Goal: Task Accomplishment & Management: Manage account settings

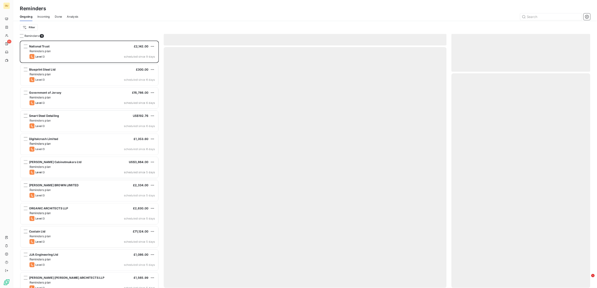
scroll to position [362, 199]
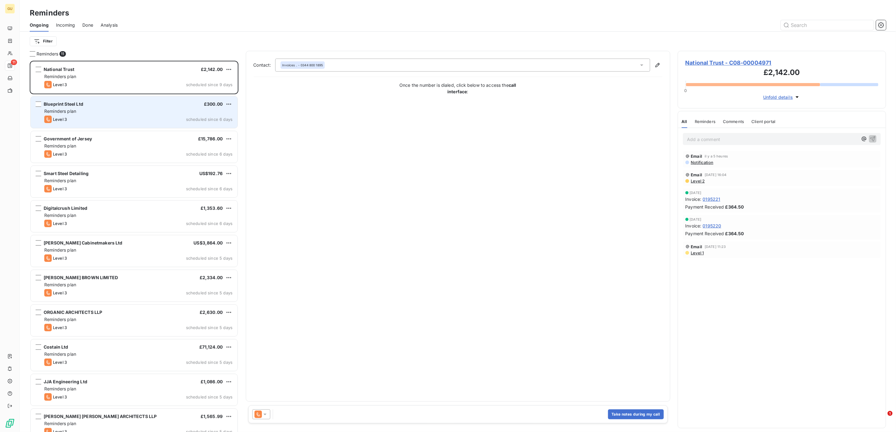
click at [64, 113] on span "Reminders plan" at bounding box center [60, 110] width 32 height 5
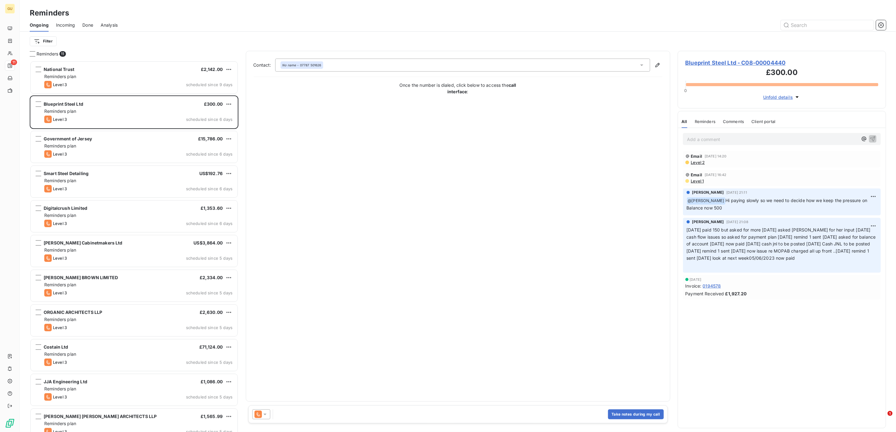
click at [715, 62] on span "Blueprint Steel Ltd - C08-00004440" at bounding box center [782, 63] width 193 height 8
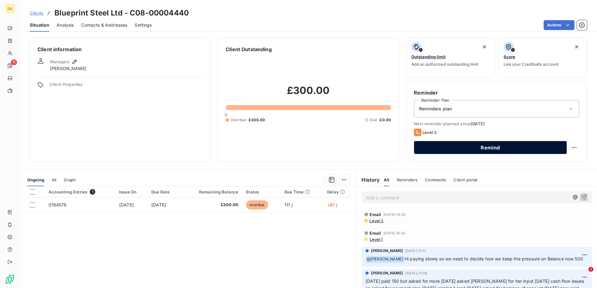
click at [431, 151] on button "Remind" at bounding box center [490, 147] width 153 height 13
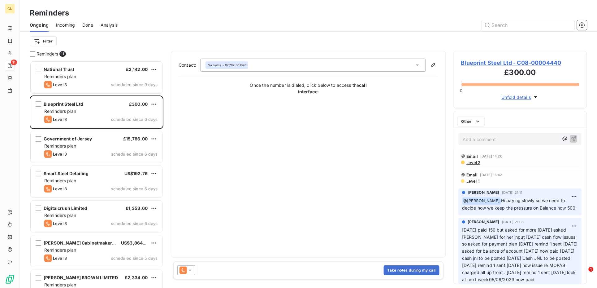
scroll to position [221, 128]
click at [191, 267] on icon at bounding box center [190, 270] width 6 height 6
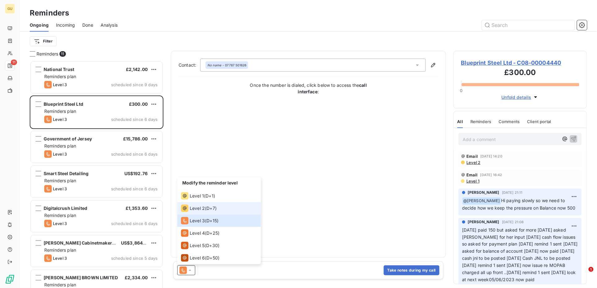
click at [204, 208] on span "Level 2" at bounding box center [197, 208] width 15 height 6
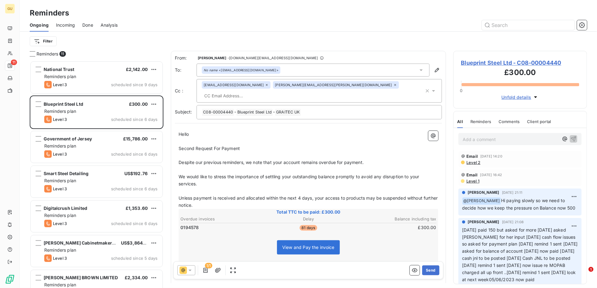
click at [240, 146] on span "Second Request For Payment" at bounding box center [209, 148] width 61 height 5
click at [244, 145] on p "Second Request For Payment" at bounding box center [309, 148] width 260 height 7
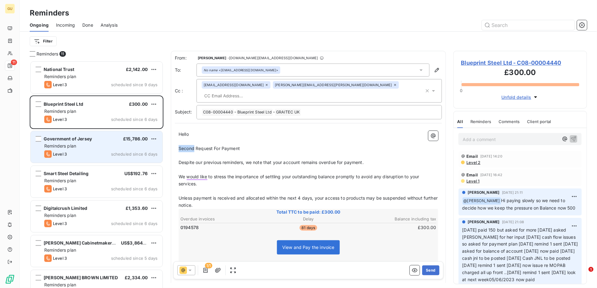
drag, startPoint x: 195, startPoint y: 139, endPoint x: 131, endPoint y: 138, distance: 64.1
click at [131, 138] on div "Reminders 11 National Trust £2,142.00 Reminders plan Level 3 scheduled since 9 …" at bounding box center [309, 169] width 578 height 237
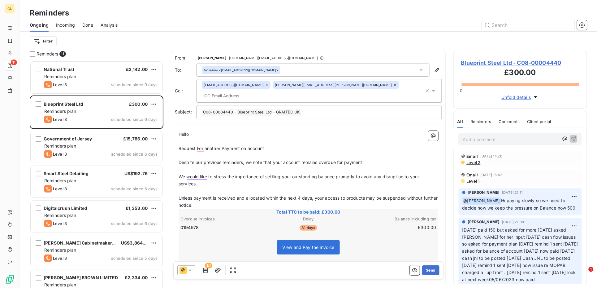
click at [178, 150] on div "Hello ﻿ ﻿ ﻿ ﻿ Request For another Payment on account ﻿ Despite our previous rem…" at bounding box center [308, 255] width 267 height 257
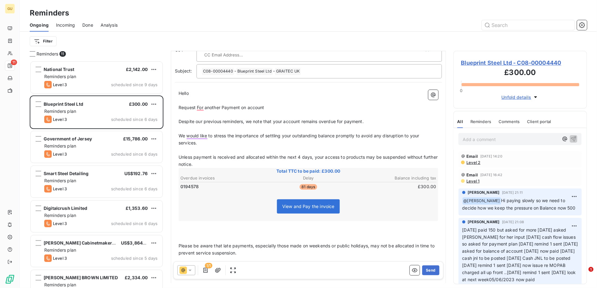
scroll to position [28, 0]
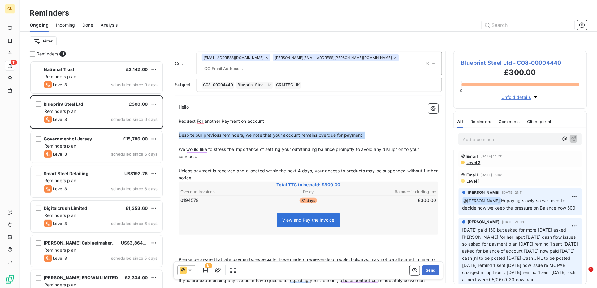
drag, startPoint x: 180, startPoint y: 125, endPoint x: 182, endPoint y: 132, distance: 7.4
click at [182, 132] on div "Hello ﻿ ﻿ ﻿ ﻿ Request For another Payment on account ﻿ Despite our previous rem…" at bounding box center [309, 228] width 260 height 250
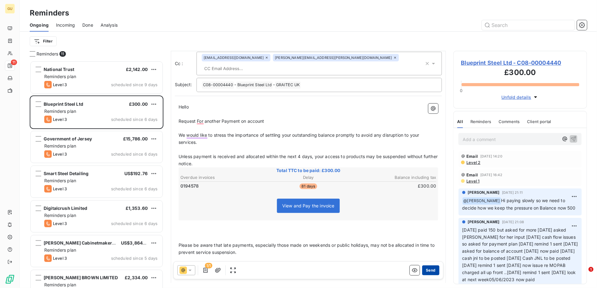
click at [427, 269] on button "Send" at bounding box center [430, 270] width 17 height 10
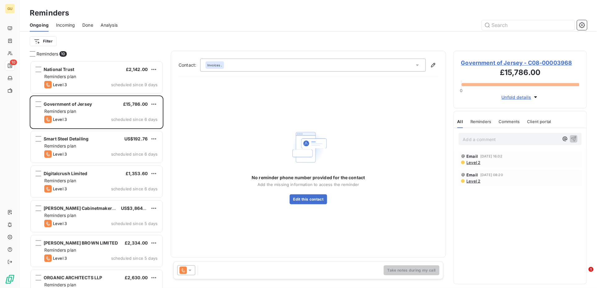
click at [476, 59] on span "Government of Jersey - C08-00003968" at bounding box center [520, 63] width 118 height 8
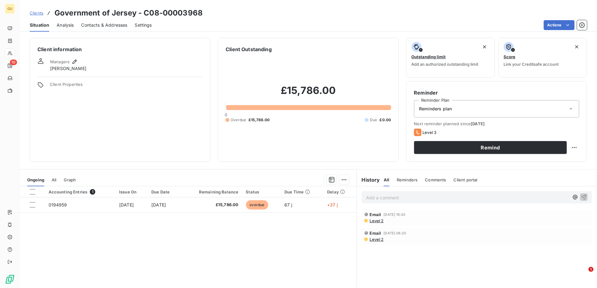
click at [97, 24] on span "Contacts & Addresses" at bounding box center [104, 25] width 46 height 6
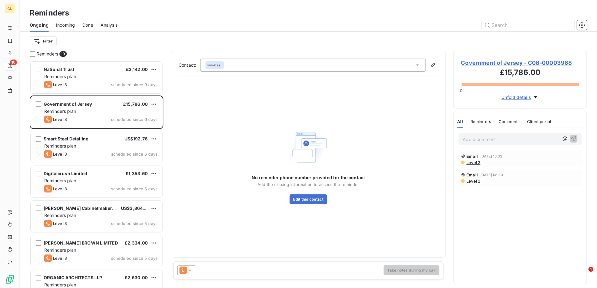
scroll to position [221, 128]
click at [487, 63] on span "Government of Jersey - C08-00003968" at bounding box center [520, 63] width 118 height 8
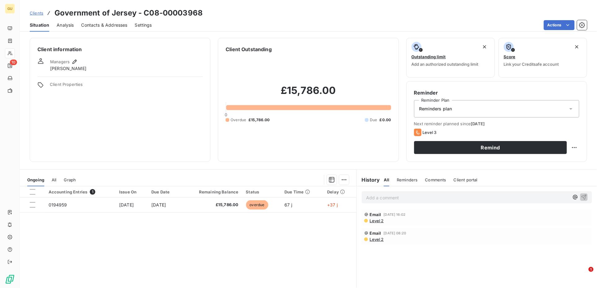
click at [111, 28] on span "Contacts & Addresses" at bounding box center [104, 25] width 46 height 6
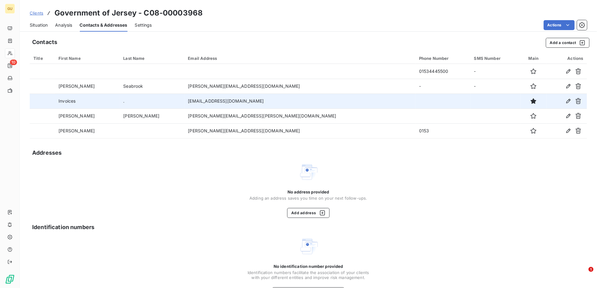
click at [332, 102] on td "[EMAIL_ADDRESS][DOMAIN_NAME]" at bounding box center [300, 101] width 231 height 15
click at [566, 102] on icon "button" at bounding box center [569, 101] width 6 height 6
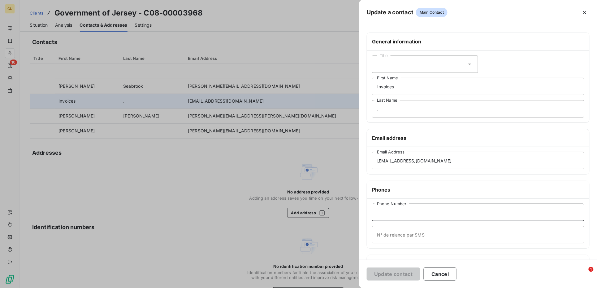
click at [386, 212] on input "Phone Number" at bounding box center [478, 211] width 212 height 17
type input "00"
click at [407, 273] on button "Update contact" at bounding box center [393, 273] width 53 height 13
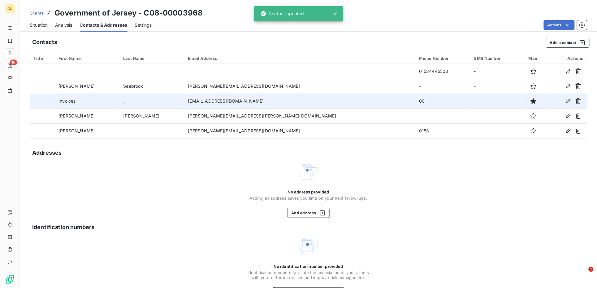
click at [42, 24] on span "Situation" at bounding box center [39, 25] width 18 height 6
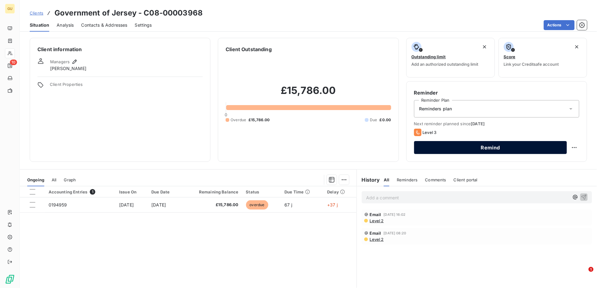
click at [458, 143] on button "Remind" at bounding box center [490, 147] width 153 height 13
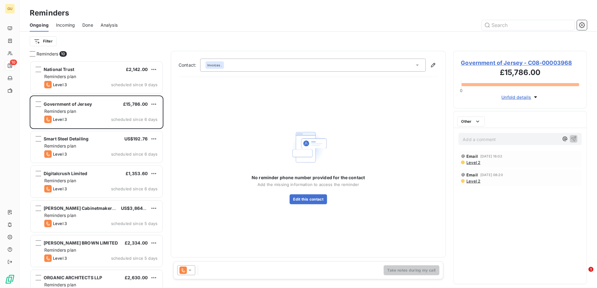
scroll to position [221, 128]
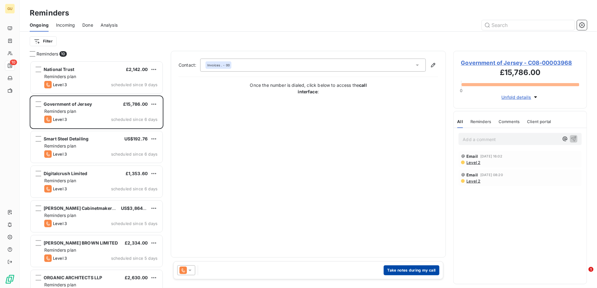
click at [407, 267] on button "Take notes during my call" at bounding box center [412, 270] width 56 height 10
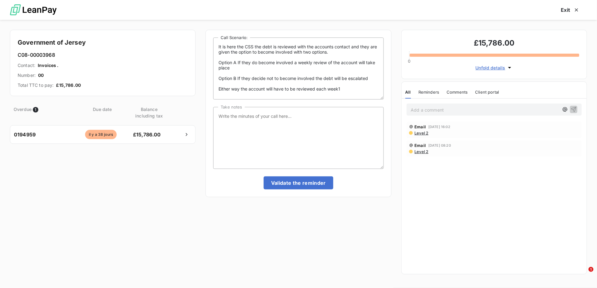
scroll to position [221, 127]
click at [272, 131] on textarea "Take notes" at bounding box center [298, 138] width 170 height 62
type textarea "Called and to be paid this week .."
click at [312, 183] on button "Validate the reminder" at bounding box center [299, 182] width 70 height 13
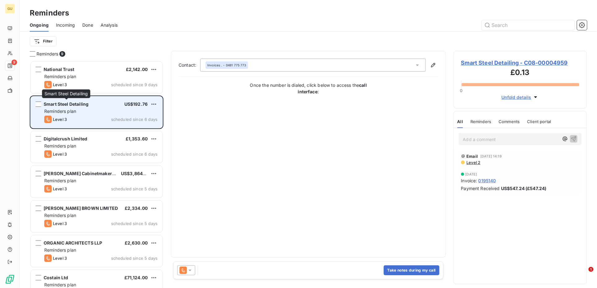
click at [60, 103] on span "Smart Steel Detailing" at bounding box center [66, 103] width 45 height 5
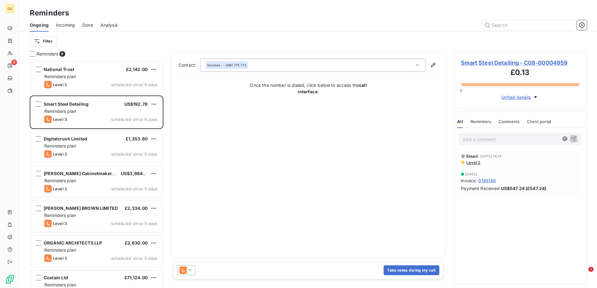
click at [190, 267] on icon at bounding box center [190, 270] width 6 height 6
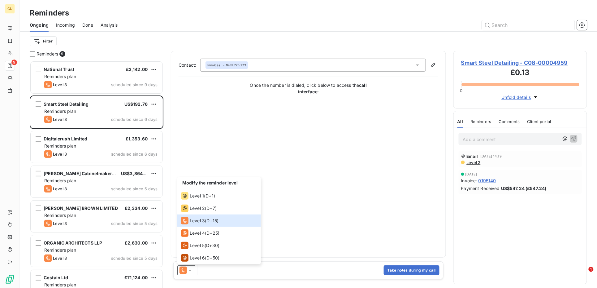
click at [499, 60] on span "Smart Steel Detailing - C08-00004959" at bounding box center [520, 63] width 118 height 8
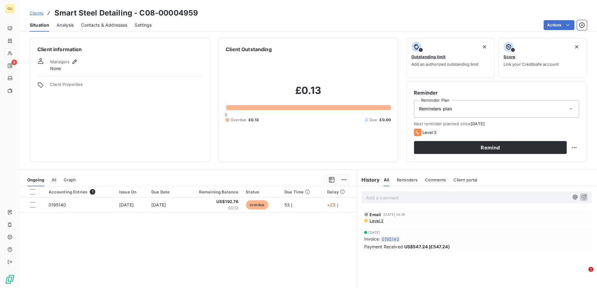
click at [65, 60] on span "Managers" at bounding box center [60, 61] width 20 height 5
click at [76, 62] on icon "button" at bounding box center [75, 62] width 6 height 6
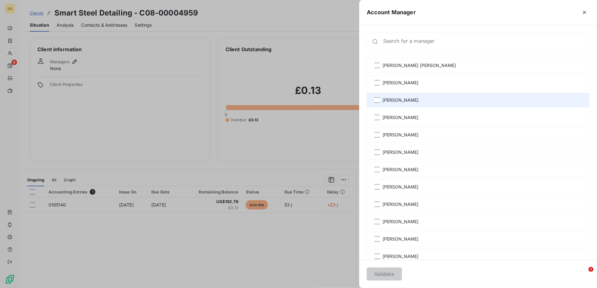
click at [381, 99] on div "[PERSON_NAME]" at bounding box center [478, 100] width 223 height 15
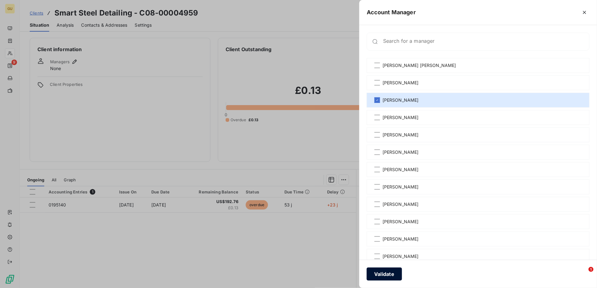
click at [387, 273] on button "Validate" at bounding box center [384, 273] width 35 height 13
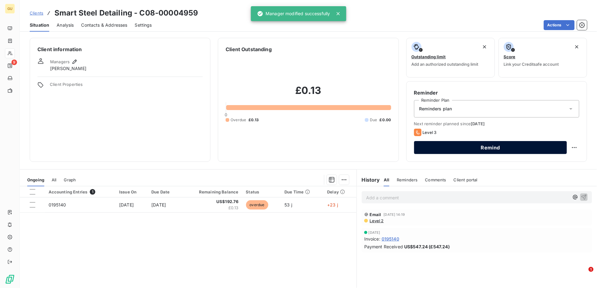
click at [477, 147] on button "Remind" at bounding box center [490, 147] width 153 height 13
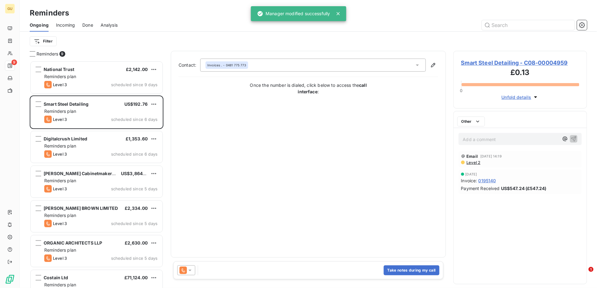
scroll to position [221, 128]
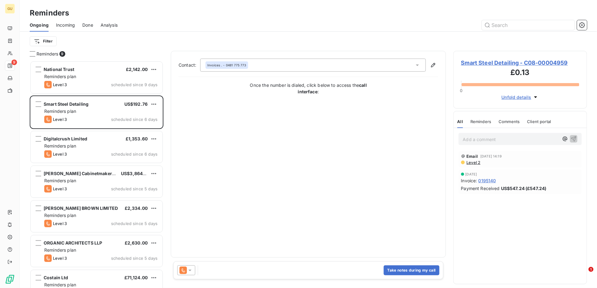
click at [191, 268] on icon at bounding box center [190, 270] width 6 height 6
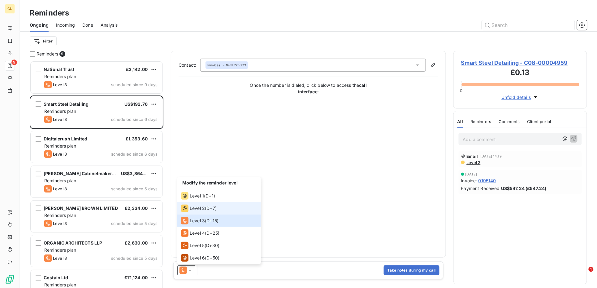
click at [203, 207] on span "Level 2" at bounding box center [197, 208] width 15 height 6
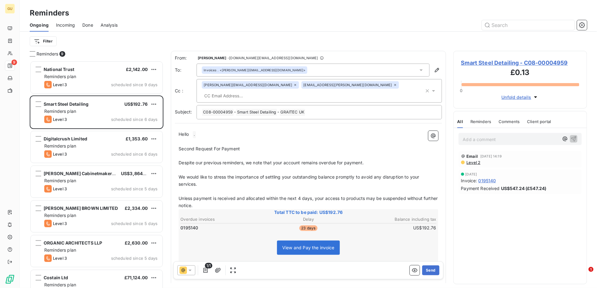
click at [241, 145] on p "Second Request For Payment" at bounding box center [309, 148] width 260 height 7
click at [497, 61] on span "Smart Steel Detailing - C08-00004959" at bounding box center [520, 63] width 118 height 8
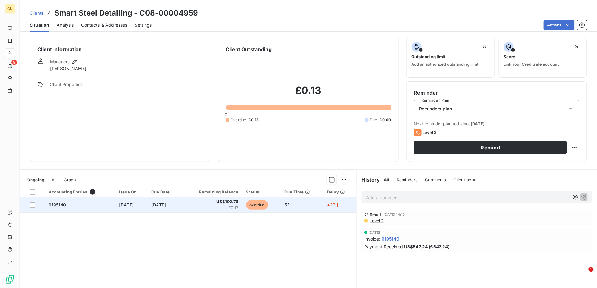
click at [57, 204] on span "0195140" at bounding box center [58, 204] width 18 height 5
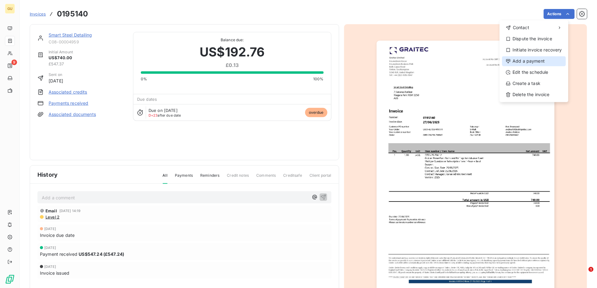
click at [529, 62] on div "Add a payment" at bounding box center [535, 61] width 64 height 10
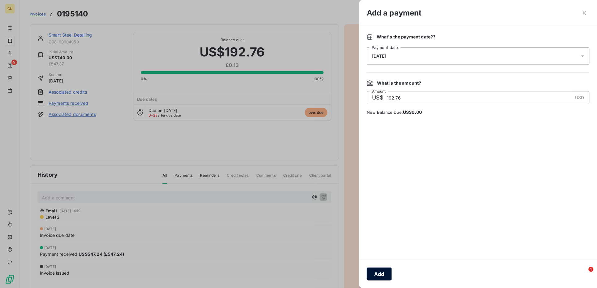
click at [375, 274] on button "Add" at bounding box center [379, 273] width 25 height 13
click at [335, 8] on div at bounding box center [298, 144] width 597 height 288
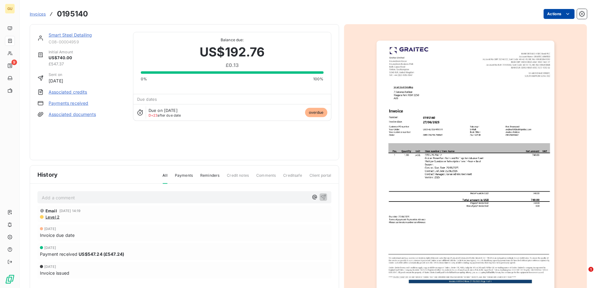
click at [546, 10] on html "GU 9 Invoices 0195140 Actions Smart Steel Detailing C08-00004959 Initial Amount…" at bounding box center [298, 144] width 597 height 288
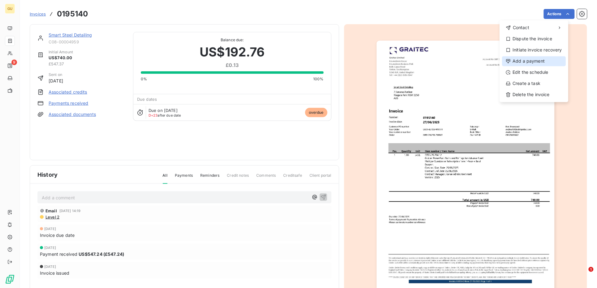
click at [526, 60] on div "Add a payment" at bounding box center [535, 61] width 64 height 10
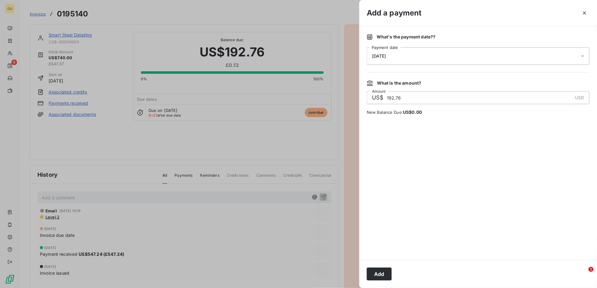
click at [404, 94] on input "192.76" at bounding box center [480, 97] width 186 height 12
click at [384, 273] on button "Add" at bounding box center [379, 273] width 25 height 13
click at [313, 224] on div at bounding box center [298, 144] width 597 height 288
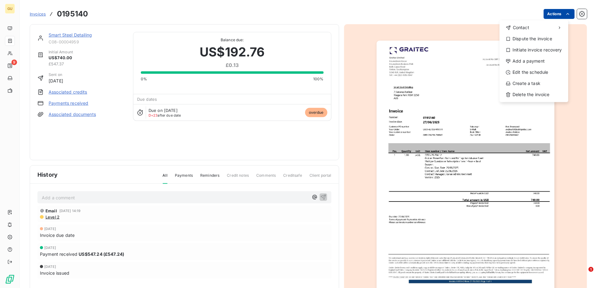
click at [566, 15] on html "GU 9 Invoices 0195140 Actions Contact Dispute the invoice Initiate invoice reco…" at bounding box center [298, 144] width 597 height 288
click at [81, 33] on html "GU 9 Invoices 0195140 Actions Contact Dispute the invoice Initiate invoice reco…" at bounding box center [298, 144] width 597 height 288
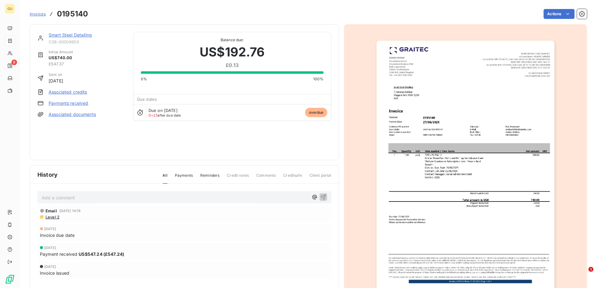
click at [80, 33] on link "Smart Steel Detailing" at bounding box center [70, 34] width 43 height 5
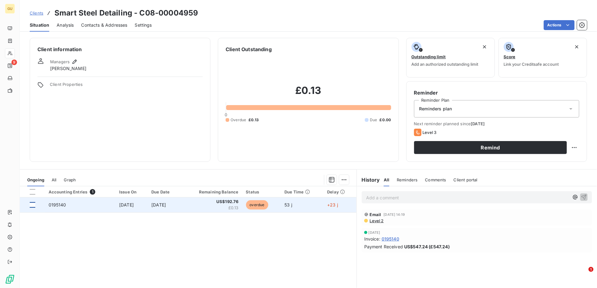
click at [34, 203] on div at bounding box center [33, 205] width 6 height 6
click at [60, 205] on span "0195140" at bounding box center [58, 204] width 18 height 5
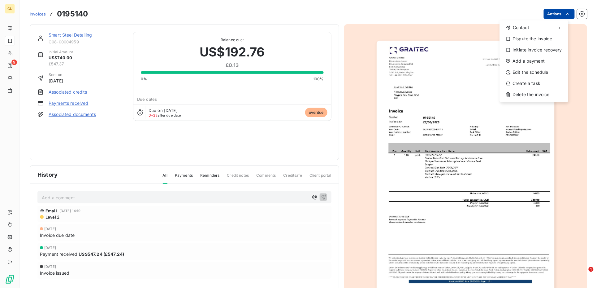
click at [549, 14] on html "GU 9 Invoices 0195140 Actions Contact Dispute the invoice Initiate invoice reco…" at bounding box center [298, 144] width 597 height 288
click at [528, 57] on div "Add a payment" at bounding box center [535, 61] width 64 height 10
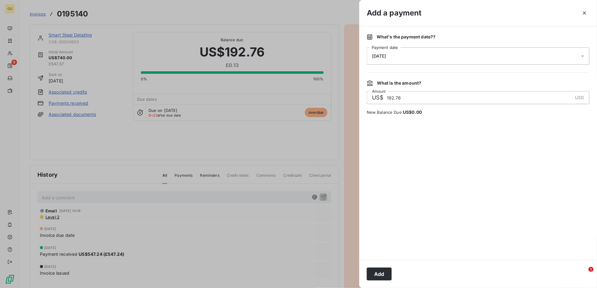
click at [407, 99] on input "192.76" at bounding box center [480, 97] width 186 height 12
click at [407, 97] on input "192.70" at bounding box center [480, 97] width 186 height 12
click at [408, 98] on input "192.70" at bounding box center [480, 97] width 186 height 12
type input "192.75"
click at [380, 272] on button "Add" at bounding box center [379, 273] width 25 height 13
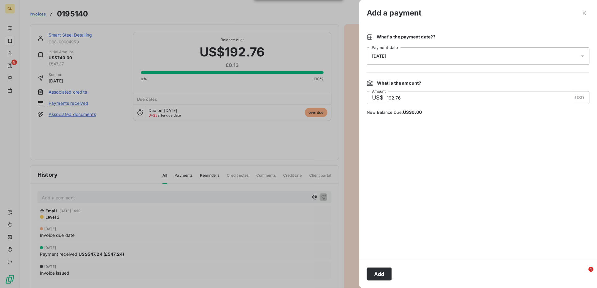
click at [582, 97] on div "US$ 192.76 USD Amount" at bounding box center [478, 97] width 223 height 13
click at [385, 279] on button "Add" at bounding box center [379, 273] width 25 height 13
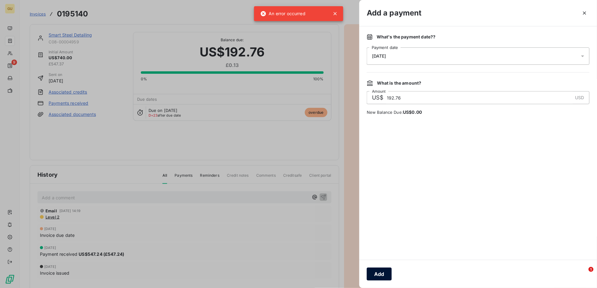
click at [384, 277] on button "Add" at bounding box center [379, 273] width 25 height 13
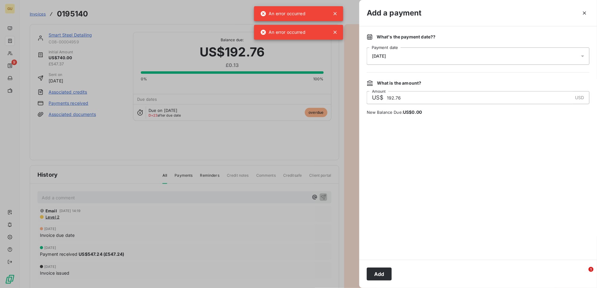
click at [338, 31] on div at bounding box center [298, 144] width 597 height 288
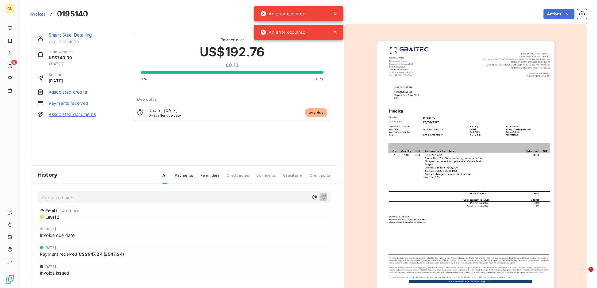
click at [336, 13] on icon at bounding box center [335, 14] width 6 height 6
click at [336, 14] on icon at bounding box center [335, 13] width 3 height 3
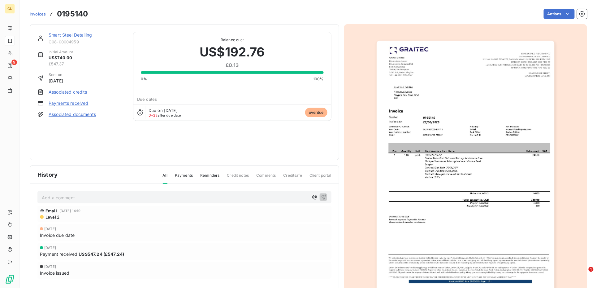
drag, startPoint x: 97, startPoint y: 77, endPoint x: 93, endPoint y: 82, distance: 5.8
click at [96, 76] on div "Sent on [DATE]" at bounding box center [81, 78] width 88 height 12
click at [552, 14] on html "GU 9 Invoices 0195140 Actions Smart Steel Detailing C08-00004959 Initial Amount…" at bounding box center [298, 144] width 597 height 288
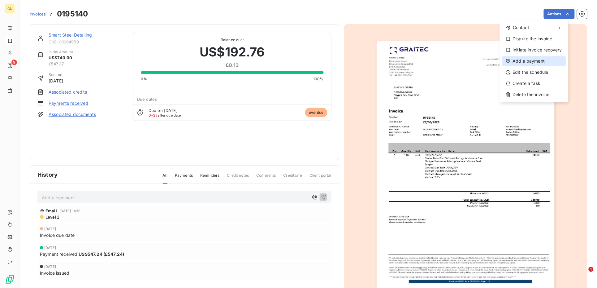
click at [532, 60] on div "Add a payment" at bounding box center [535, 61] width 64 height 10
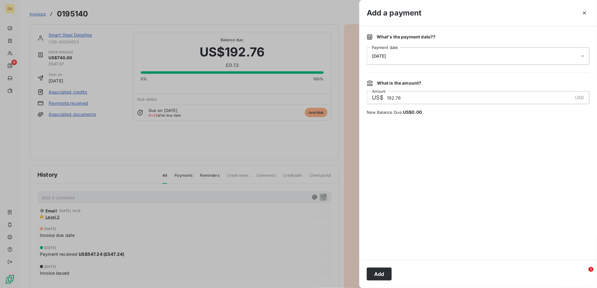
click at [402, 99] on input "192.76" at bounding box center [480, 97] width 186 height 12
click at [382, 276] on button "Add" at bounding box center [379, 273] width 25 height 13
click at [12, 65] on div at bounding box center [298, 144] width 597 height 288
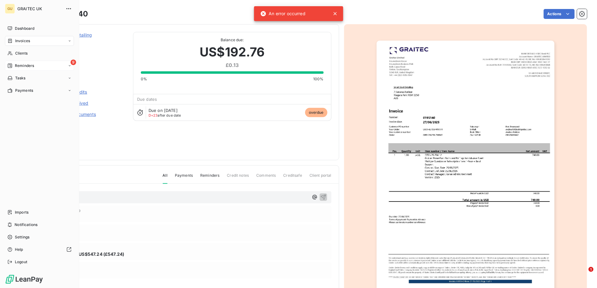
click at [19, 65] on span "Reminders" at bounding box center [24, 66] width 19 height 6
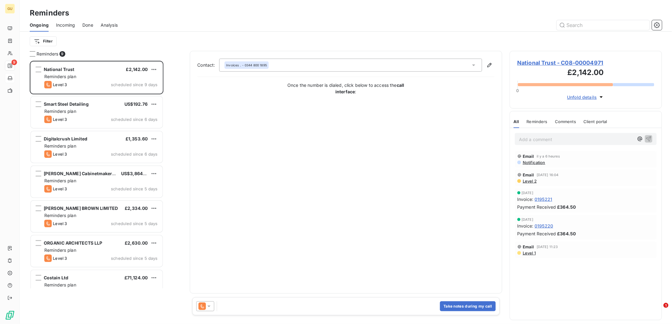
scroll to position [256, 146]
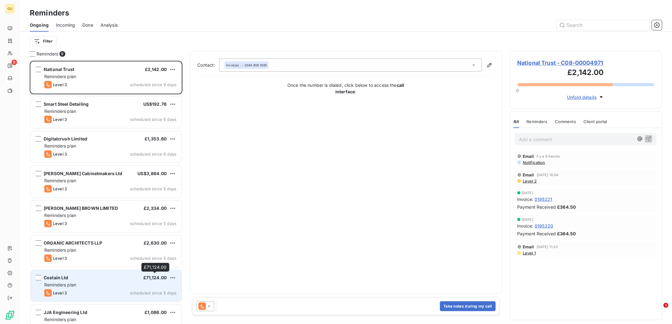
click at [144, 278] on span "£71,124.00" at bounding box center [155, 277] width 24 height 5
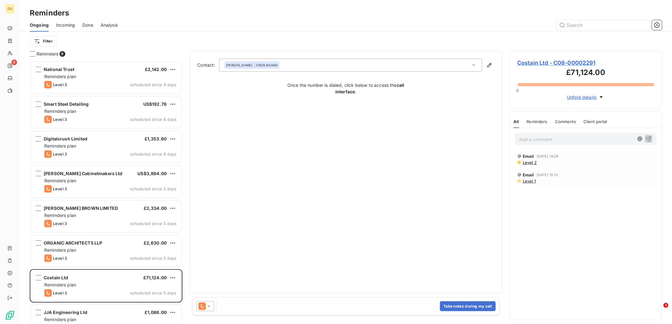
click at [549, 65] on span "Costain Ltd - C08-00002291" at bounding box center [586, 63] width 137 height 8
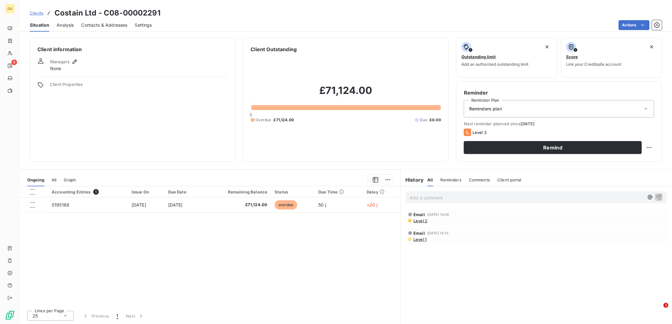
click at [103, 27] on span "Contacts & Addresses" at bounding box center [104, 25] width 46 height 6
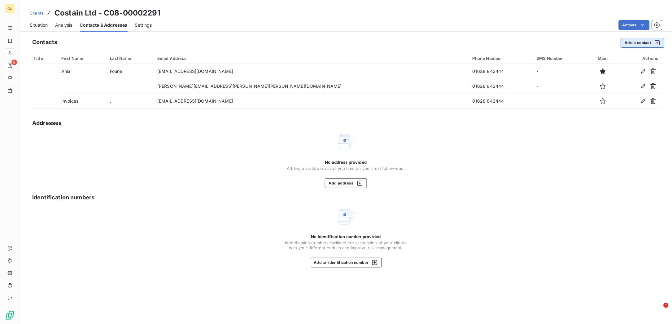
click at [632, 45] on button "Add a contact" at bounding box center [643, 43] width 44 height 10
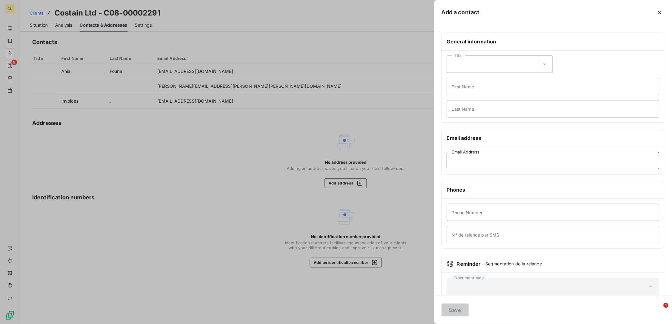
click at [472, 157] on input "Email Address" at bounding box center [553, 160] width 212 height 17
paste input "[PERSON_NAME][EMAIL_ADDRESS][PERSON_NAME][PERSON_NAME][DOMAIN_NAME]"
type input "[PERSON_NAME][EMAIL_ADDRESS][PERSON_NAME][PERSON_NAME][DOMAIN_NAME]"
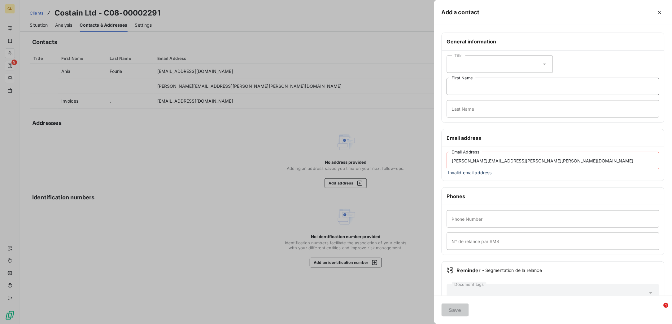
click at [463, 92] on input "First Name" at bounding box center [553, 86] width 212 height 17
type input "i"
type input "r"
type input "Reminder"
type input "."
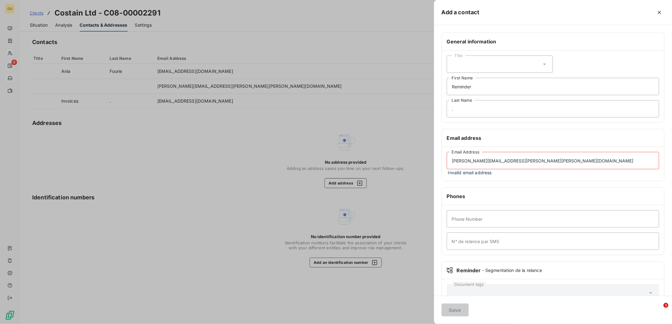
click at [557, 143] on div "Email address" at bounding box center [553, 138] width 222 height 18
click at [456, 161] on input "[PERSON_NAME][EMAIL_ADDRESS][PERSON_NAME][PERSON_NAME][DOMAIN_NAME]" at bounding box center [553, 160] width 212 height 17
click at [456, 160] on input "[PERSON_NAME][EMAIL_ADDRESS][PERSON_NAME][PERSON_NAME][DOMAIN_NAME]" at bounding box center [553, 160] width 212 height 17
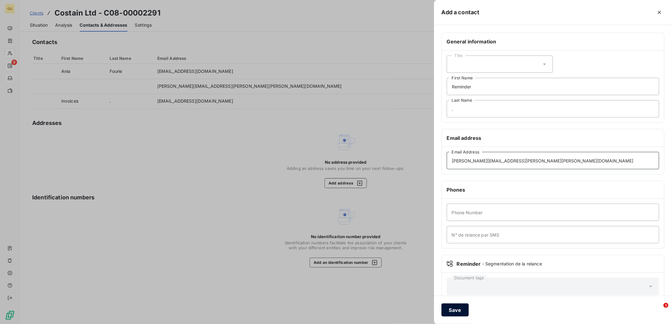
type input "[PERSON_NAME][EMAIL_ADDRESS][PERSON_NAME][PERSON_NAME][DOMAIN_NAME]"
click at [453, 305] on button "Save" at bounding box center [455, 309] width 27 height 13
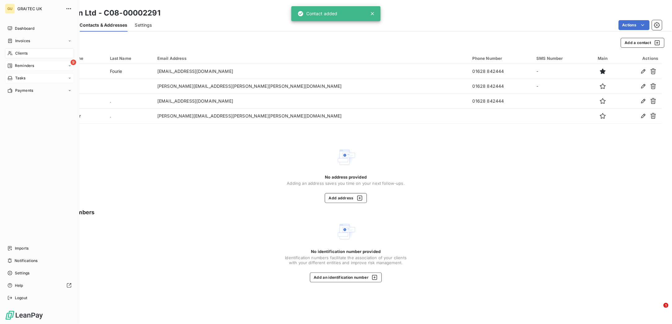
click at [15, 64] on span "Reminders" at bounding box center [24, 66] width 19 height 6
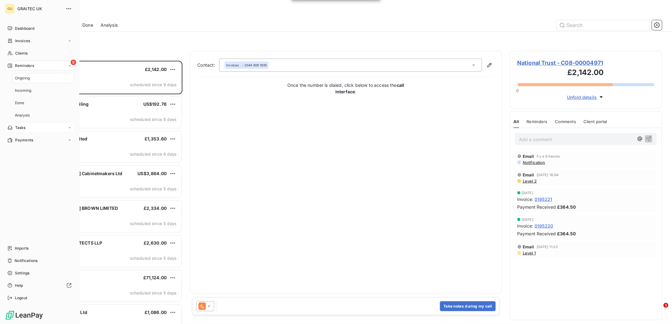
scroll to position [256, 146]
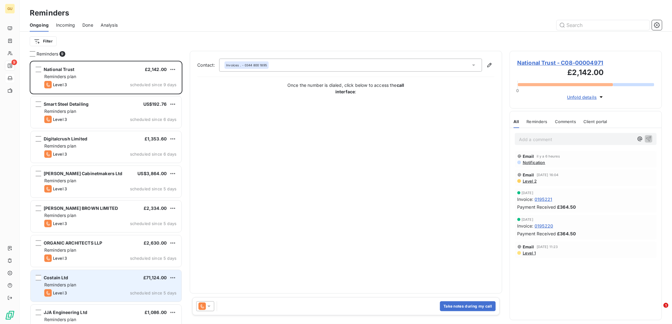
click at [85, 283] on div "Reminders plan" at bounding box center [110, 285] width 132 height 6
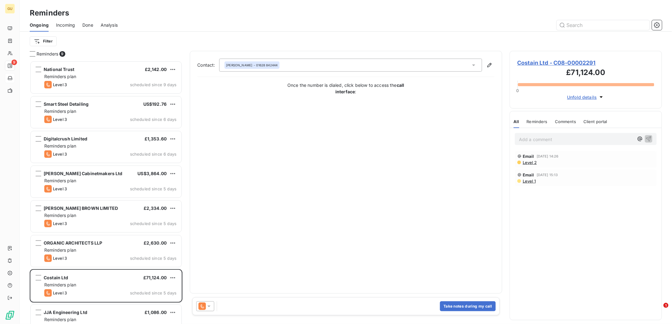
click at [211, 308] on icon at bounding box center [209, 306] width 6 height 6
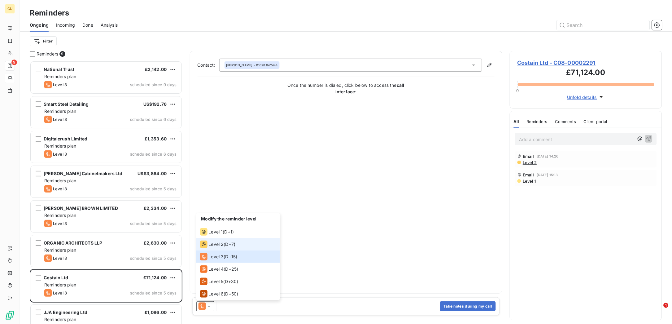
click at [224, 242] on div "Level 2 ( D+7 )" at bounding box center [218, 243] width 36 height 7
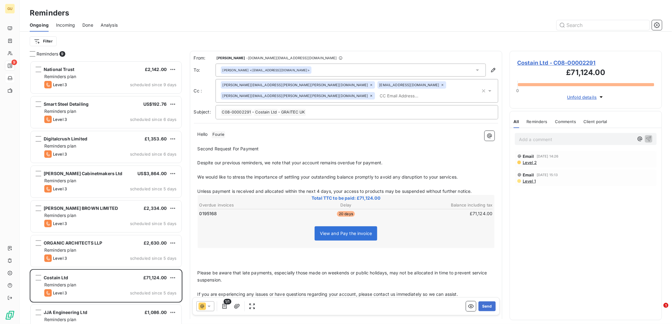
click at [325, 68] on div "[PERSON_NAME] <[EMAIL_ADDRESS][DOMAIN_NAME]>" at bounding box center [351, 69] width 270 height 13
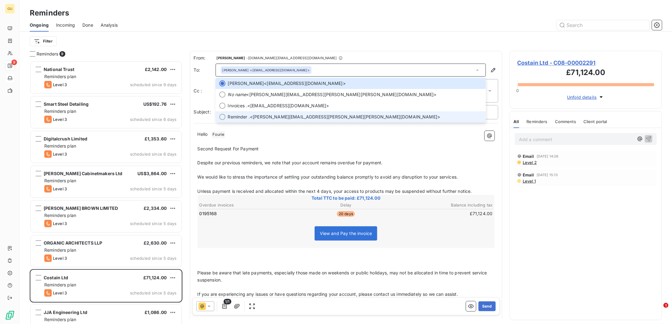
click at [262, 114] on span "Reminder . <[PERSON_NAME][EMAIL_ADDRESS][PERSON_NAME][PERSON_NAME][DOMAIN_NAME]>" at bounding box center [355, 117] width 254 height 6
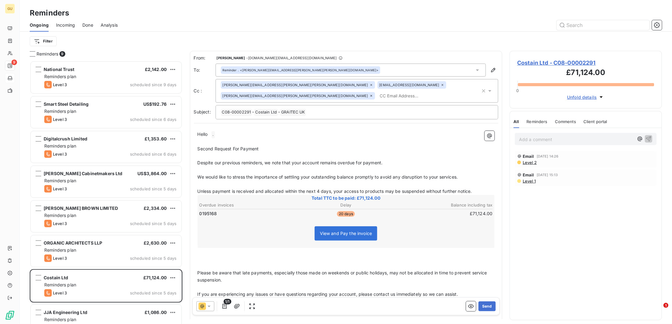
click at [369, 85] on icon at bounding box center [371, 85] width 4 height 4
click at [264, 195] on span "Total TTC to be paid: £71,124.00" at bounding box center [346, 198] width 295 height 6
drag, startPoint x: 215, startPoint y: 127, endPoint x: 219, endPoint y: 141, distance: 14.6
click at [215, 131] on span ". ﻿" at bounding box center [213, 134] width 3 height 7
click at [271, 145] on p "Second Request For Payment" at bounding box center [346, 148] width 297 height 7
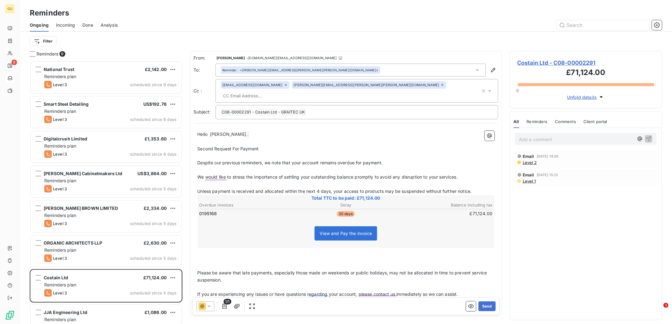
click at [387, 159] on p "Despite our previous reminders, we note that your account remains overdue for p…" at bounding box center [346, 162] width 297 height 7
click at [271, 145] on p "Second Request For Payment" at bounding box center [346, 148] width 297 height 7
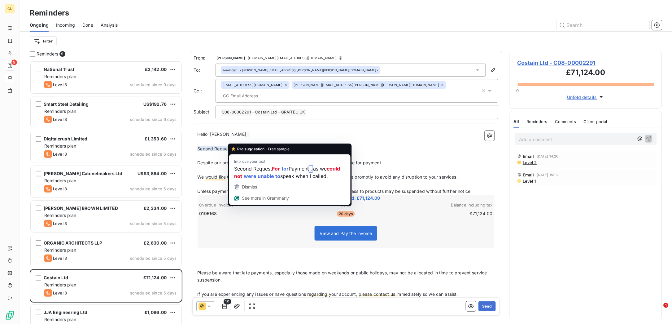
click at [444, 248] on p "﻿" at bounding box center [346, 251] width 297 height 7
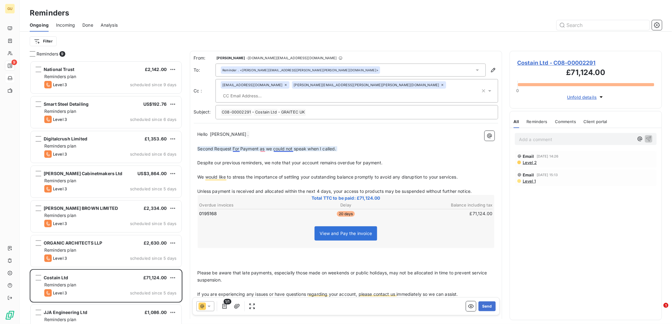
click at [238, 146] on span "Second Request For Payment as we could not speak when I called." at bounding box center [267, 148] width 139 height 5
click at [478, 305] on button "Send" at bounding box center [486, 306] width 17 height 10
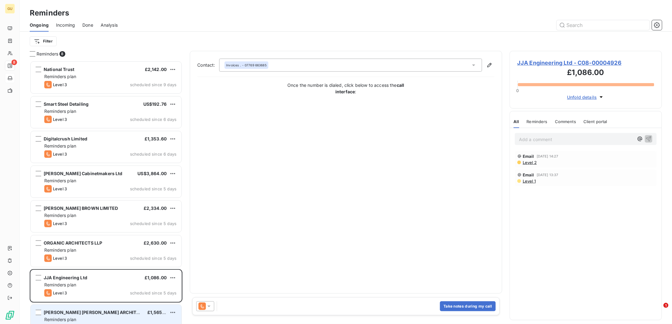
click at [114, 312] on span "[PERSON_NAME] [PERSON_NAME] ARCHITECTS LLP" at bounding box center [100, 311] width 113 height 5
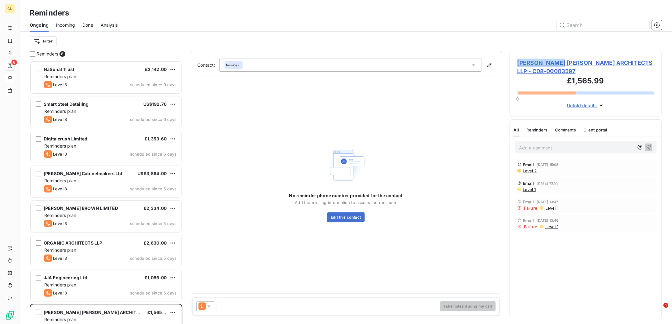
drag, startPoint x: 571, startPoint y: 61, endPoint x: 518, endPoint y: 61, distance: 53.6
click at [518, 61] on span "[PERSON_NAME] [PERSON_NAME] ARCHITECTS LLP - C08-00003597" at bounding box center [586, 67] width 137 height 17
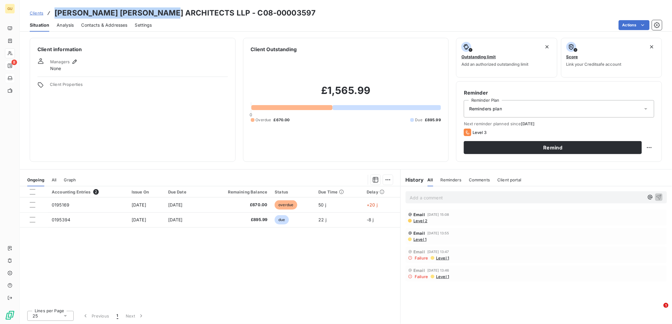
drag, startPoint x: 56, startPoint y: 11, endPoint x: 184, endPoint y: 11, distance: 128.5
click at [184, 11] on h3 "[PERSON_NAME] [PERSON_NAME] ARCHITECTS LLP - C08-00003597" at bounding box center [185, 12] width 261 height 11
copy h3 "[PERSON_NAME] [PERSON_NAME] ARCHITECT"
click at [496, 153] on button "Remind" at bounding box center [553, 147] width 178 height 13
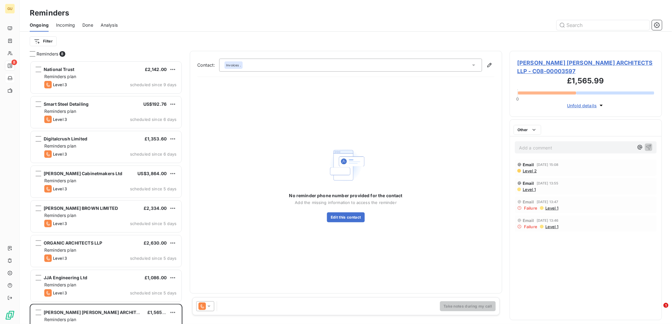
scroll to position [256, 146]
click at [342, 217] on button "Edit this contact" at bounding box center [345, 217] width 37 height 10
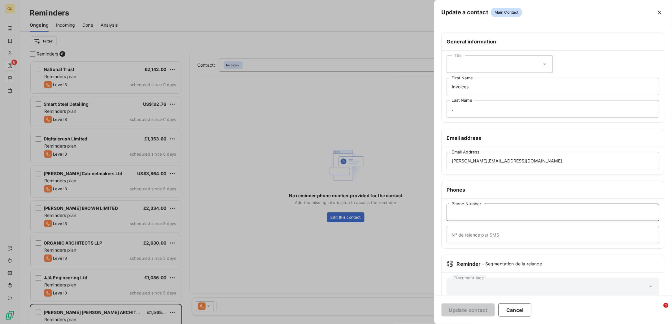
click at [463, 218] on input "Phone Number" at bounding box center [553, 211] width 212 height 17
click at [464, 212] on input "Phone Number" at bounding box center [553, 211] width 212 height 17
paste input "01488 73131"
type input "01488 73131"
click at [463, 307] on button "Update contact" at bounding box center [468, 309] width 53 height 13
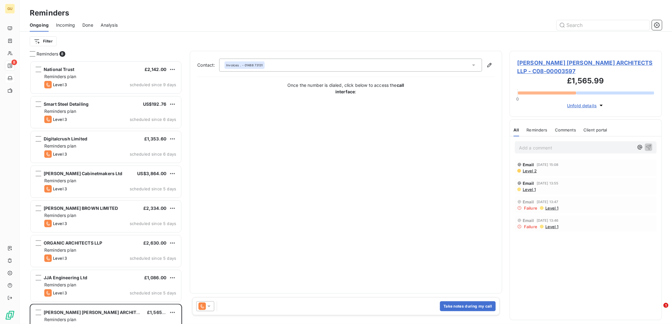
click at [533, 64] on span "[PERSON_NAME] [PERSON_NAME] ARCHITECTS LLP - C08-00003597" at bounding box center [586, 67] width 137 height 17
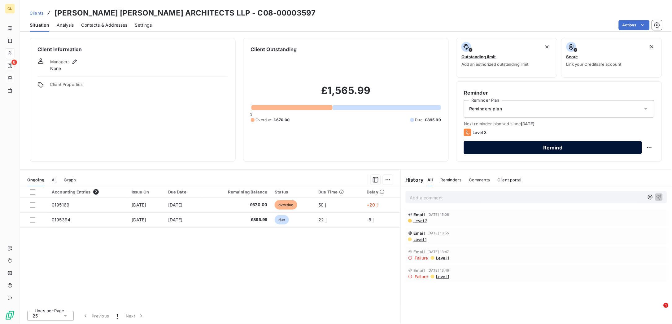
click at [497, 147] on button "Remind" at bounding box center [553, 147] width 178 height 13
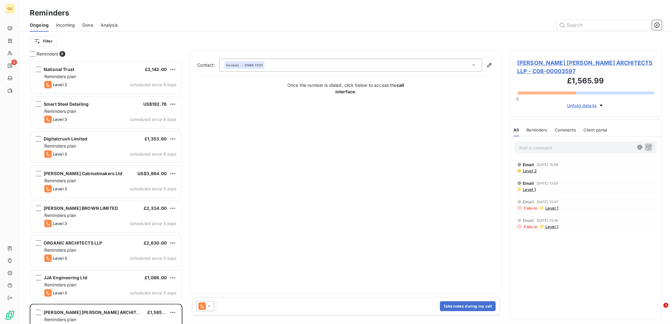
scroll to position [256, 146]
click at [464, 305] on button "Take notes during my call" at bounding box center [468, 306] width 56 height 10
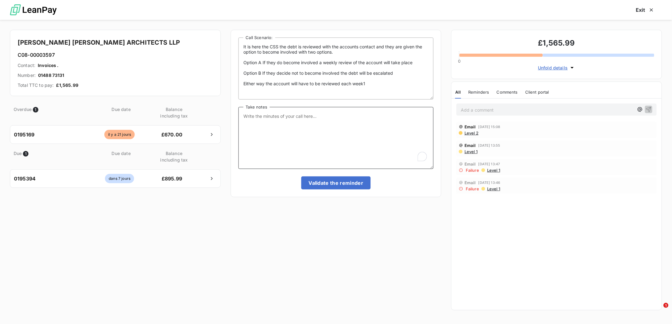
click at [282, 125] on textarea "Take notes" at bounding box center [335, 138] width 195 height 62
type textarea "Called and acs are to call me back .."
click at [326, 186] on button "Validate the reminder" at bounding box center [336, 182] width 70 height 13
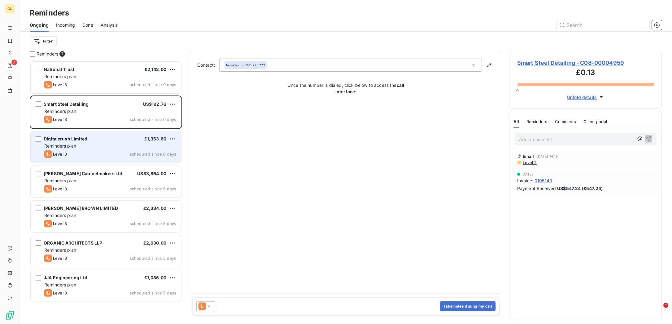
click at [90, 139] on div "Digitalcrush Limited £1,353.60" at bounding box center [110, 139] width 132 height 6
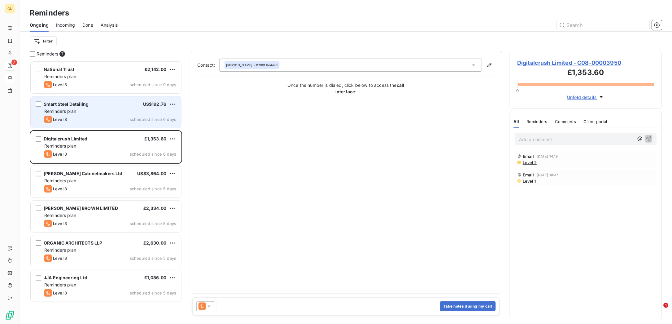
click at [90, 113] on div "Reminders plan" at bounding box center [110, 111] width 132 height 6
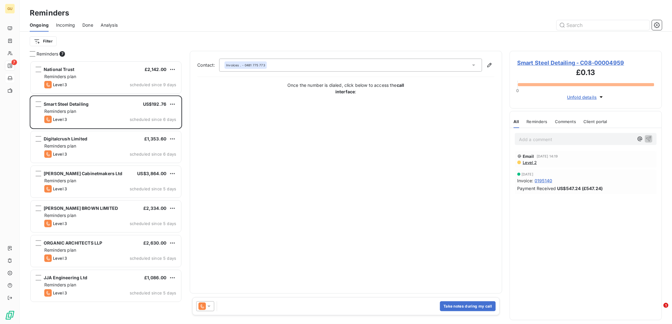
click at [539, 136] on p "Add a comment ﻿" at bounding box center [576, 139] width 115 height 8
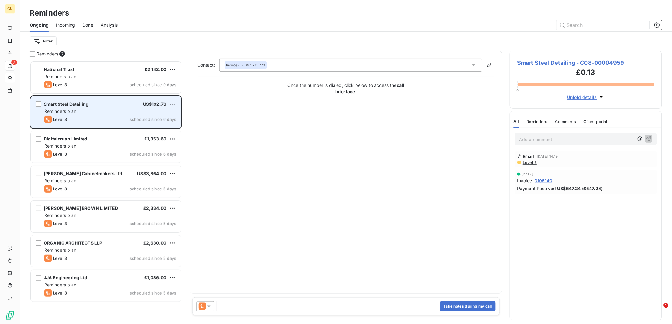
click at [77, 121] on div "Level 3 scheduled since 6 days" at bounding box center [110, 119] width 132 height 7
click at [80, 111] on div "Reminders plan" at bounding box center [110, 111] width 132 height 6
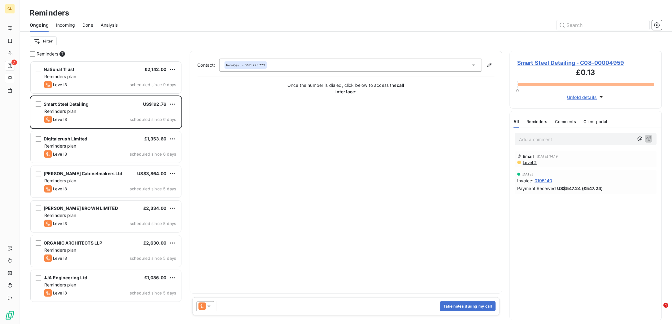
click at [537, 137] on p "Add a comment ﻿" at bounding box center [576, 139] width 115 height 8
click at [91, 23] on span "Done" at bounding box center [87, 25] width 11 height 6
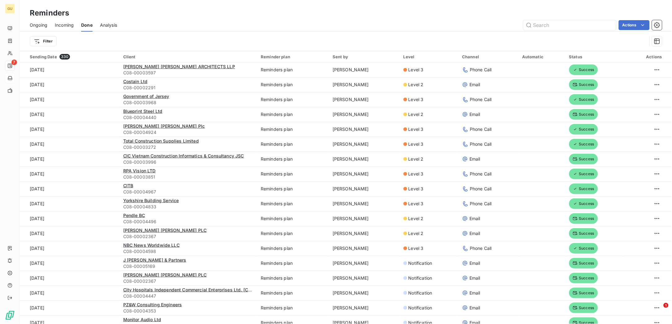
click at [45, 24] on span "Ongoing" at bounding box center [39, 25] width 18 height 6
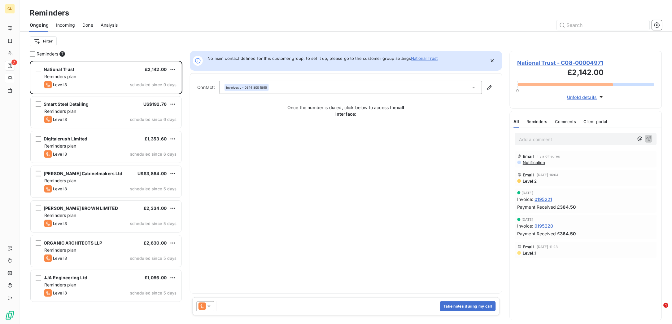
scroll to position [256, 146]
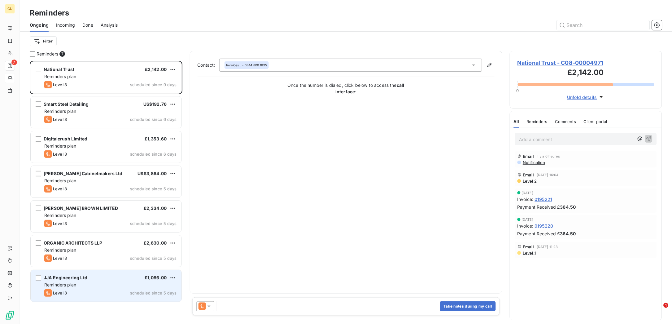
click at [76, 282] on span "Reminders plan" at bounding box center [60, 284] width 32 height 5
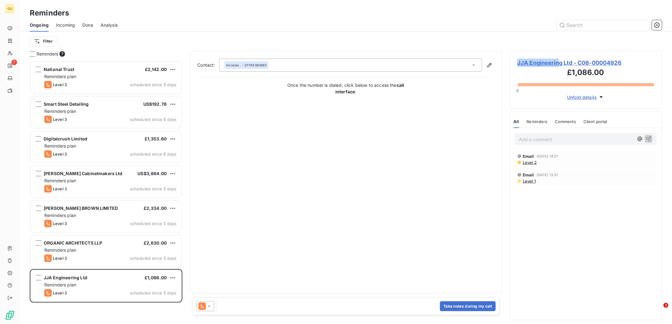
drag, startPoint x: 559, startPoint y: 61, endPoint x: 514, endPoint y: 64, distance: 44.4
click at [514, 64] on div "JJA Engineering Ltd - C08-00004926 £1,086.00 0 Unfold details" at bounding box center [586, 80] width 153 height 58
copy span "JJA Engineerin"
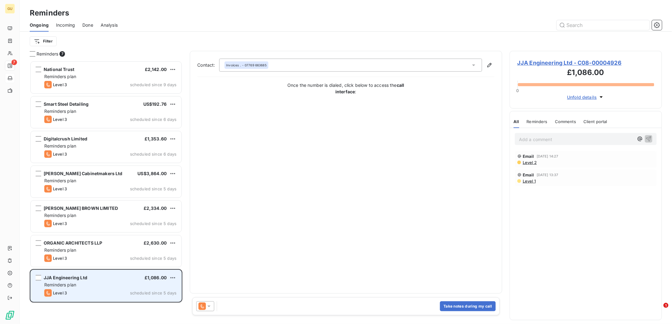
click at [71, 276] on span "JJA Engineering Ltd" at bounding box center [66, 277] width 44 height 5
drag, startPoint x: 84, startPoint y: 276, endPoint x: 44, endPoint y: 275, distance: 40.0
click at [44, 275] on span "JJA Engineering Ltd" at bounding box center [66, 277] width 44 height 5
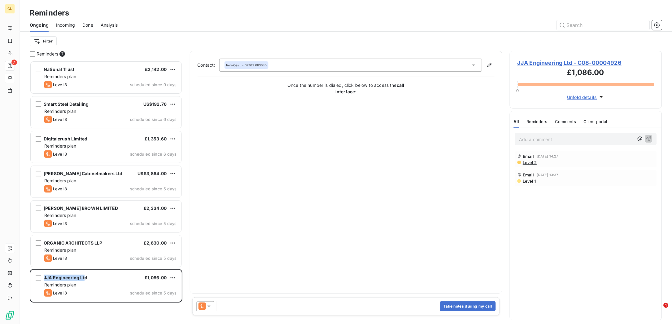
copy span "JJA Engineering Lt"
click at [465, 307] on button "Take notes during my call" at bounding box center [468, 306] width 56 height 10
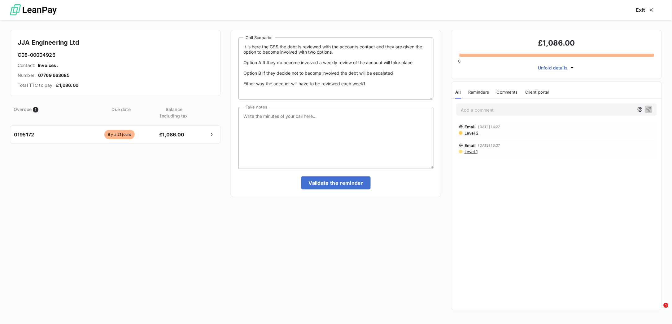
scroll to position [256, 145]
click at [260, 116] on textarea "Take notes" at bounding box center [335, 138] width 195 height 62
type textarea "Called and left a message"
click at [333, 183] on button "Validate the reminder" at bounding box center [336, 182] width 70 height 13
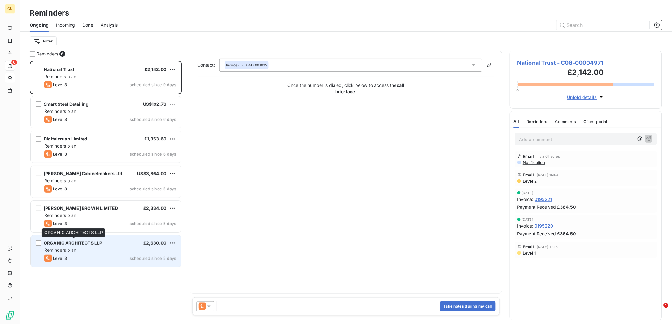
click at [96, 244] on span "ORGANIC ARCHITECTS LLP" at bounding box center [73, 242] width 59 height 5
click at [93, 242] on span "ORGANIC ARCHITECTS LLP" at bounding box center [73, 242] width 59 height 5
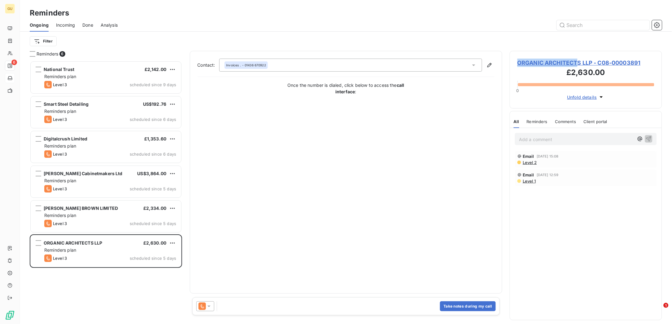
drag, startPoint x: 578, startPoint y: 61, endPoint x: 507, endPoint y: 63, distance: 71.0
click at [507, 63] on div "Reminders 6 National Trust £2,142.00 Reminders plan Level 3 scheduled since 9 d…" at bounding box center [346, 187] width 652 height 273
copy span "ORGANIC ARCHITECT"
click at [541, 60] on span "ORGANIC ARCHITECTS LLP - C08-00003891" at bounding box center [586, 63] width 137 height 8
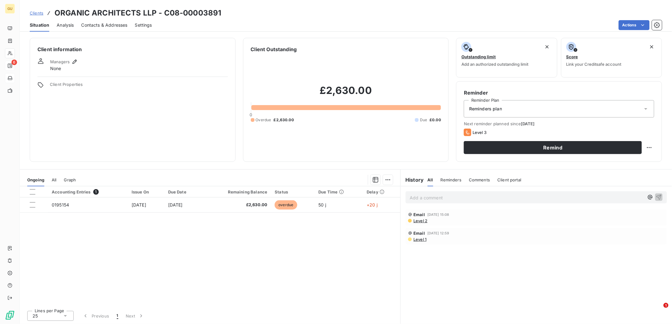
click at [116, 24] on span "Contacts & Addresses" at bounding box center [104, 25] width 46 height 6
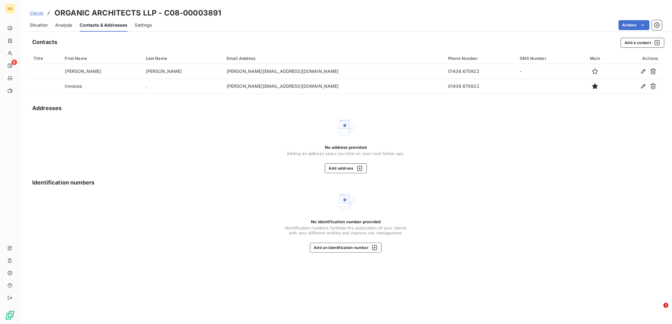
click at [36, 24] on span "Situation" at bounding box center [39, 25] width 18 height 6
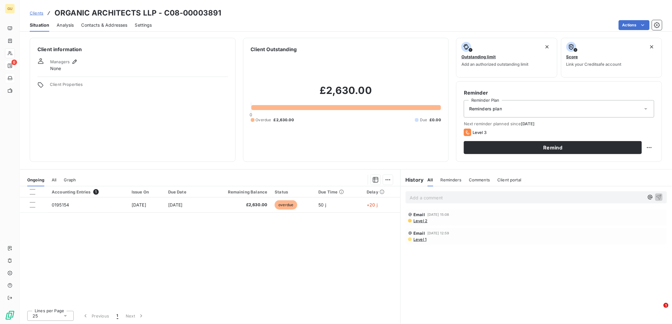
click at [90, 26] on span "Contacts & Addresses" at bounding box center [104, 25] width 46 height 6
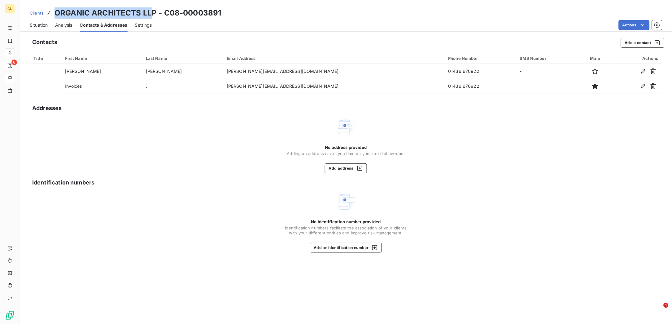
drag, startPoint x: 153, startPoint y: 13, endPoint x: 55, endPoint y: 13, distance: 98.2
click at [55, 13] on h3 "ORGANIC ARCHITECTS LLP - C08-00003891" at bounding box center [138, 12] width 167 height 11
copy h3 "ORGANIC ARCHITECTS LL"
click at [40, 14] on span "Clients" at bounding box center [37, 13] width 14 height 5
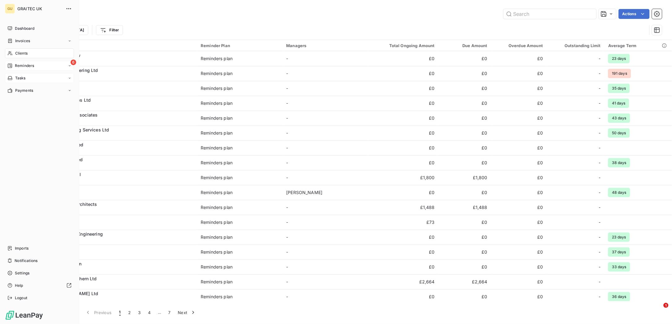
click at [12, 66] on icon at bounding box center [10, 65] width 4 height 4
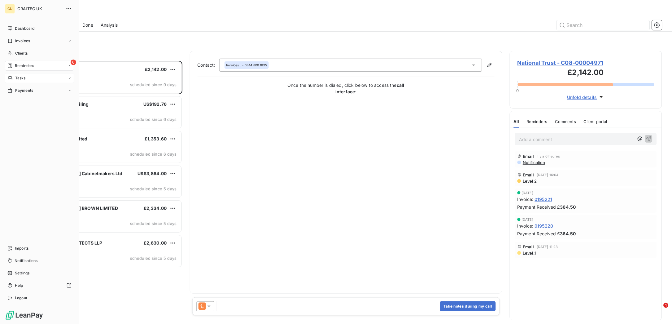
scroll to position [256, 146]
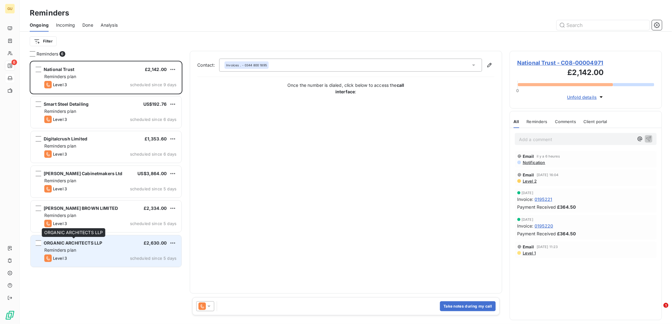
click at [69, 243] on span "ORGANIC ARCHITECTS LLP" at bounding box center [73, 242] width 59 height 5
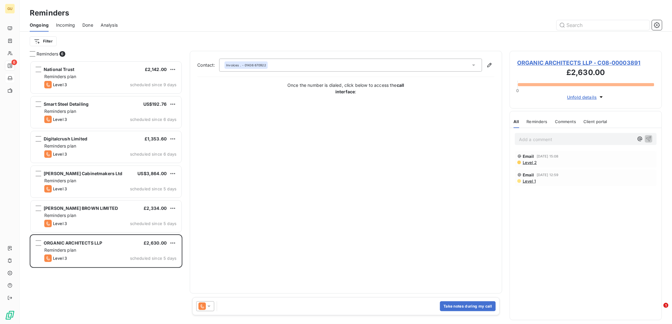
click at [211, 305] on icon at bounding box center [209, 306] width 6 height 6
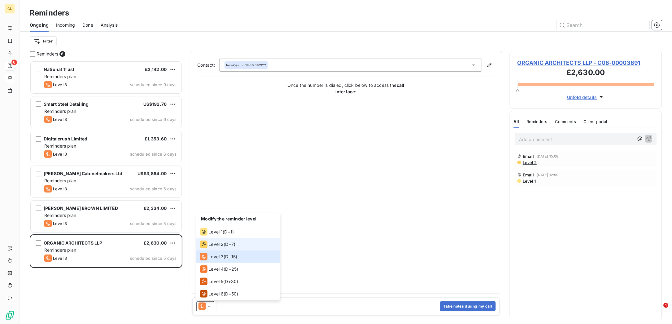
click at [222, 244] on span "Level 2" at bounding box center [216, 244] width 15 height 6
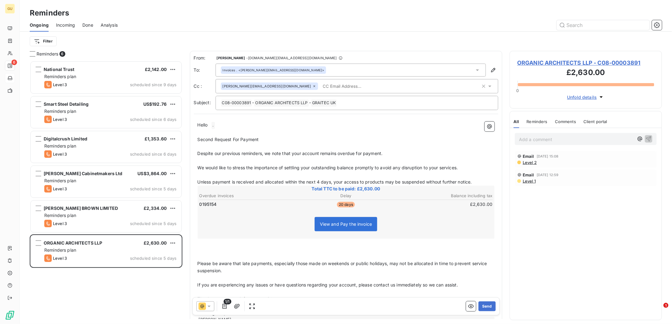
drag, startPoint x: 226, startPoint y: 125, endPoint x: 216, endPoint y: 125, distance: 9.3
click at [225, 125] on p "Hello ﻿ . ﻿ ﻿" at bounding box center [346, 124] width 297 height 7
click at [214, 124] on span ". ﻿" at bounding box center [213, 125] width 3 height 7
click at [219, 139] on span "Second Request For Payment" at bounding box center [228, 139] width 61 height 5
click at [537, 63] on span "ORGANIC ARCHITECTS LLP - C08-00003891" at bounding box center [586, 63] width 137 height 8
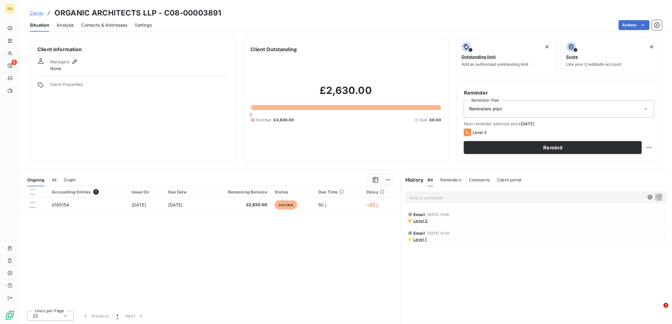
click at [59, 63] on span "Managers" at bounding box center [60, 61] width 20 height 5
click at [60, 66] on span "None" at bounding box center [55, 68] width 11 height 6
click at [73, 61] on icon "button" at bounding box center [75, 62] width 6 height 6
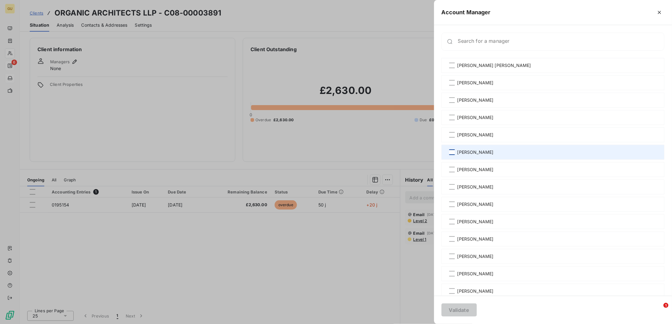
click at [449, 153] on div at bounding box center [452, 152] width 6 height 6
click at [457, 314] on button "Validate" at bounding box center [459, 309] width 35 height 13
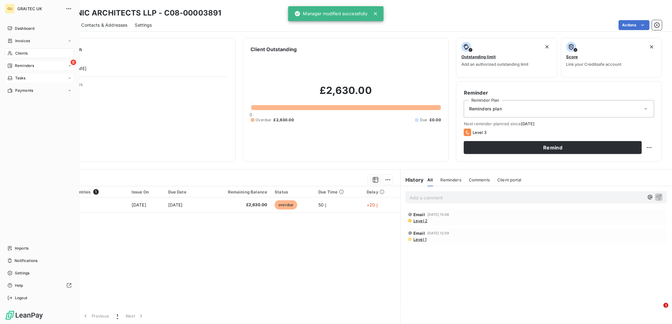
click at [15, 66] on span "Reminders" at bounding box center [24, 66] width 19 height 6
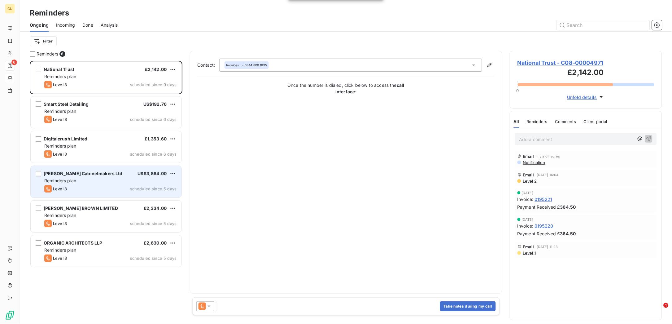
scroll to position [256, 146]
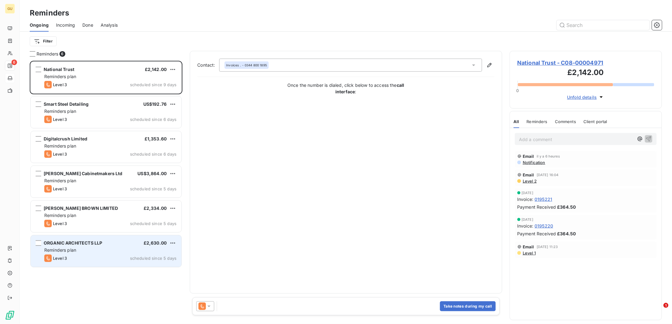
click at [56, 240] on span "ORGANIC ARCHITECTS LLP" at bounding box center [73, 242] width 59 height 5
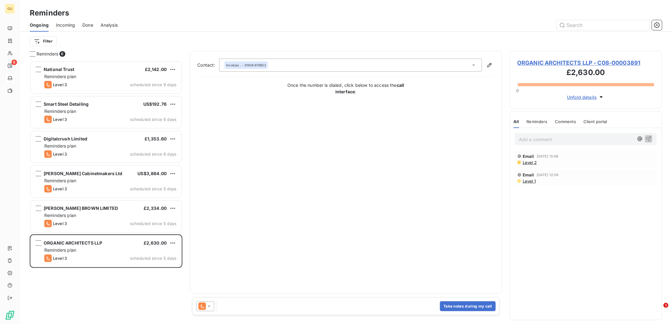
click at [212, 304] on div at bounding box center [205, 306] width 18 height 10
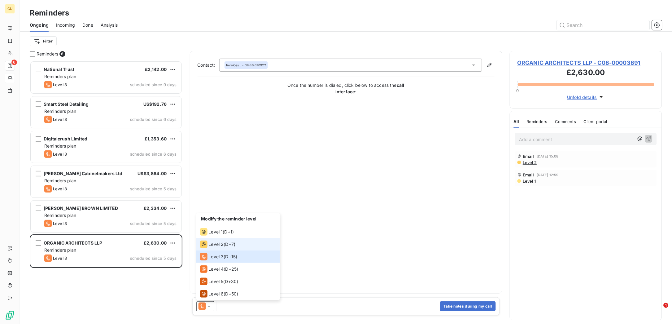
click at [221, 245] on span "Level 2" at bounding box center [216, 244] width 15 height 6
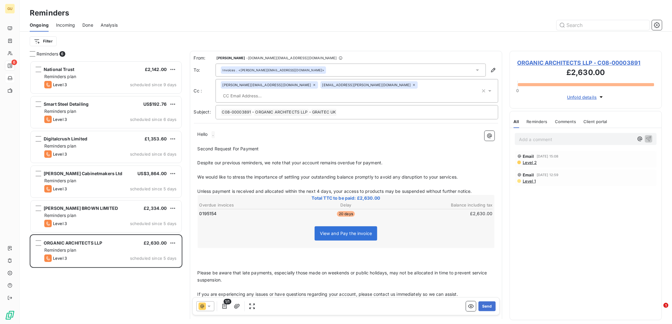
click at [262, 145] on p "Second Request For Payment" at bounding box center [346, 148] width 297 height 7
drag, startPoint x: 212, startPoint y: 128, endPoint x: 215, endPoint y: 131, distance: 3.5
click at [215, 131] on div "Hello ﻿ . ﻿ ﻿ ﻿ Second Request For Payment ﻿ Despite our previous reminders, we…" at bounding box center [346, 245] width 297 height 229
click at [206, 146] on span "Furhter Request For Payment as we could nto speak when I called" at bounding box center [266, 148] width 137 height 5
click at [266, 146] on span "Further Request For Payment as we could nto speak when I called" at bounding box center [266, 148] width 137 height 5
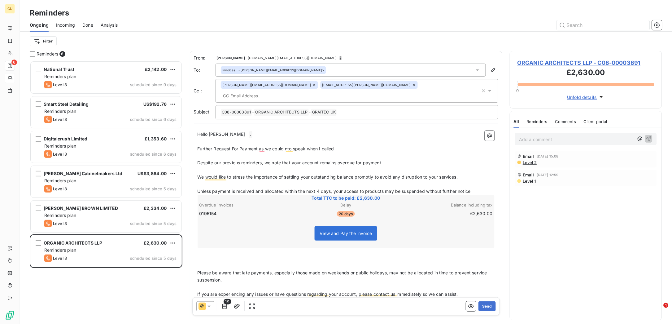
click at [348, 145] on p "Further Request For Payment as we could nto speak when I called" at bounding box center [346, 148] width 297 height 7
click at [482, 304] on button "Send" at bounding box center [486, 306] width 17 height 10
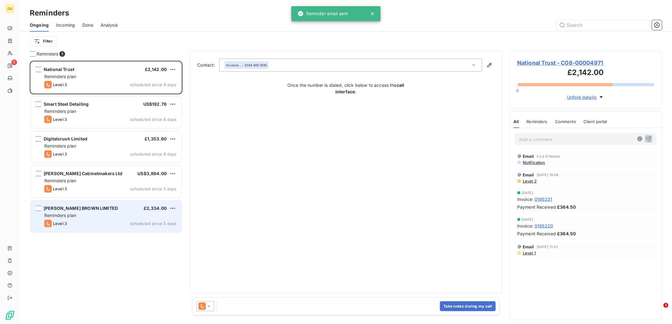
click at [95, 213] on div "Reminders plan" at bounding box center [110, 215] width 132 height 6
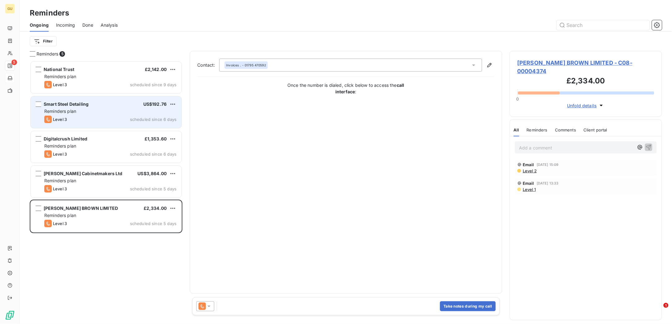
click at [159, 111] on div "Reminders plan" at bounding box center [110, 111] width 132 height 6
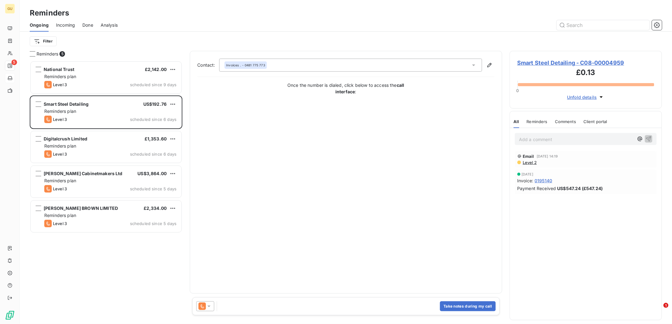
click at [547, 63] on span "Smart Steel Detailing - C08-00004959" at bounding box center [586, 63] width 137 height 8
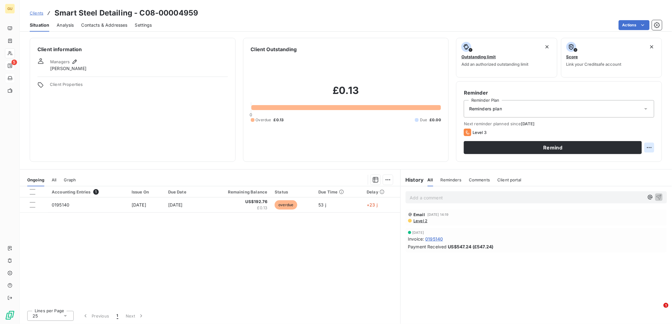
click at [643, 145] on html "GU 5 Clients Smart Steel Detailing - C08-00004959 Situation Analysis Contacts &…" at bounding box center [336, 162] width 672 height 324
click at [622, 160] on div "Reschedule this action" at bounding box center [617, 161] width 54 height 10
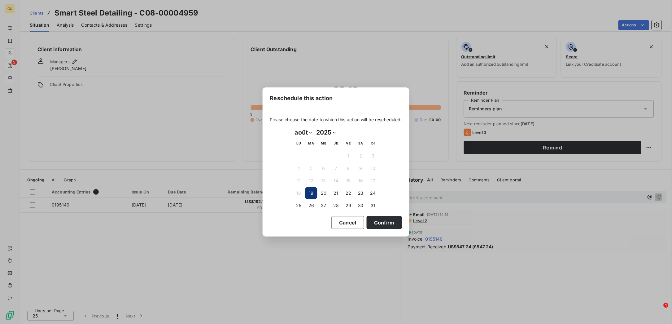
click at [333, 131] on select "2025 2026 2027 2028 2029 2030 2031 2032 2033 2034 2035" at bounding box center [326, 132] width 24 height 10
click at [314, 127] on select "2025 2026 2027 2028 2029 2030 2031 2032 2033 2034 2035" at bounding box center [326, 132] width 24 height 10
click at [309, 132] on select "janvier février mars avril mai juin juillet août septembre octobre novembre déc…" at bounding box center [303, 132] width 21 height 10
select select "8"
click at [293, 127] on select "janvier février mars avril mai juin juillet août septembre octobre novembre déc…" at bounding box center [303, 132] width 21 height 10
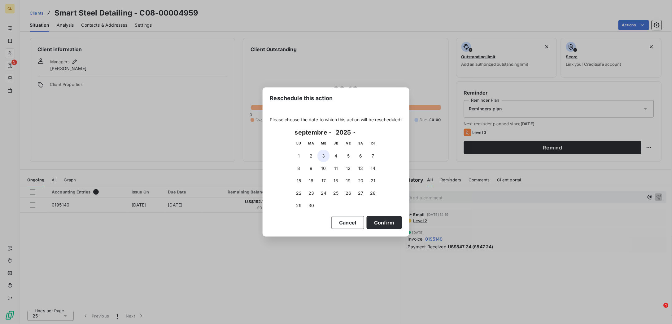
click at [326, 154] on button "3" at bounding box center [323, 156] width 12 height 12
click at [382, 217] on button "Confirm" at bounding box center [384, 222] width 35 height 13
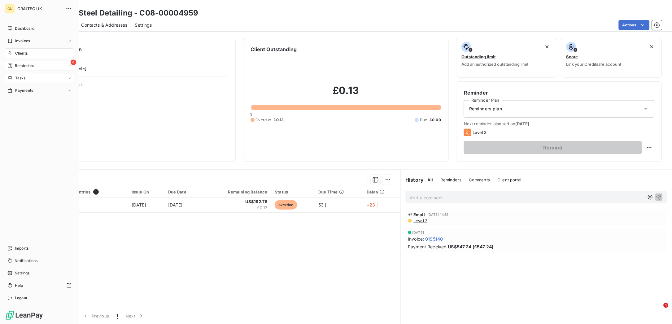
click at [14, 68] on div "Reminders" at bounding box center [20, 66] width 27 height 6
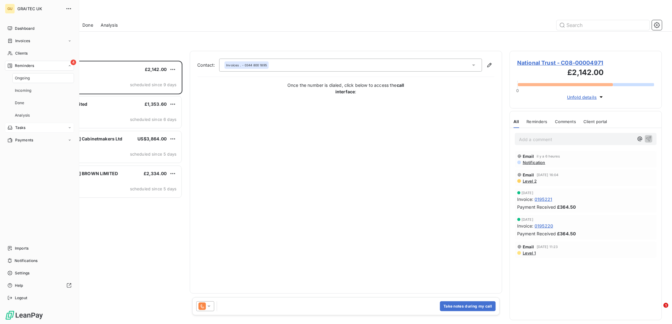
scroll to position [256, 146]
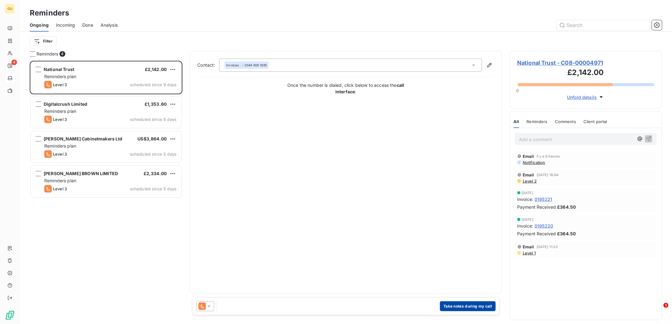
click at [456, 305] on button "Take notes during my call" at bounding box center [468, 306] width 56 height 10
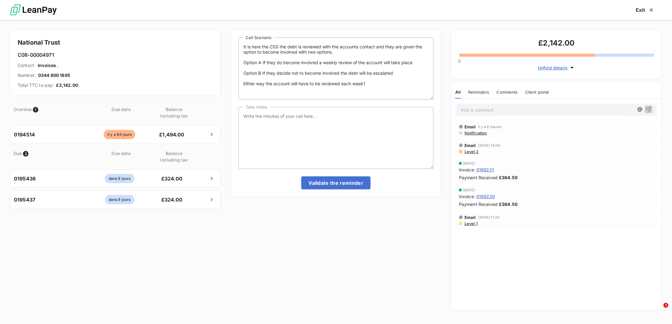
scroll to position [256, 145]
click at [265, 123] on textarea "Take notes" at bounding box center [335, 138] width 195 height 62
type textarea "Called and asked for a clal back"
click at [325, 182] on button "Validate the reminder" at bounding box center [336, 182] width 70 height 13
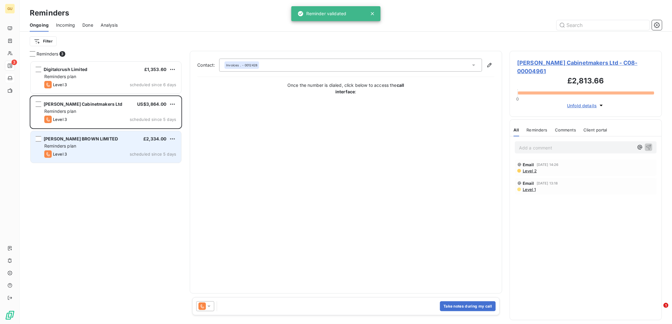
click at [66, 148] on span "Reminders plan" at bounding box center [60, 145] width 32 height 5
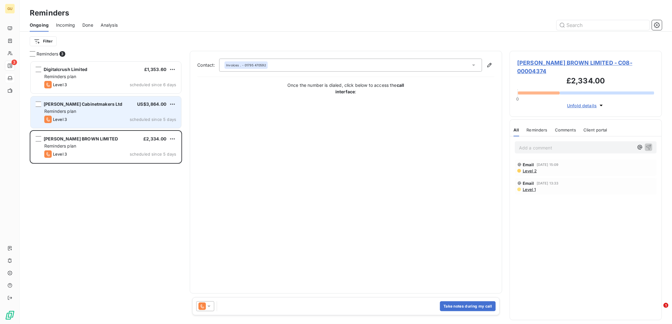
click at [75, 116] on div "Level 3 scheduled since 5 days" at bounding box center [110, 119] width 132 height 7
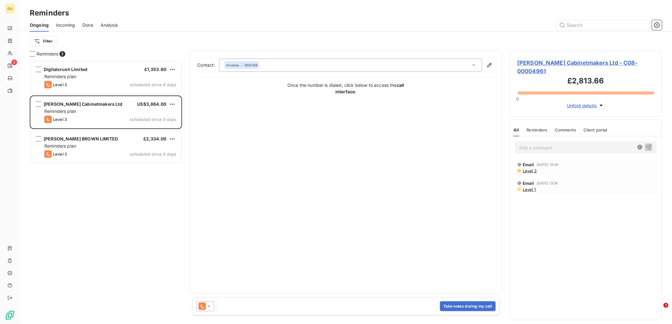
click at [82, 25] on span "Done" at bounding box center [87, 25] width 11 height 6
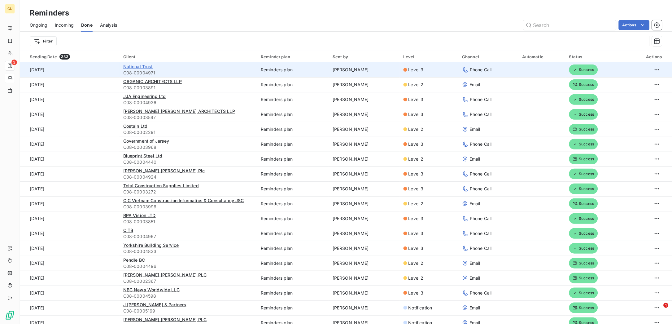
click at [137, 66] on span "National Trust" at bounding box center [138, 66] width 30 height 5
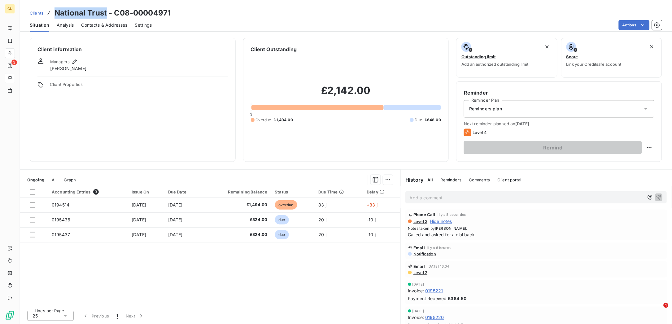
drag, startPoint x: 105, startPoint y: 15, endPoint x: 49, endPoint y: 17, distance: 56.4
click at [49, 17] on div "Clients National Trust - C08-00004971" at bounding box center [100, 12] width 141 height 11
copy h3 "National Trust"
drag, startPoint x: 108, startPoint y: 15, endPoint x: 59, endPoint y: 11, distance: 49.7
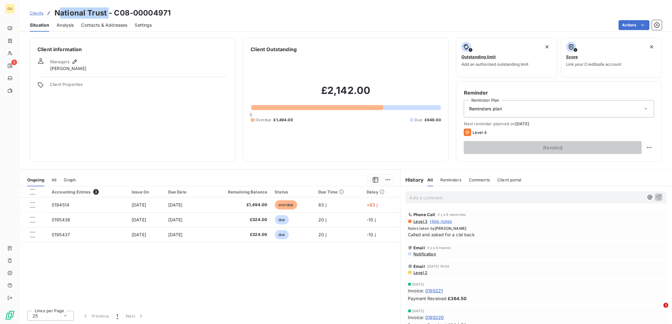
click at [59, 11] on h3 "National Trust - C08-00004971" at bounding box center [113, 12] width 116 height 11
click at [104, 12] on h3 "National Trust - C08-00004971" at bounding box center [113, 12] width 116 height 11
drag, startPoint x: 106, startPoint y: 14, endPoint x: 50, endPoint y: 13, distance: 55.1
click at [50, 13] on div "Clients National Trust - C08-00004971" at bounding box center [100, 12] width 141 height 11
copy h3 "National Trust"
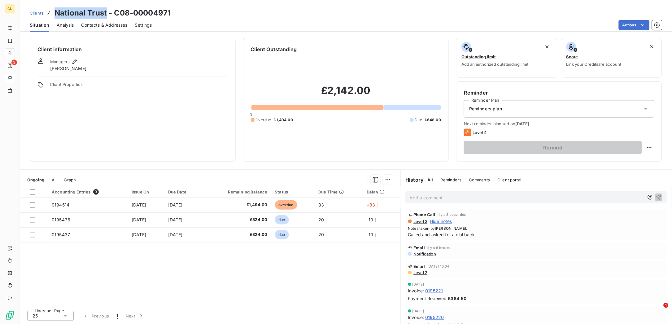
click at [100, 26] on span "Contacts & Addresses" at bounding box center [104, 25] width 46 height 6
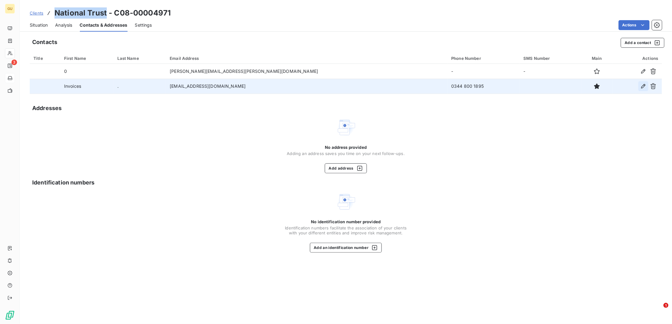
click at [642, 83] on icon "button" at bounding box center [643, 86] width 6 height 6
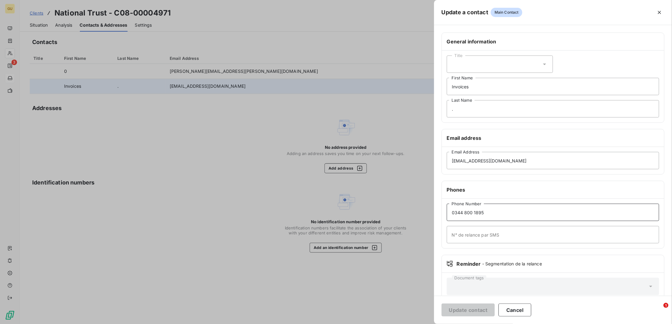
click at [485, 211] on input "0344 800 1895" at bounding box center [553, 211] width 212 height 17
type input "0344 800 4201"
click at [465, 308] on button "Update contact" at bounding box center [468, 309] width 53 height 13
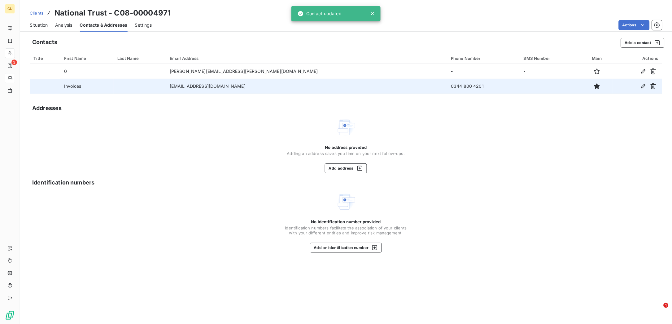
drag, startPoint x: 433, startPoint y: 87, endPoint x: 391, endPoint y: 86, distance: 41.8
click at [391, 86] on tr "Invoices . [EMAIL_ADDRESS][DOMAIN_NAME] 0344 800 4201" at bounding box center [346, 86] width 632 height 15
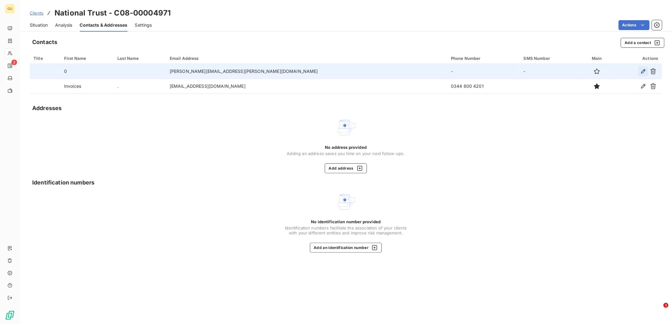
click at [645, 68] on icon "button" at bounding box center [643, 71] width 6 height 6
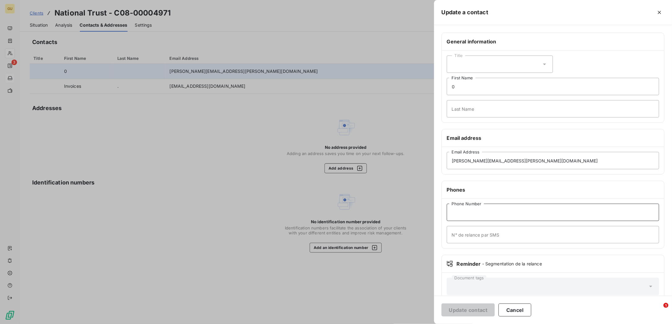
click at [476, 208] on input "Phone Number" at bounding box center [553, 211] width 212 height 17
type input "0344 800 4201"
click at [478, 304] on button "Update contact" at bounding box center [468, 309] width 53 height 13
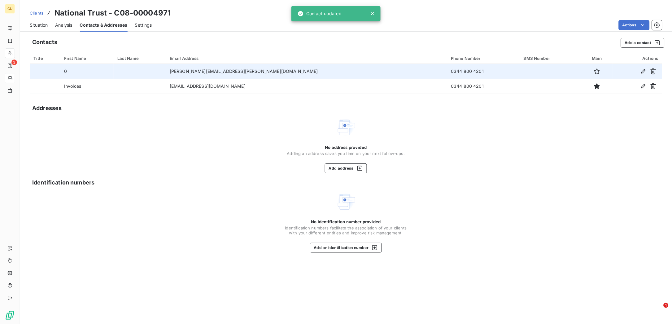
click at [35, 14] on span "Clients" at bounding box center [37, 13] width 14 height 5
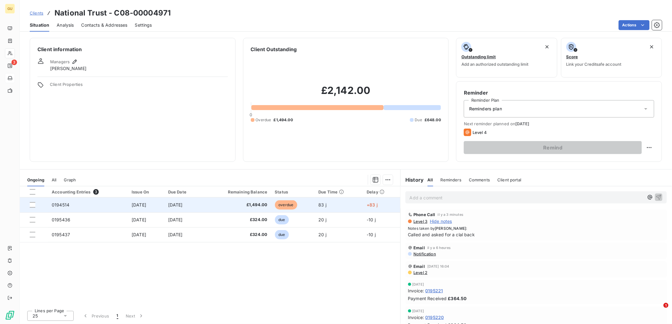
click at [60, 206] on span "0194514" at bounding box center [61, 204] width 18 height 5
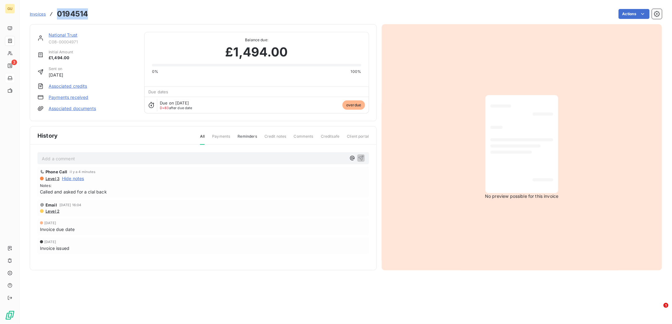
drag, startPoint x: 91, startPoint y: 12, endPoint x: 55, endPoint y: 10, distance: 36.6
click at [55, 10] on div "Invoices 0194514 Actions" at bounding box center [346, 13] width 632 height 13
copy h3 "0194514"
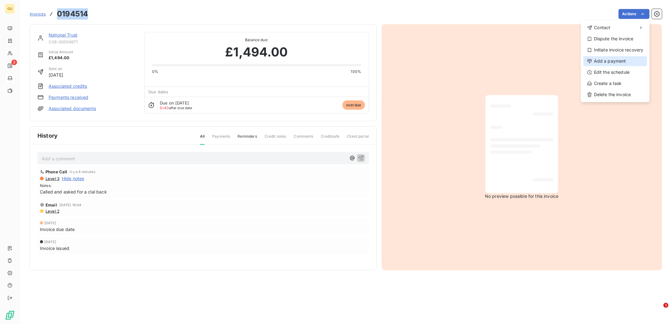
click at [604, 60] on div "Add a payment" at bounding box center [615, 61] width 64 height 10
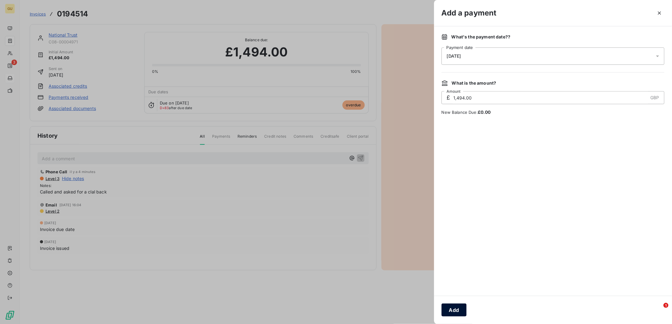
click at [448, 307] on button "Add" at bounding box center [454, 309] width 25 height 13
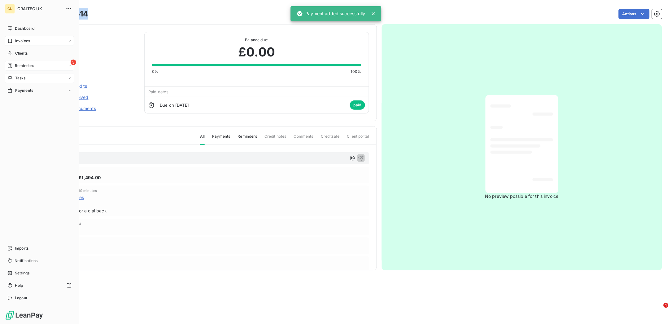
click at [14, 67] on div "Reminders" at bounding box center [20, 66] width 27 height 6
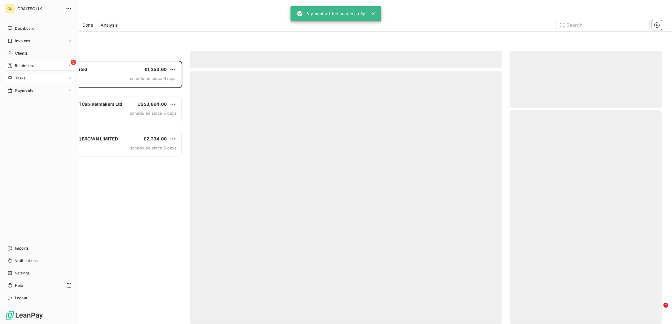
scroll to position [256, 146]
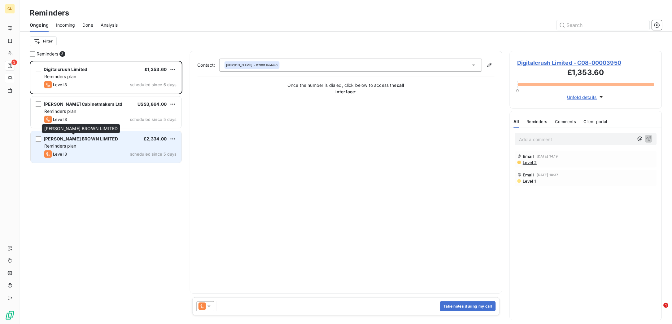
click at [71, 138] on span "[PERSON_NAME] BROWN LIMITED" at bounding box center [81, 138] width 74 height 5
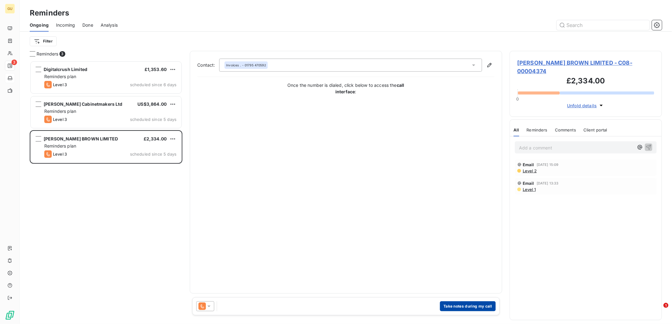
click at [451, 303] on button "Take notes during my call" at bounding box center [468, 306] width 56 height 10
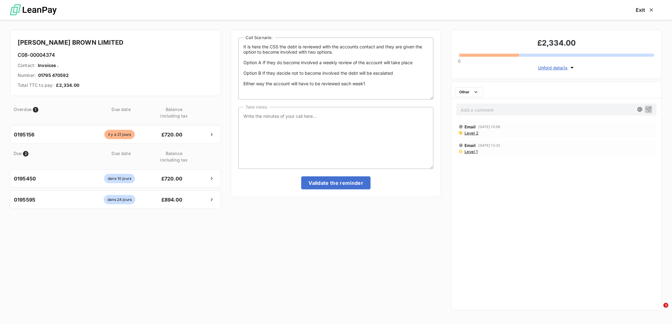
scroll to position [256, 145]
click at [283, 111] on textarea "Take notes" at bounding box center [335, 138] width 195 height 62
type textarea "Called and left a message"
click at [340, 182] on button "Validate the reminder" at bounding box center [336, 182] width 70 height 13
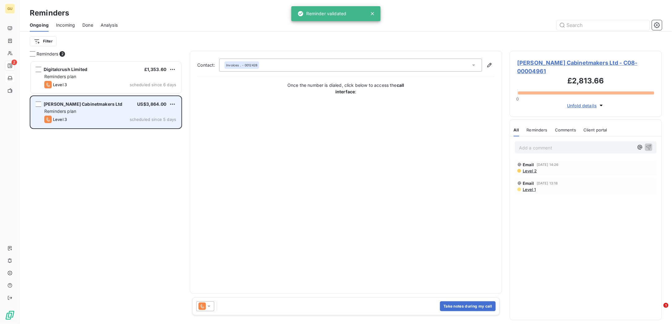
click at [74, 106] on span "[PERSON_NAME] Cabinetmakers Ltd" at bounding box center [83, 103] width 79 height 5
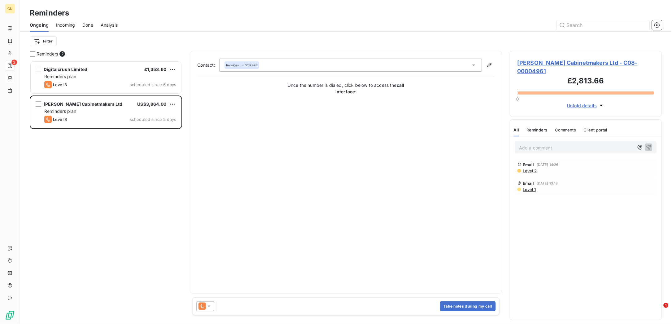
click at [531, 62] on span "[PERSON_NAME] Cabinetmakers Ltd - C08-00004961" at bounding box center [586, 67] width 137 height 17
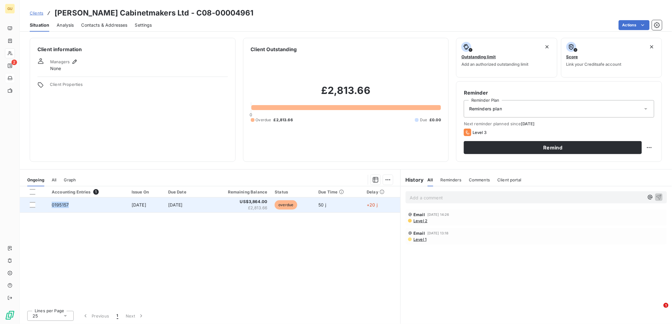
drag, startPoint x: 70, startPoint y: 204, endPoint x: 48, endPoint y: 204, distance: 22.0
click at [48, 204] on td "0195157" at bounding box center [88, 204] width 80 height 15
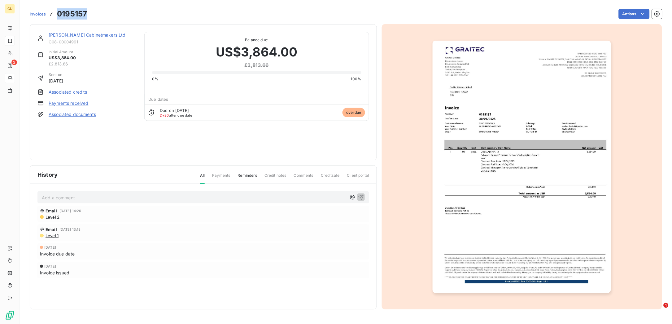
drag, startPoint x: 90, startPoint y: 16, endPoint x: 56, endPoint y: 15, distance: 33.2
click at [56, 15] on div "Invoices 0195157 Actions" at bounding box center [346, 13] width 632 height 13
click at [94, 35] on link "[PERSON_NAME] Cabinetmakers Ltd" at bounding box center [87, 34] width 77 height 5
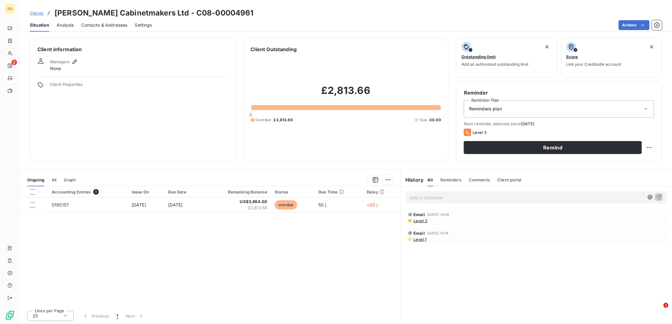
click at [101, 24] on span "Contacts & Addresses" at bounding box center [104, 25] width 46 height 6
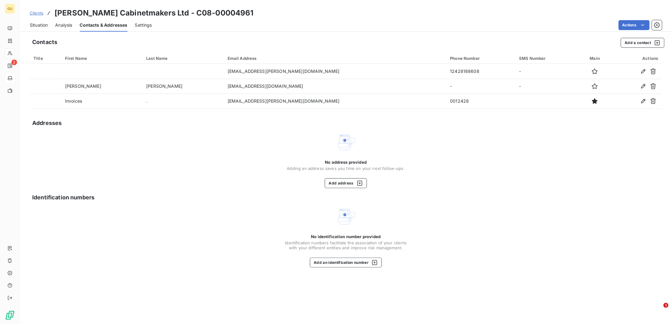
click at [40, 11] on span "Clients" at bounding box center [37, 13] width 14 height 5
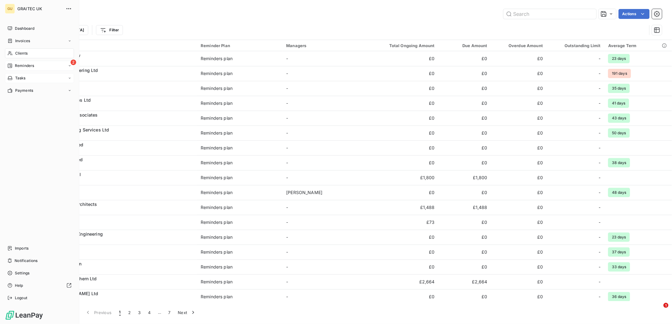
click at [14, 67] on div "Reminders" at bounding box center [20, 66] width 27 height 6
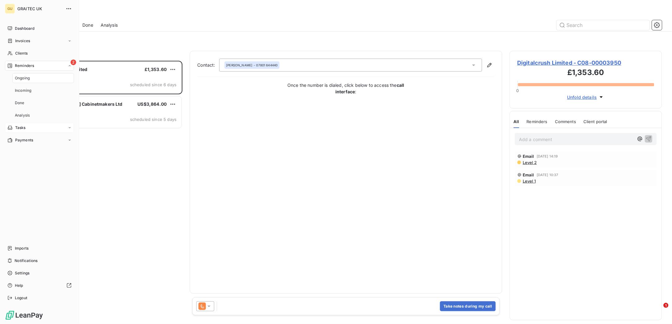
scroll to position [256, 146]
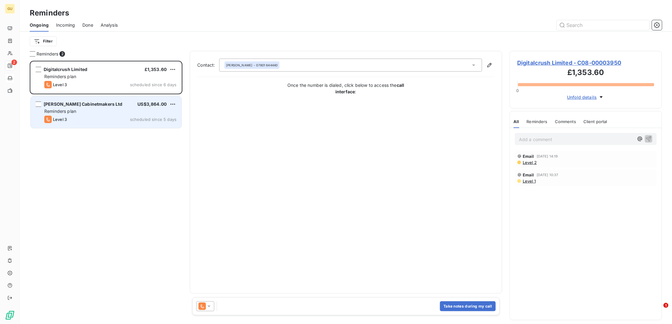
click at [111, 103] on span "[PERSON_NAME] Cabinetmakers Ltd" at bounding box center [83, 103] width 79 height 5
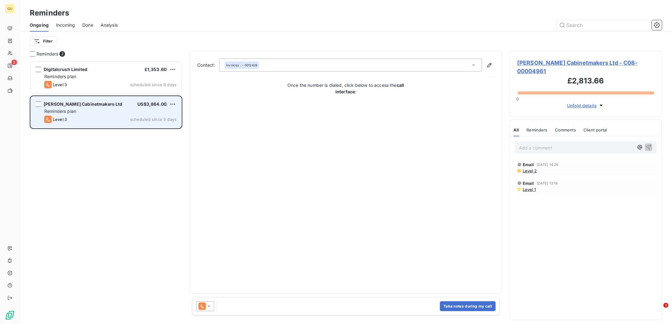
click at [111, 103] on span "[PERSON_NAME] Cabinetmakers Ltd" at bounding box center [83, 103] width 79 height 5
click at [88, 105] on span "[PERSON_NAME] Cabinetmakers Ltd" at bounding box center [83, 103] width 79 height 5
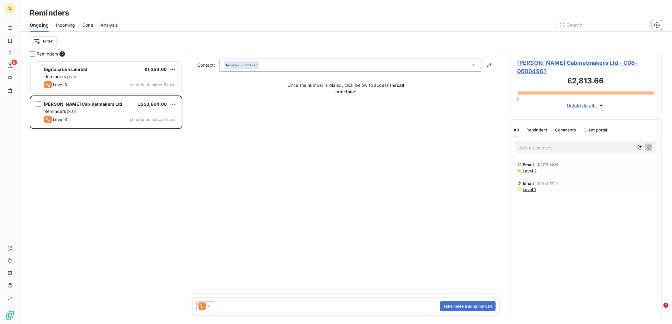
click at [535, 64] on span "[PERSON_NAME] Cabinetmakers Ltd - C08-00004961" at bounding box center [586, 67] width 137 height 17
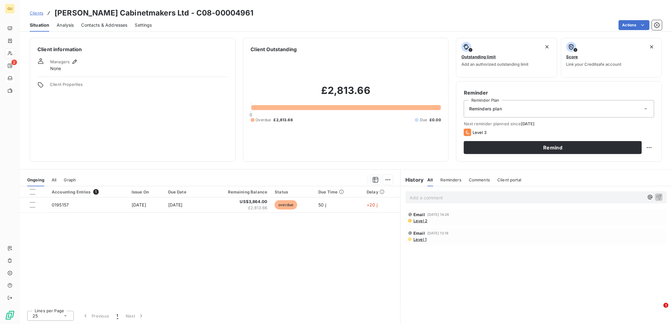
click at [67, 61] on span "Managers" at bounding box center [60, 61] width 20 height 5
click at [75, 61] on icon "button" at bounding box center [75, 62] width 6 height 6
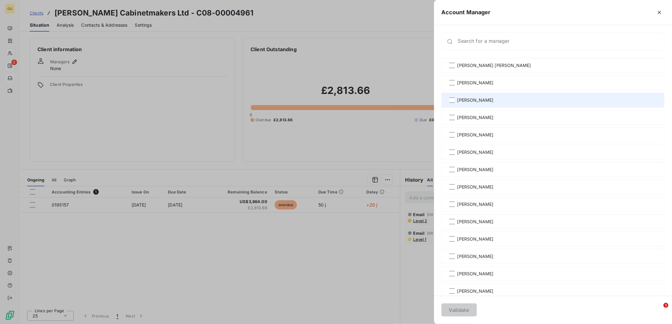
click at [463, 102] on span "[PERSON_NAME]" at bounding box center [475, 100] width 36 height 6
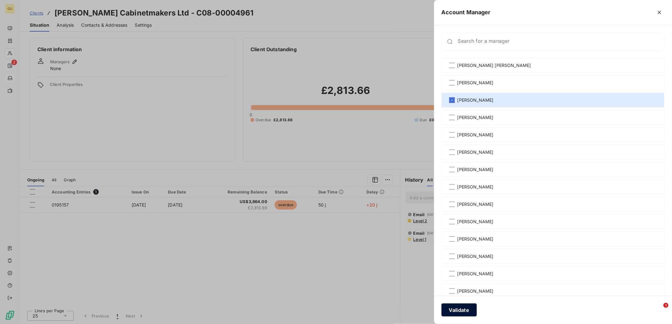
click at [463, 311] on button "Validate" at bounding box center [459, 309] width 35 height 13
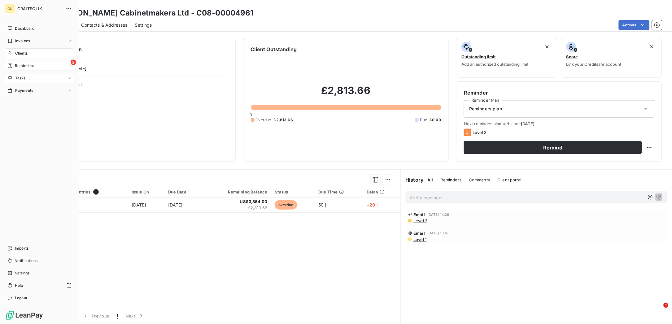
click at [17, 64] on span "Reminders" at bounding box center [24, 66] width 19 height 6
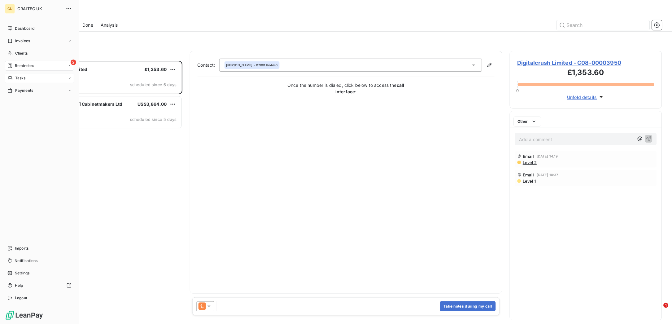
scroll to position [256, 146]
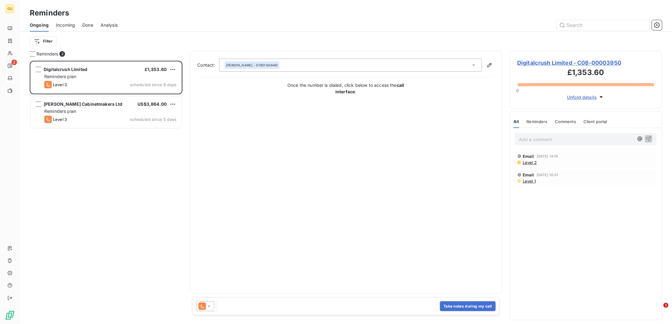
click at [210, 304] on icon at bounding box center [209, 306] width 6 height 6
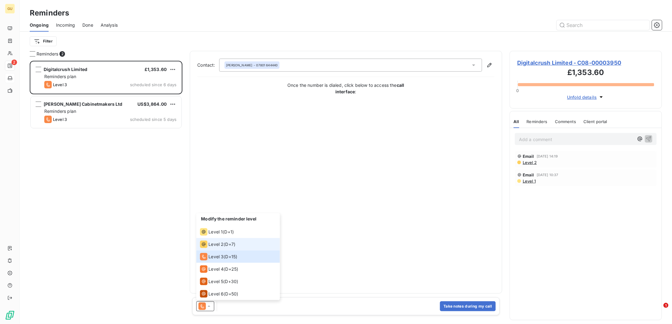
click at [229, 245] on span "D+7 )" at bounding box center [230, 244] width 10 height 6
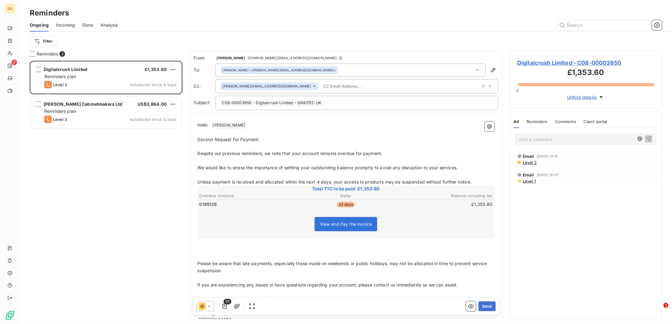
click at [326, 83] on input "text" at bounding box center [357, 85] width 72 height 9
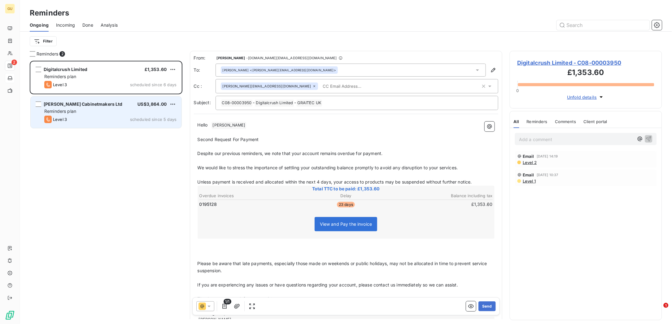
click at [80, 105] on span "[PERSON_NAME] Cabinetmakers Ltd" at bounding box center [83, 103] width 79 height 5
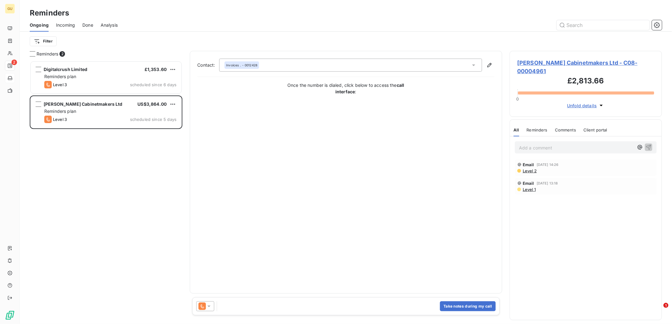
click at [209, 306] on icon at bounding box center [208, 306] width 3 height 2
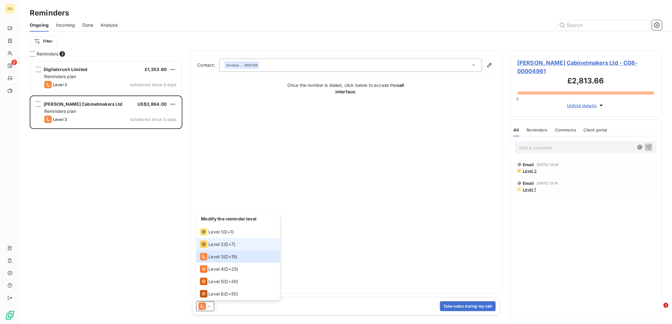
click at [215, 242] on span "Level 2" at bounding box center [216, 244] width 15 height 6
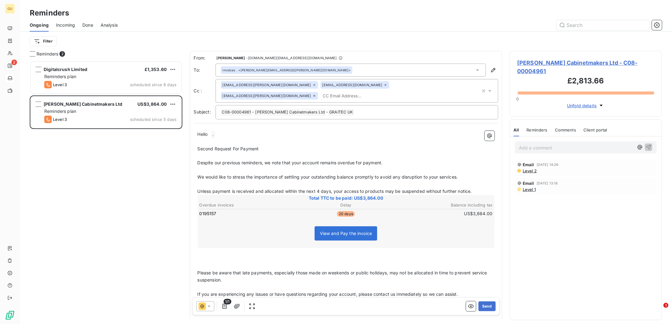
click at [567, 62] on span "[PERSON_NAME] Cabinetmakers Ltd - C08-00004961" at bounding box center [586, 67] width 137 height 17
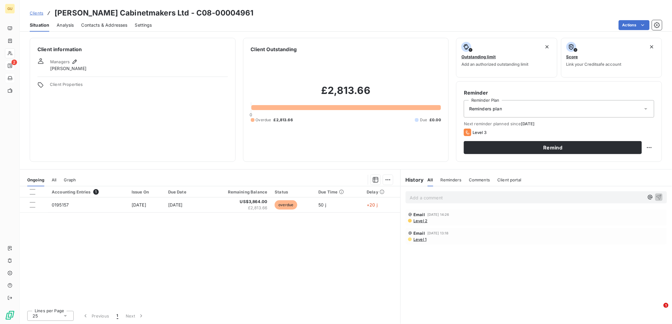
click at [96, 26] on span "Contacts & Addresses" at bounding box center [104, 25] width 46 height 6
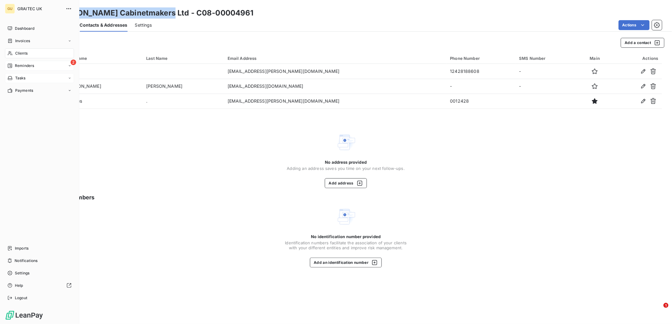
drag, startPoint x: 159, startPoint y: 14, endPoint x: 45, endPoint y: 17, distance: 113.7
click at [45, 17] on div "GU GRAITEC UK Dashboard Invoices Clients 2 Reminders Tasks Payments Imports Not…" at bounding box center [336, 162] width 672 height 324
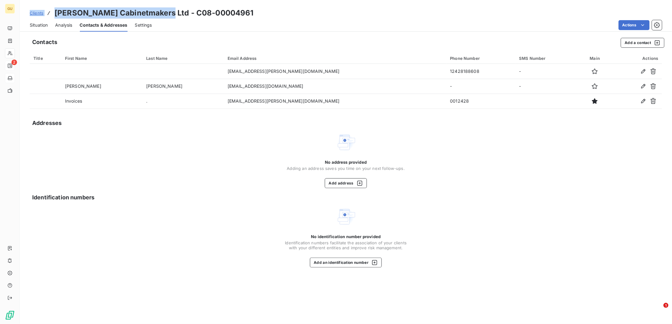
click at [151, 15] on h3 "[PERSON_NAME] Cabinetmakers Ltd - C08-00004961" at bounding box center [154, 12] width 199 height 11
drag, startPoint x: 156, startPoint y: 14, endPoint x: 48, endPoint y: 15, distance: 108.1
click at [43, 14] on div "Clients [PERSON_NAME] Cabinetmakers Ltd - C08-00004961" at bounding box center [142, 12] width 224 height 11
click at [41, 26] on span "Situation" at bounding box center [39, 25] width 18 height 6
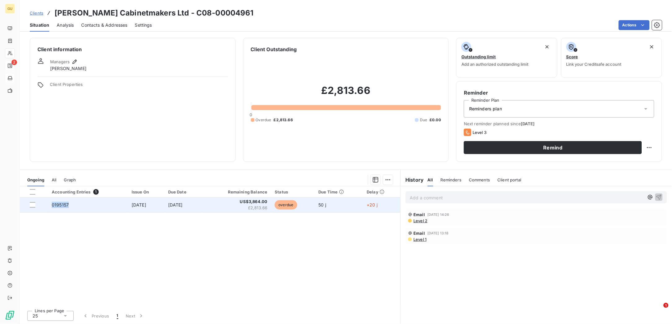
drag, startPoint x: 74, startPoint y: 201, endPoint x: 50, endPoint y: 203, distance: 24.3
click at [50, 203] on td "0195157" at bounding box center [88, 204] width 80 height 15
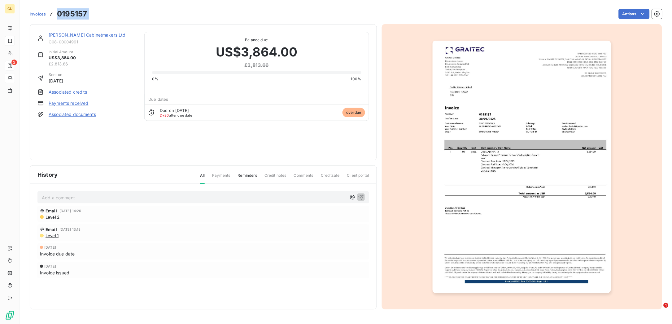
drag, startPoint x: 96, startPoint y: 16, endPoint x: 56, endPoint y: 13, distance: 40.7
click at [56, 13] on div "Invoices 0195157 Actions" at bounding box center [346, 13] width 632 height 13
click at [81, 33] on link "[PERSON_NAME] Cabinetmakers Ltd" at bounding box center [87, 34] width 77 height 5
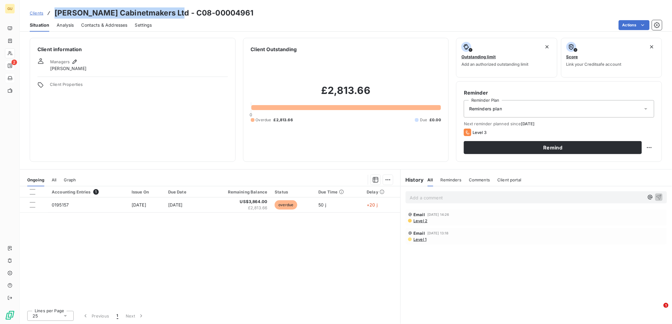
drag, startPoint x: 54, startPoint y: 14, endPoint x: 170, endPoint y: 14, distance: 116.8
click at [170, 14] on h3 "[PERSON_NAME] Cabinetmakers Ltd - C08-00004961" at bounding box center [154, 12] width 199 height 11
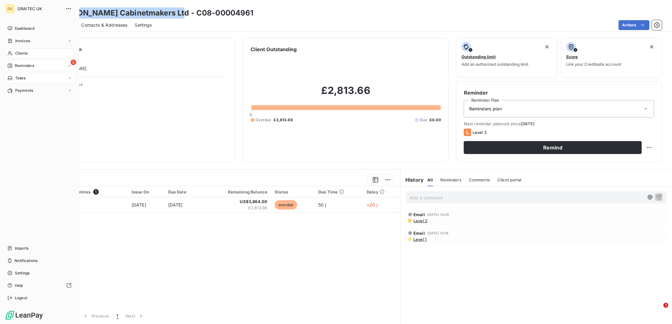
click at [26, 64] on span "Reminders" at bounding box center [24, 66] width 19 height 6
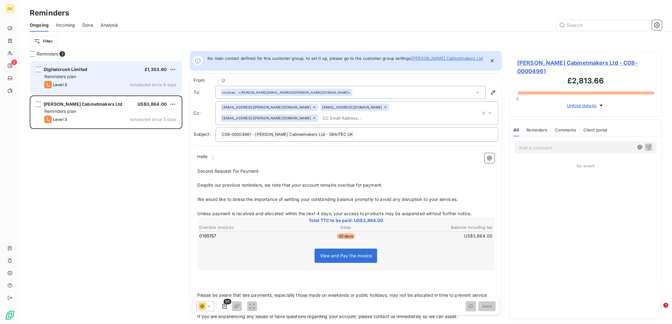
scroll to position [256, 146]
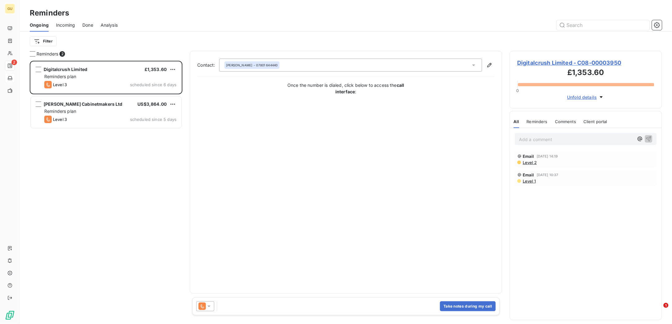
click at [86, 25] on span "Done" at bounding box center [87, 25] width 11 height 6
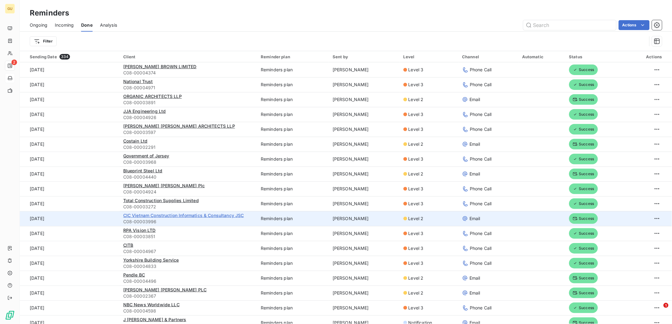
click at [158, 216] on span "CIC Vietnam Construction Informatics & Consultancy JSC" at bounding box center [183, 214] width 121 height 5
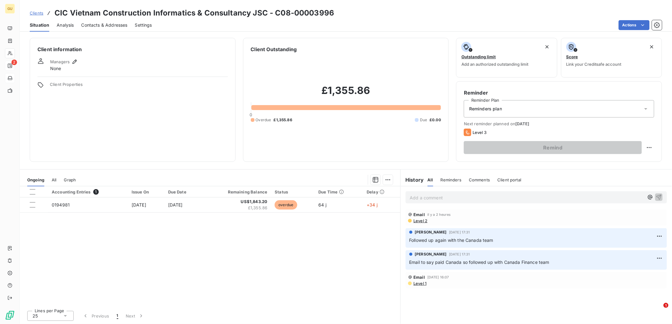
click at [93, 24] on span "Contacts & Addresses" at bounding box center [104, 25] width 46 height 6
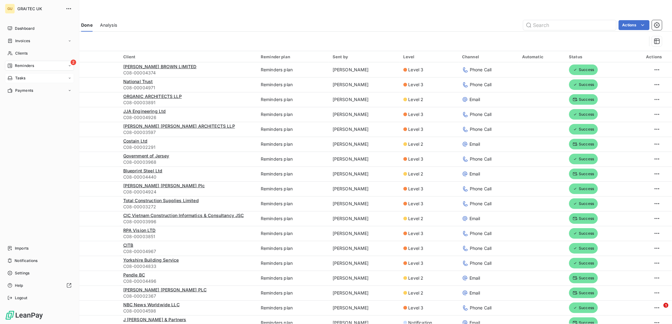
click at [15, 66] on span "Reminders" at bounding box center [24, 66] width 19 height 6
click at [24, 67] on span "Reminders" at bounding box center [24, 66] width 19 height 6
click at [48, 64] on div "2 Reminders" at bounding box center [39, 66] width 69 height 10
click at [40, 66] on div "2 Reminders" at bounding box center [39, 66] width 69 height 10
click at [26, 53] on span "Clients" at bounding box center [21, 53] width 12 height 6
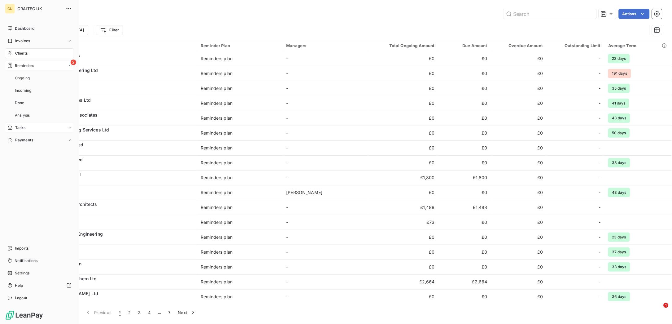
click at [24, 62] on div "2 Reminders" at bounding box center [39, 66] width 69 height 10
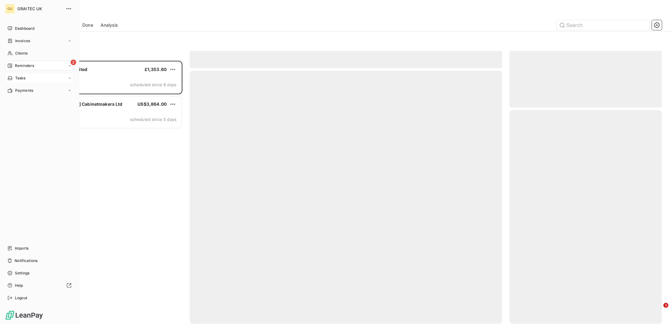
scroll to position [256, 146]
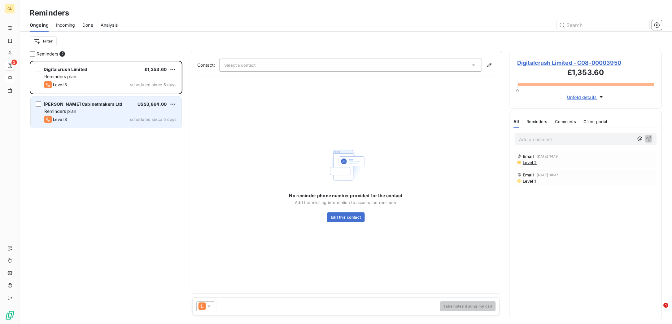
click at [158, 103] on span "US$3,864.00" at bounding box center [152, 103] width 29 height 5
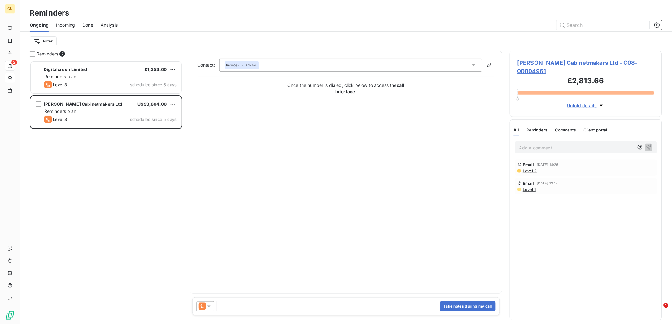
click at [546, 62] on span "[PERSON_NAME] Cabinetmakers Ltd - C08-00004961" at bounding box center [586, 67] width 137 height 17
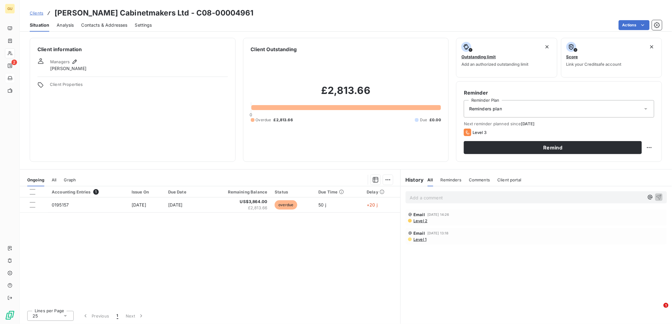
click at [106, 24] on span "Contacts & Addresses" at bounding box center [104, 25] width 46 height 6
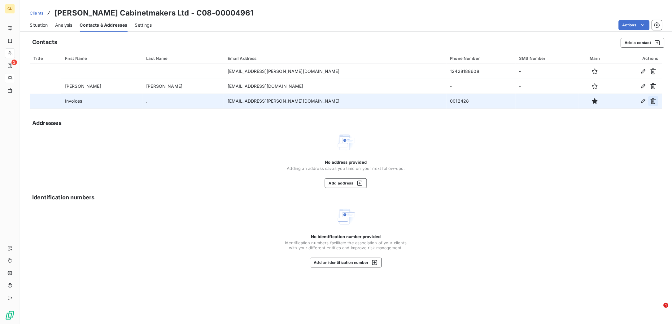
click at [650, 99] on icon "button" at bounding box center [653, 101] width 6 height 6
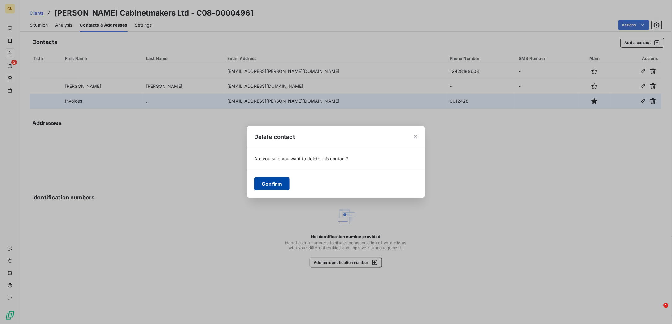
click at [263, 182] on button "Confirm" at bounding box center [271, 183] width 35 height 13
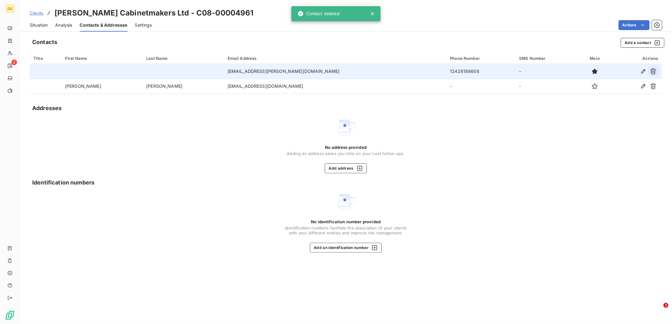
click at [653, 72] on icon "button" at bounding box center [653, 71] width 6 height 6
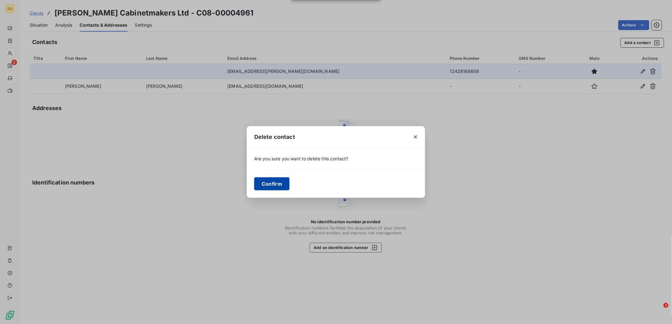
click at [273, 183] on button "Confirm" at bounding box center [271, 183] width 35 height 13
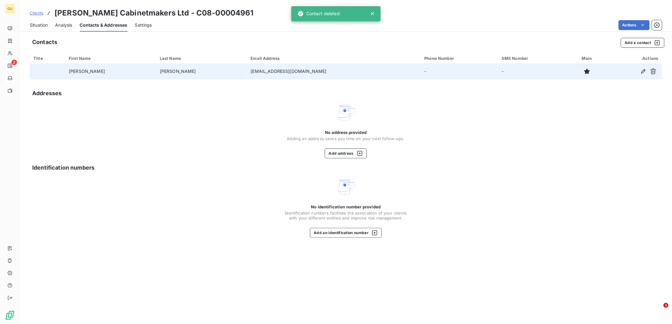
click at [38, 25] on span "Situation" at bounding box center [39, 25] width 18 height 6
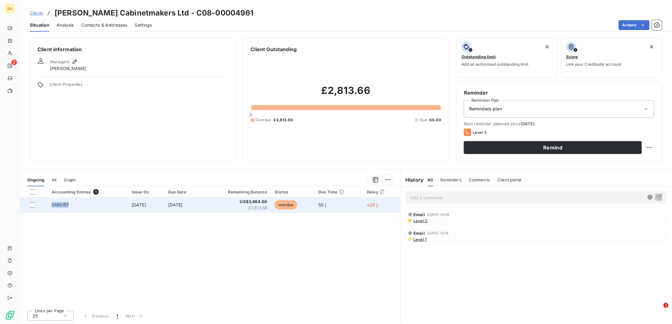
drag, startPoint x: 66, startPoint y: 205, endPoint x: 46, endPoint y: 205, distance: 20.4
click at [46, 205] on tr "0195157 [DATE] [DATE] US$3,864.00 £2,813.66 overdue 50 j +20 j" at bounding box center [210, 204] width 381 height 15
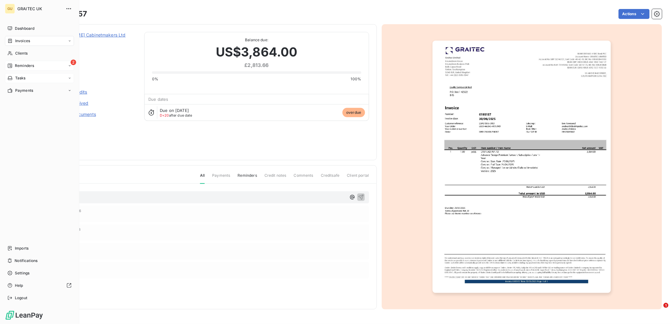
click at [14, 65] on div "Reminders" at bounding box center [20, 66] width 27 height 6
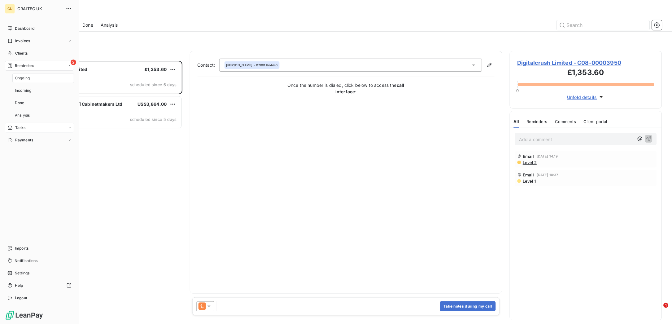
scroll to position [256, 146]
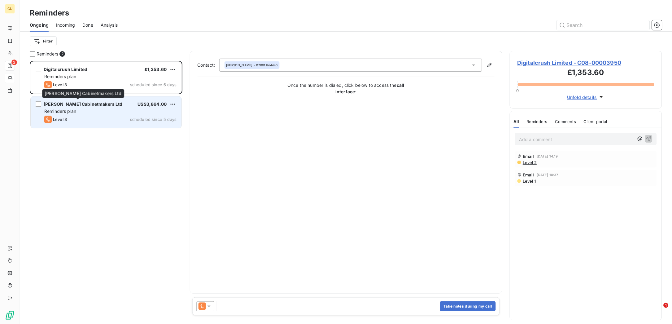
click at [103, 107] on span "[PERSON_NAME] Cabinetmakers Ltd" at bounding box center [83, 103] width 79 height 5
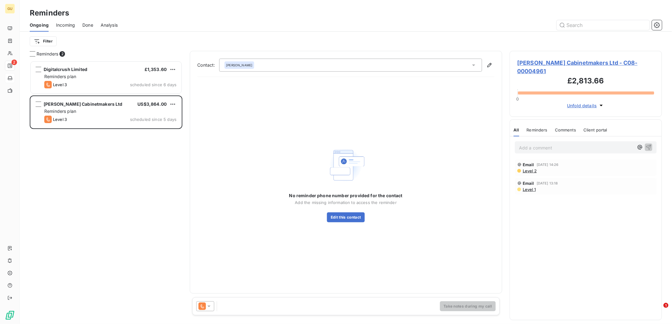
click at [544, 60] on span "[PERSON_NAME] Cabinetmakers Ltd - C08-00004961" at bounding box center [586, 67] width 137 height 17
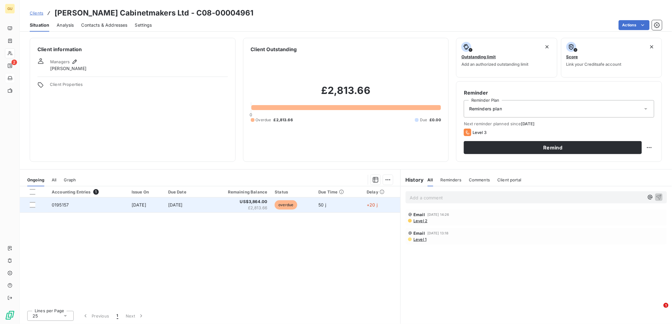
click at [59, 206] on span "0195157" at bounding box center [60, 204] width 17 height 5
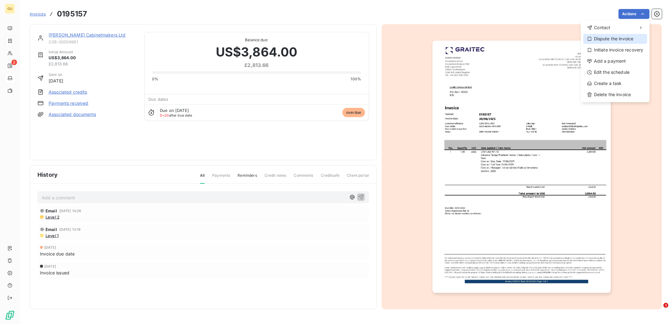
click at [615, 37] on div "Dispute the invoice" at bounding box center [615, 39] width 64 height 10
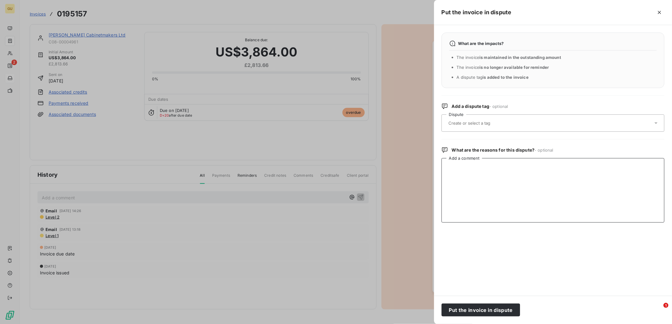
click at [466, 178] on textarea "Add a comment" at bounding box center [553, 190] width 223 height 64
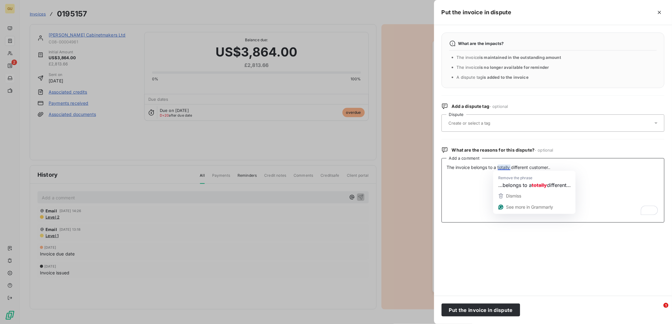
click at [502, 167] on textarea "The invoice belongs to a totally different customer.." at bounding box center [553, 190] width 223 height 64
type textarea "The invoice belongs to a different customer.."
click at [482, 309] on button "Put the invoice in dispute" at bounding box center [481, 309] width 79 height 13
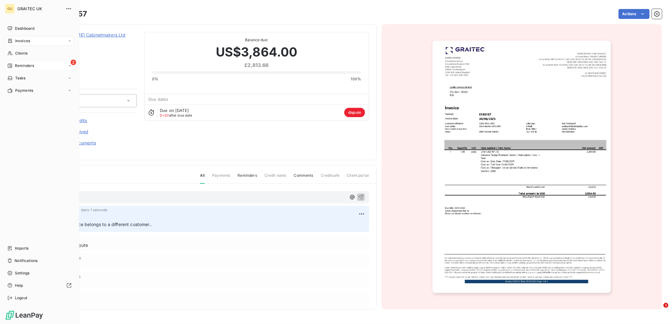
click at [12, 65] on icon at bounding box center [10, 65] width 4 height 4
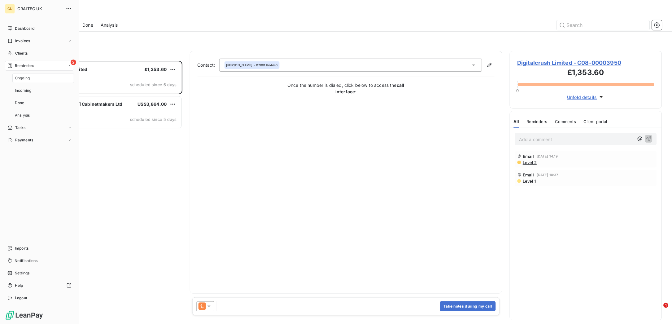
scroll to position [256, 146]
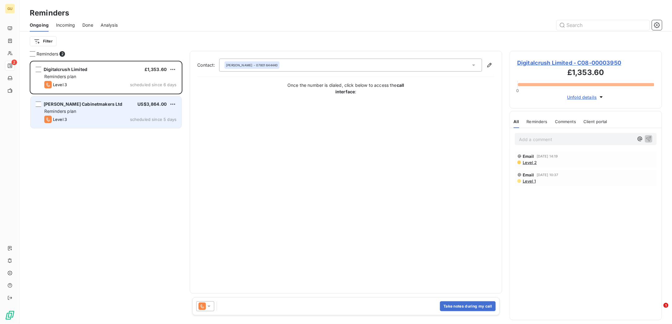
click at [84, 111] on div "Reminders plan" at bounding box center [110, 111] width 132 height 6
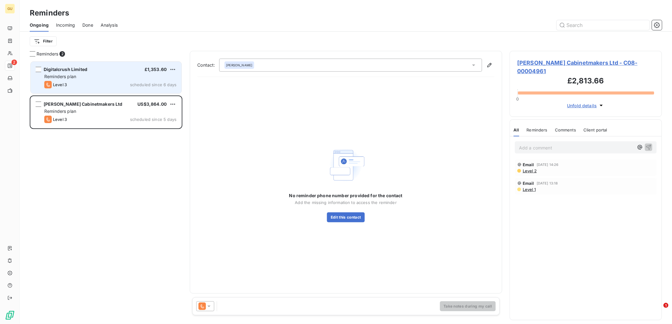
click at [88, 77] on div "Reminders plan" at bounding box center [110, 76] width 132 height 6
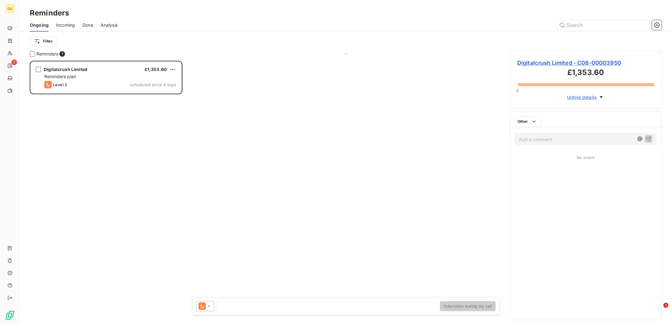
scroll to position [256, 146]
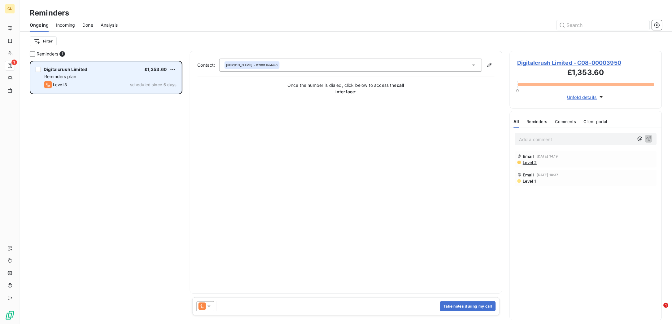
click at [112, 69] on div "Digitalcrush Limited £1,353.60" at bounding box center [110, 70] width 132 height 6
drag, startPoint x: 88, startPoint y: 70, endPoint x: 44, endPoint y: 69, distance: 44.3
click at [44, 69] on div "Digitalcrush Limited £1,353.60" at bounding box center [110, 70] width 132 height 6
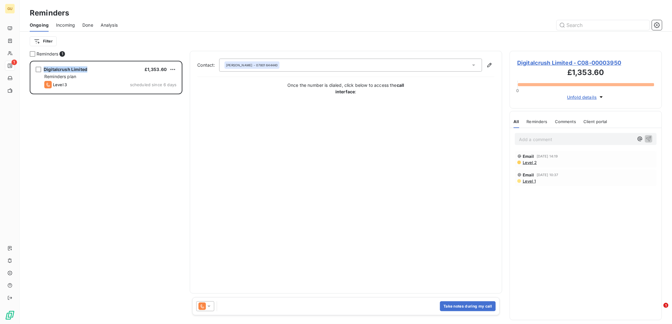
copy span "Digitalcrush Limited"
click at [68, 24] on span "Incoming" at bounding box center [65, 25] width 19 height 6
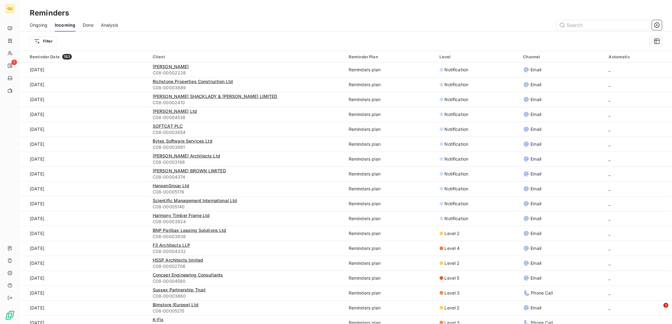
click at [42, 23] on span "Ongoing" at bounding box center [39, 25] width 18 height 6
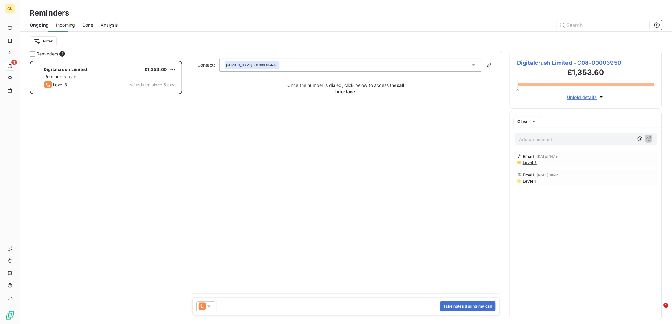
scroll to position [256, 146]
click at [545, 63] on span "Digitalcrush Limited - C08-00003950" at bounding box center [586, 63] width 137 height 8
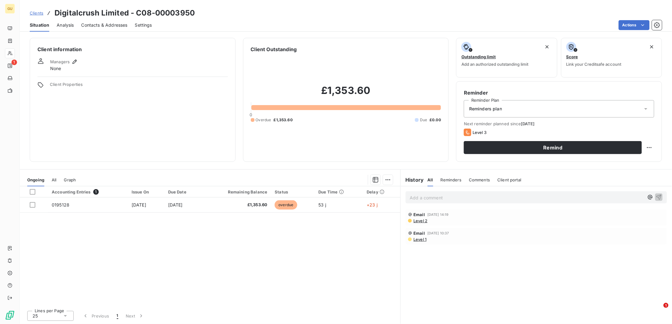
click at [96, 22] on span "Contacts & Addresses" at bounding box center [104, 25] width 46 height 6
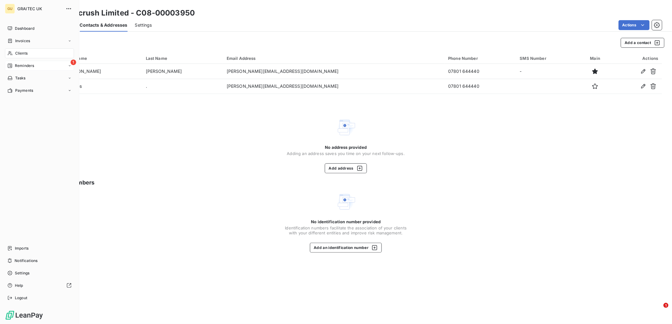
click at [24, 65] on span "Reminders" at bounding box center [24, 66] width 19 height 6
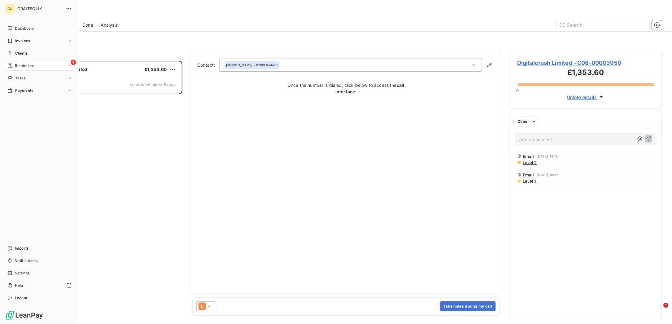
scroll to position [256, 146]
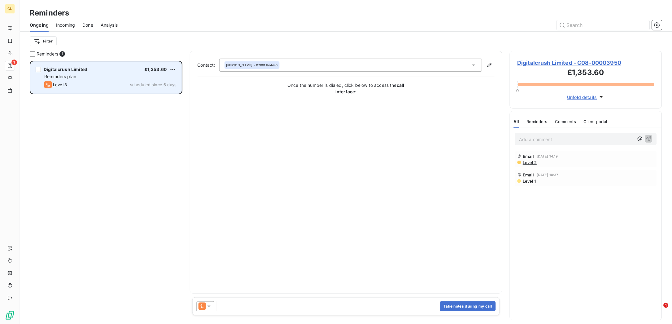
click at [125, 75] on div "Reminders plan" at bounding box center [110, 76] width 132 height 6
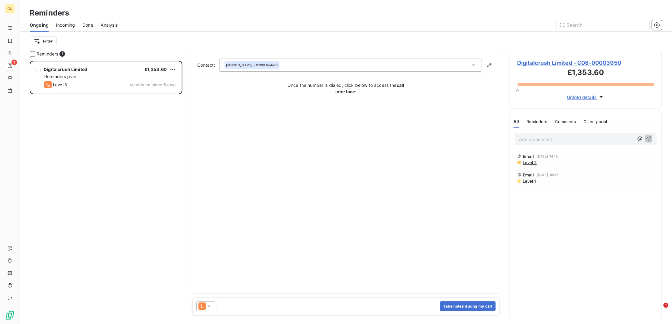
click at [541, 63] on span "Digitalcrush Limited - C08-00003950" at bounding box center [586, 63] width 137 height 8
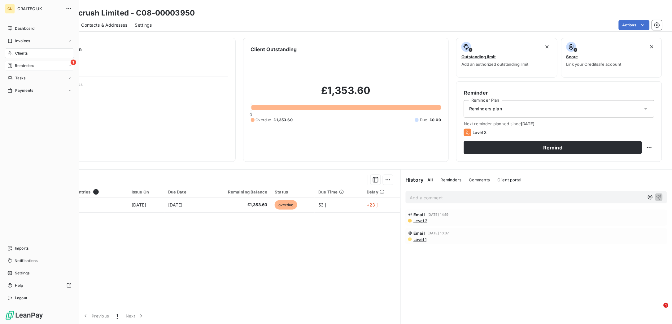
click at [10, 63] on icon at bounding box center [9, 65] width 5 height 5
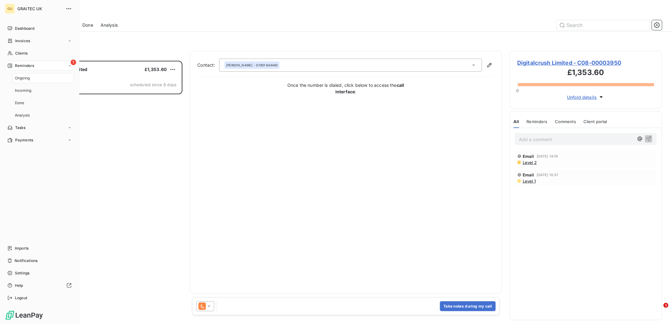
scroll to position [256, 146]
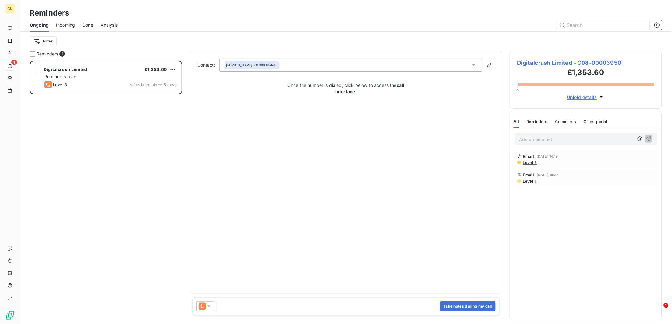
click at [527, 136] on p "Add a comment ﻿" at bounding box center [576, 139] width 115 height 8
click at [452, 303] on button "Take notes during my call" at bounding box center [468, 306] width 56 height 10
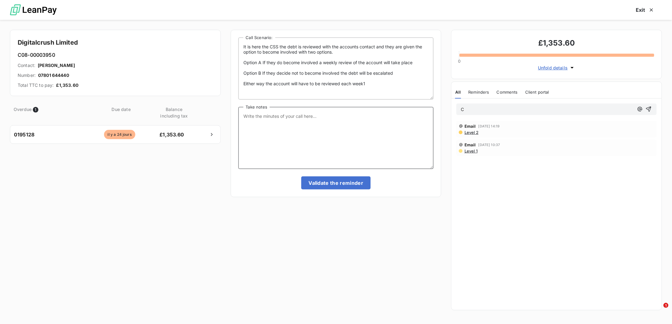
click at [286, 122] on textarea "Take notes" at bounding box center [335, 138] width 195 height 62
type textarea "Called and left a message"
click at [334, 185] on button "Validate the reminder" at bounding box center [336, 182] width 70 height 13
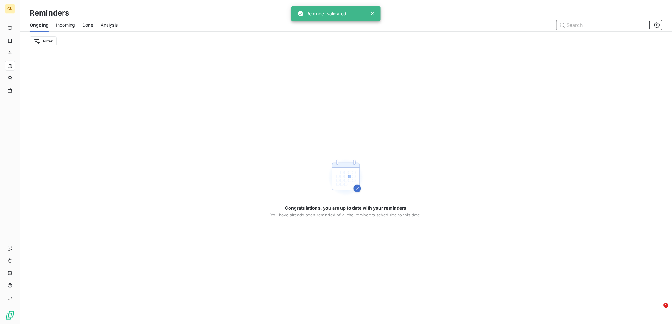
click at [91, 26] on span "Done" at bounding box center [87, 25] width 11 height 6
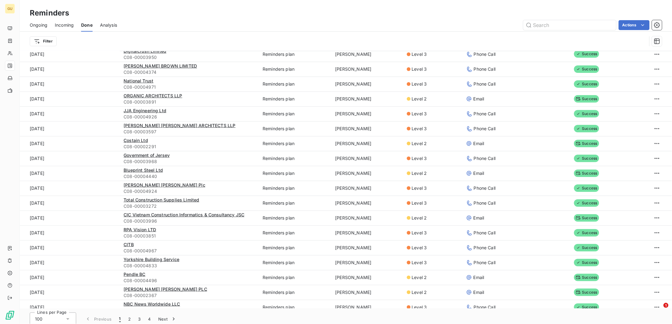
scroll to position [21, 0]
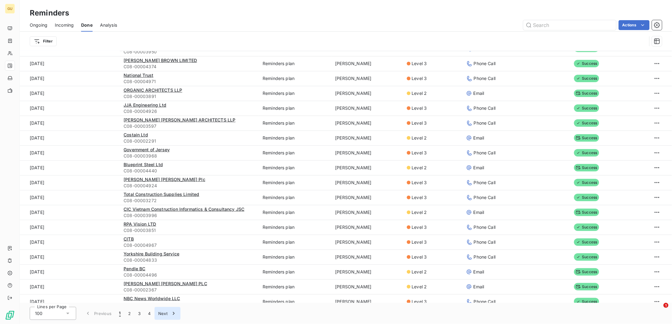
click at [168, 311] on div "button" at bounding box center [172, 313] width 9 height 6
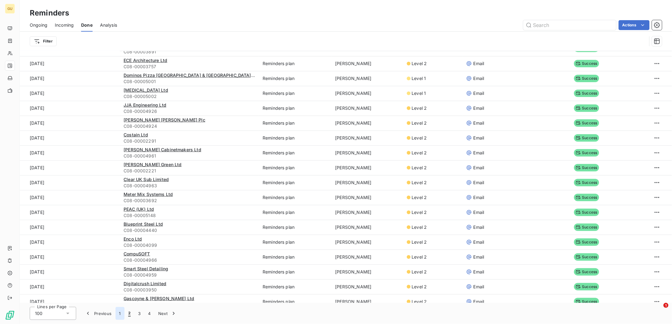
click at [121, 312] on button "1" at bounding box center [120, 313] width 9 height 13
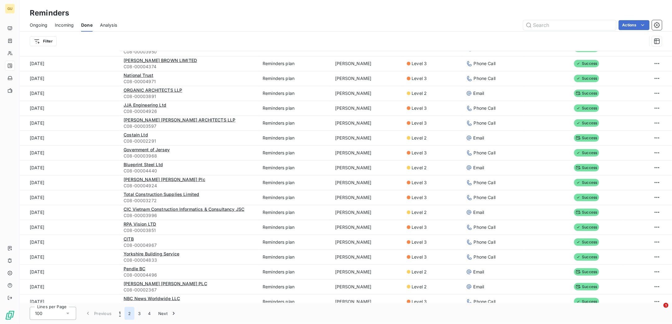
click at [129, 312] on button "2" at bounding box center [129, 313] width 10 height 13
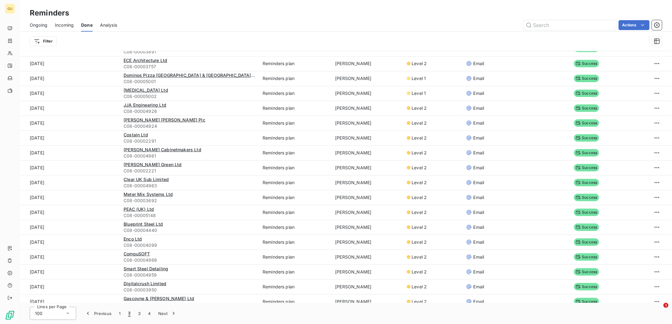
scroll to position [0, 0]
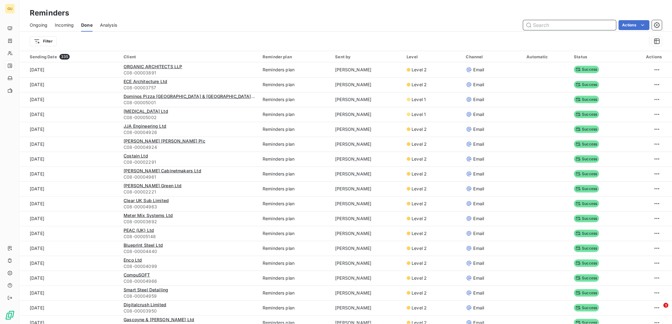
click at [535, 22] on input "text" at bounding box center [569, 25] width 93 height 10
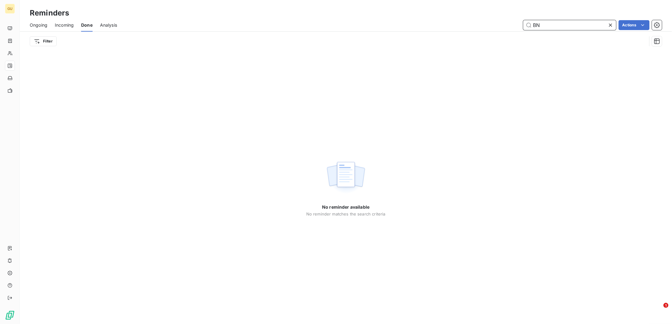
type input "B"
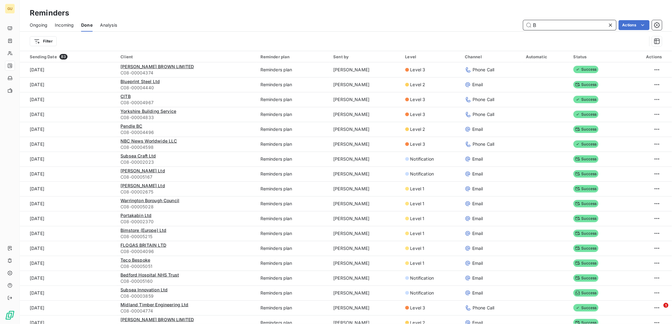
type input "B"
click at [545, 24] on input "B" at bounding box center [569, 25] width 93 height 10
paste input "BNP Paribas Leasing Solutions Ltd"
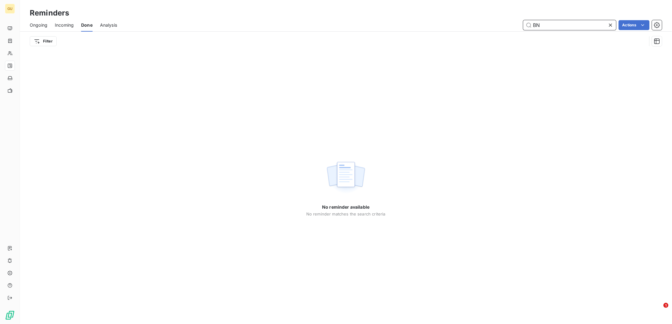
type input "B"
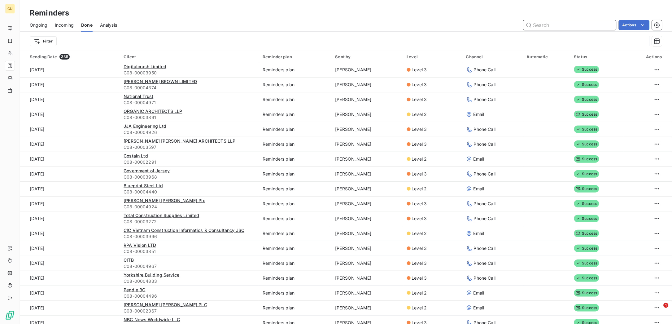
paste input "BNP Paribas Leasing Solutions Ltd"
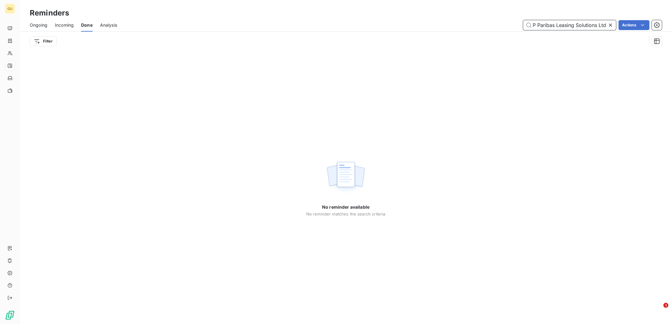
type input "BNP Paribas Leasing Solutions Ltd"
click at [55, 24] on span "Incoming" at bounding box center [64, 25] width 19 height 6
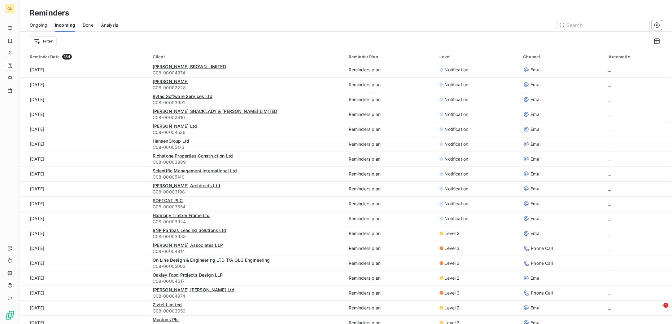
click at [41, 24] on span "Ongoing" at bounding box center [39, 25] width 18 height 6
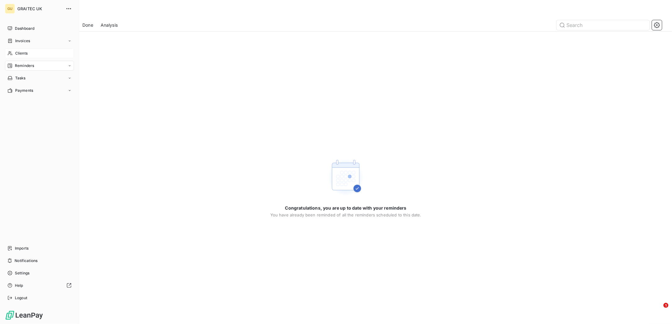
click at [17, 51] on span "Clients" at bounding box center [21, 53] width 12 height 6
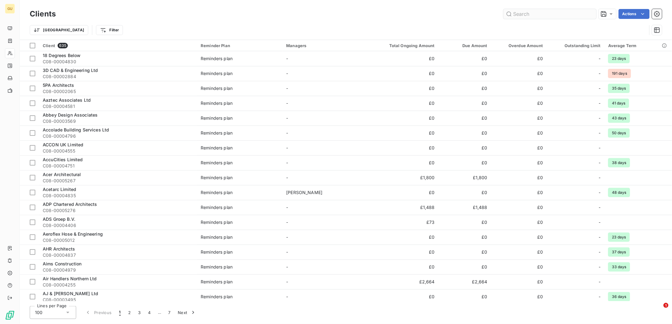
click at [520, 13] on input "text" at bounding box center [550, 14] width 93 height 10
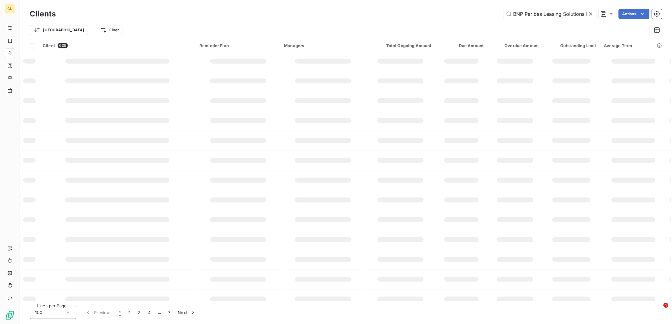
scroll to position [0, 7]
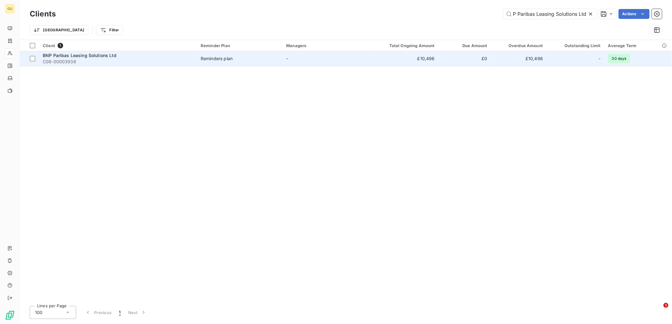
type input "BNP Paribas Leasing Solutions Ltd"
click at [90, 55] on span "BNP Paribas Leasing Solutions Ltd" at bounding box center [80, 55] width 74 height 5
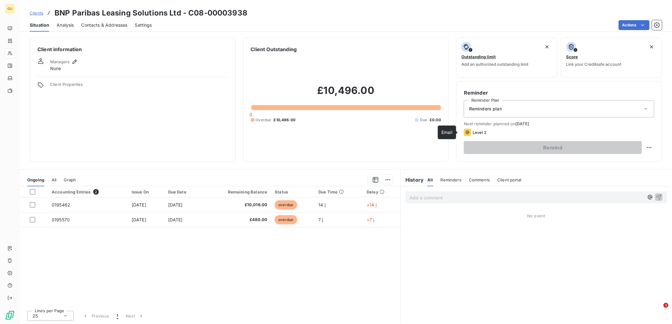
click at [466, 131] on icon at bounding box center [468, 132] width 4 height 4
click at [640, 148] on html "GU Clients BNP Paribas Leasing Solutions Ltd - C08-00003938 Situation Analysis …" at bounding box center [336, 162] width 672 height 324
click at [618, 158] on div "Reschedule this action" at bounding box center [617, 161] width 54 height 10
select select "7"
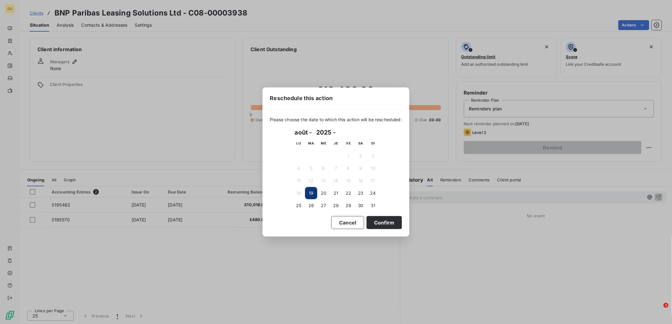
click at [311, 193] on button "19" at bounding box center [311, 193] width 12 height 12
click at [391, 224] on button "Confirm" at bounding box center [384, 222] width 35 height 13
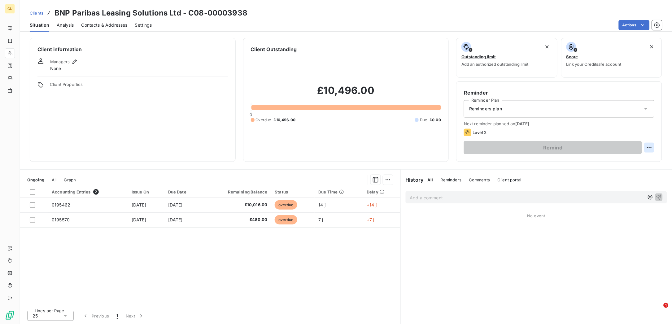
click at [644, 144] on html "GU Clients BNP Paribas Leasing Solutions Ltd - C08-00003938 Situation Analysis …" at bounding box center [336, 162] width 672 height 324
click at [643, 146] on html "GU Clients BNP Paribas Leasing Solutions Ltd - C08-00003938 Situation Analysis …" at bounding box center [336, 162] width 672 height 324
click at [643, 149] on html "GU Clients BNP Paribas Leasing Solutions Ltd - C08-00003938 Situation Analysis …" at bounding box center [336, 162] width 672 height 324
click at [461, 239] on html "GU Clients BNP Paribas Leasing Solutions Ltd - C08-00003938 Situation Analysis …" at bounding box center [336, 162] width 672 height 324
click at [483, 108] on span "Reminders plan" at bounding box center [485, 109] width 33 height 6
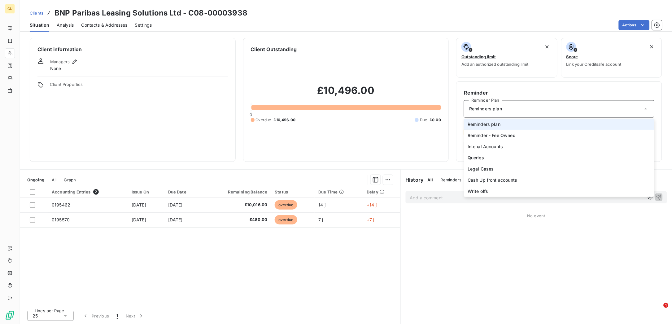
click at [483, 108] on span "Reminders plan" at bounding box center [485, 109] width 33 height 6
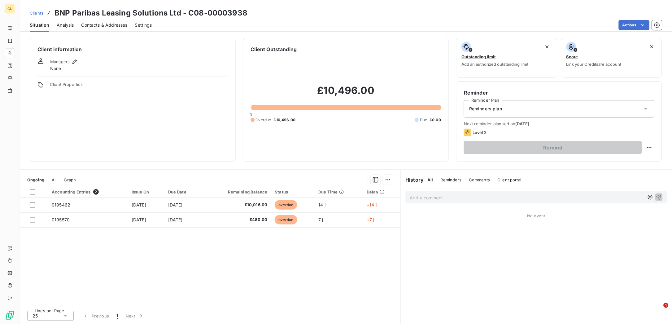
click at [475, 130] on span "Level 2" at bounding box center [480, 132] width 14 height 5
click at [642, 145] on html "GU Clients BNP Paribas Leasing Solutions Ltd - C08-00003938 Situation Analysis …" at bounding box center [336, 162] width 672 height 324
click at [612, 161] on div "Reschedule this action" at bounding box center [617, 161] width 54 height 10
select select "7"
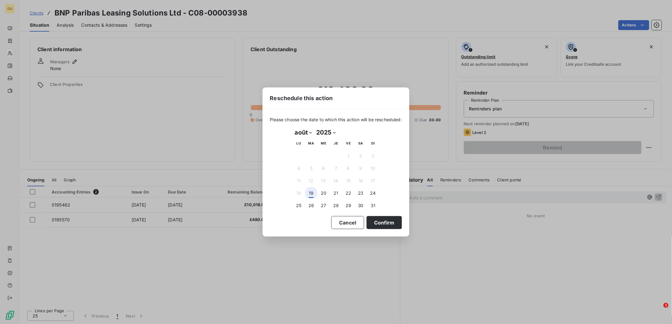
click at [309, 193] on button "19" at bounding box center [311, 193] width 12 height 12
click at [394, 221] on button "Confirm" at bounding box center [384, 222] width 35 height 13
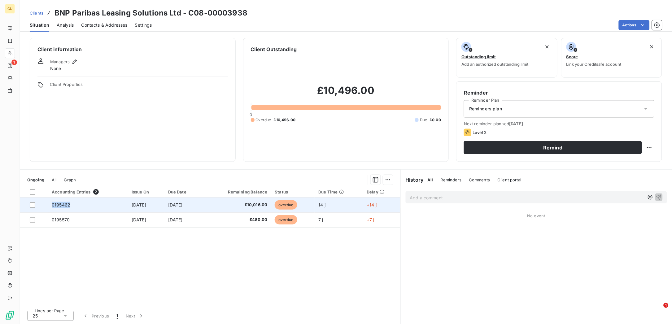
drag, startPoint x: 74, startPoint y: 203, endPoint x: 46, endPoint y: 206, distance: 27.7
click at [48, 206] on td "0195462" at bounding box center [88, 204] width 80 height 15
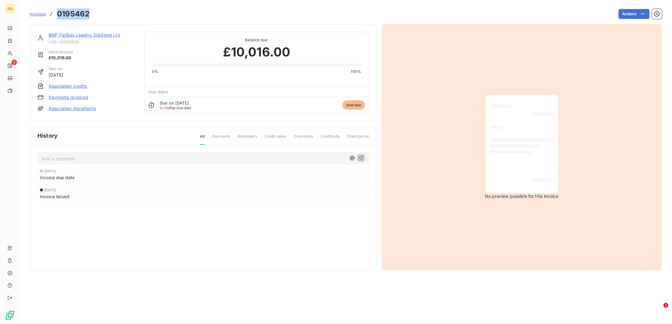
drag, startPoint x: 92, startPoint y: 15, endPoint x: 55, endPoint y: 15, distance: 36.9
click at [55, 15] on div "Invoices 0195462 Actions" at bounding box center [346, 13] width 632 height 13
copy h3 "0195462"
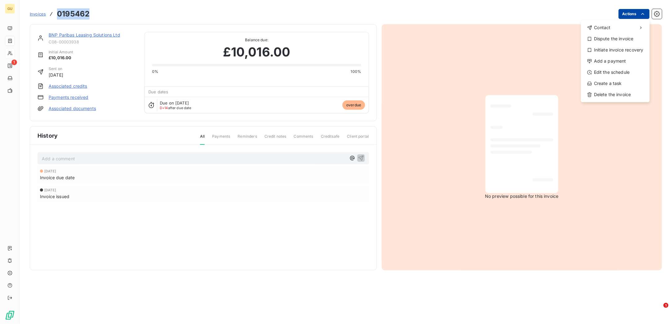
click at [634, 12] on html "GU 1 Invoices 0195462 Actions Contact Dispute the invoice Initiate invoice reco…" at bounding box center [336, 162] width 672 height 324
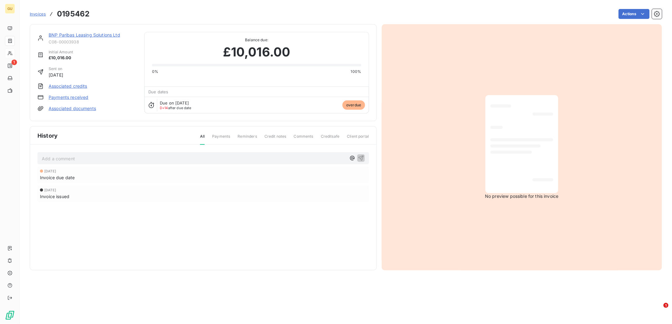
click at [276, 33] on html "GU 1 Invoices 0195462 Actions BNP Paribas Leasing Solutions Ltd C08-00003938 In…" at bounding box center [336, 162] width 672 height 324
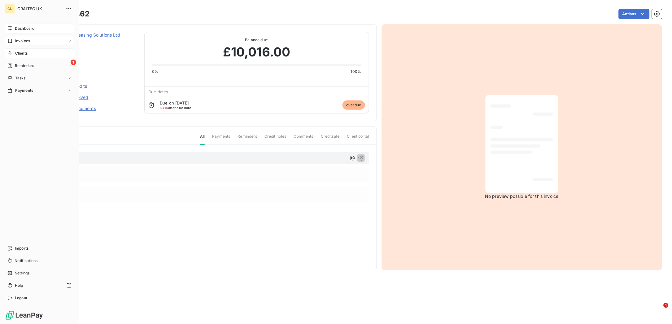
click at [23, 30] on span "Dashboard" at bounding box center [25, 29] width 20 height 6
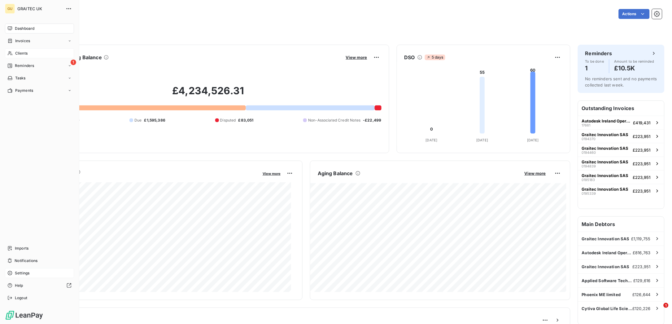
click at [28, 275] on span "Settings" at bounding box center [22, 273] width 15 height 6
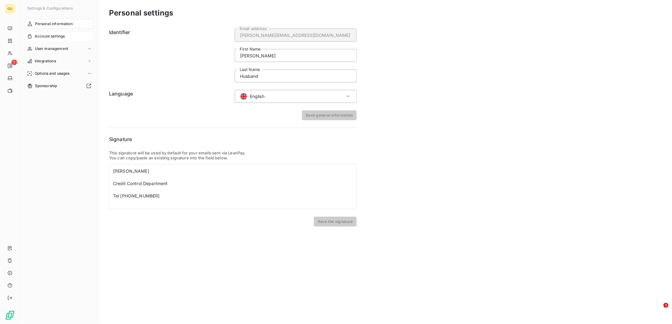
click at [49, 38] on span "Account settings" at bounding box center [50, 36] width 30 height 6
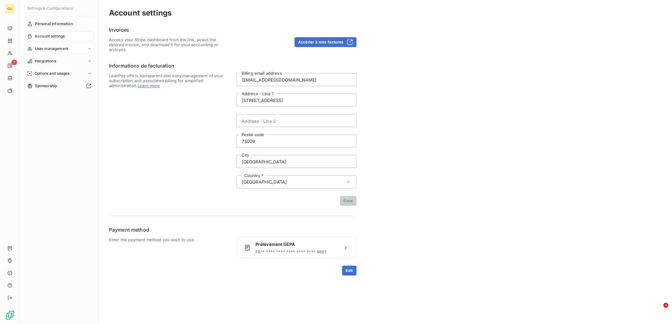
click at [44, 49] on span "User management" at bounding box center [51, 49] width 33 height 6
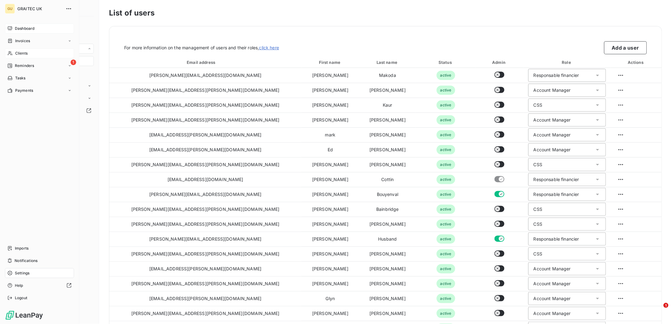
click at [25, 272] on span "Settings" at bounding box center [22, 273] width 15 height 6
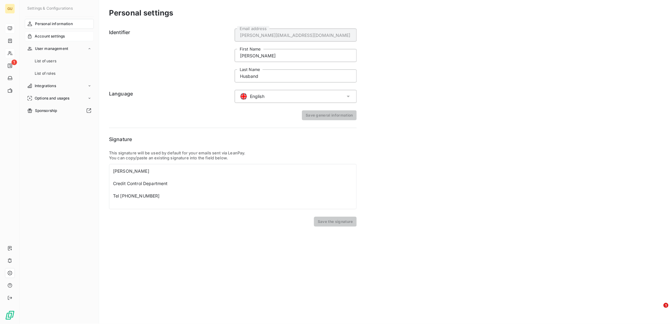
click at [48, 33] on span "Account settings" at bounding box center [50, 36] width 30 height 6
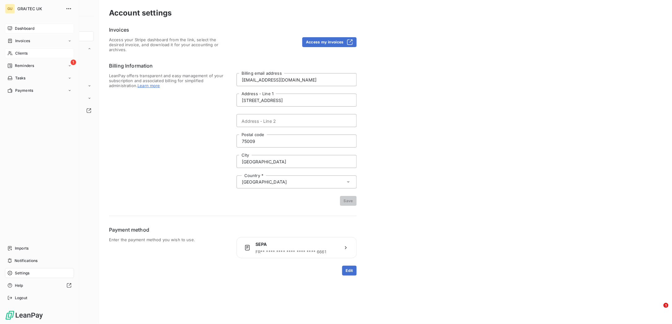
click at [26, 29] on span "Dashboard" at bounding box center [25, 29] width 20 height 6
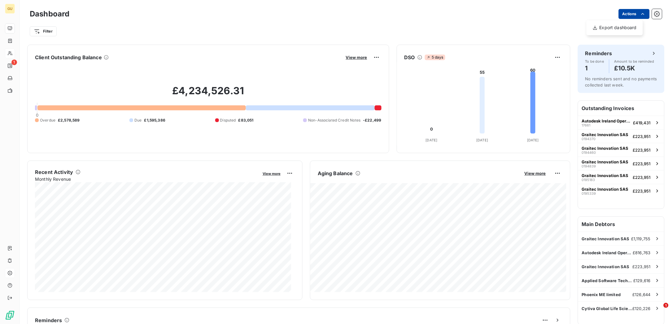
click at [626, 14] on html "GU 1 Dashboard Actions Export dashboard Filter Client Outstanding Balance View …" at bounding box center [336, 162] width 672 height 324
click at [626, 13] on html "GU 1 Dashboard Actions Filter Client Outstanding Balance View more £4,234,526.3…" at bounding box center [336, 162] width 672 height 324
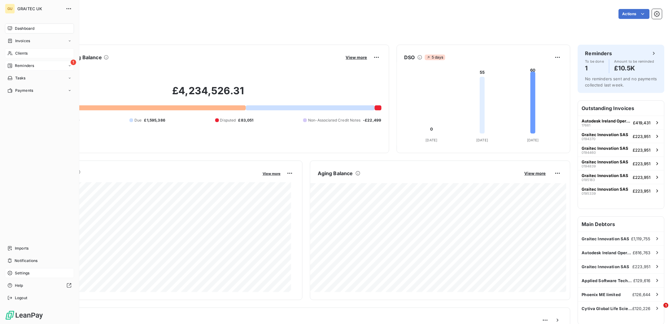
click at [30, 66] on span "Reminders" at bounding box center [24, 66] width 19 height 6
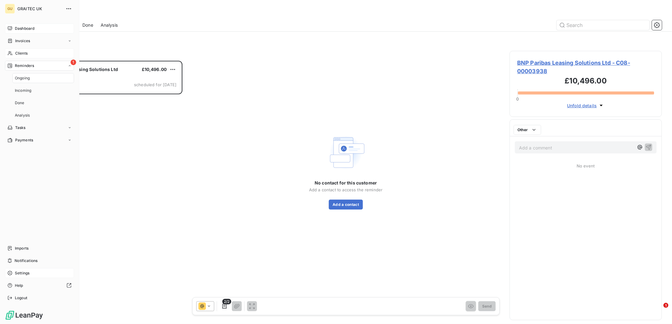
scroll to position [256, 146]
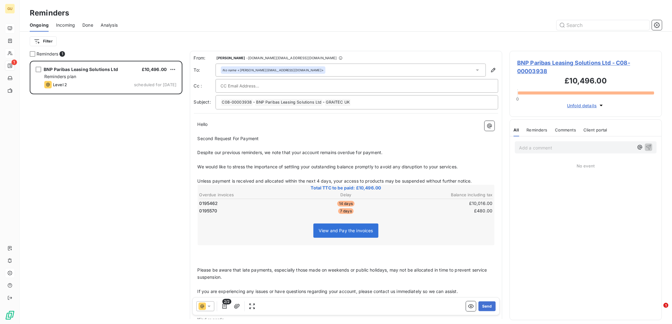
click at [538, 63] on span "BNP Paribas Leasing Solutions Ltd - C08-00003938" at bounding box center [586, 67] width 137 height 17
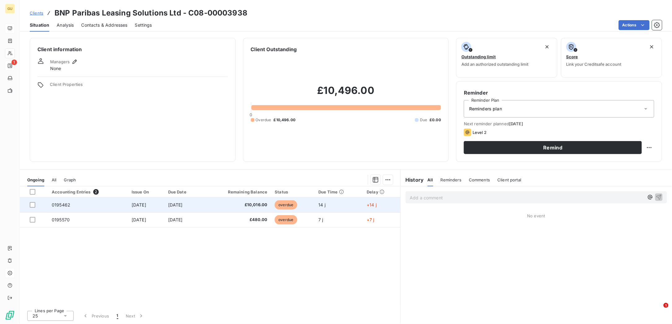
click at [71, 205] on td "0195462" at bounding box center [88, 204] width 80 height 15
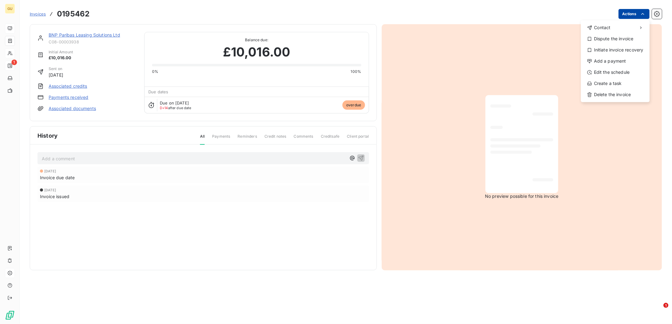
click at [643, 17] on html "GU 1 Invoices 0195462 Actions Contact Dispute the invoice Initiate invoice reco…" at bounding box center [336, 162] width 672 height 324
click at [611, 59] on div "Add a payment" at bounding box center [615, 61] width 64 height 10
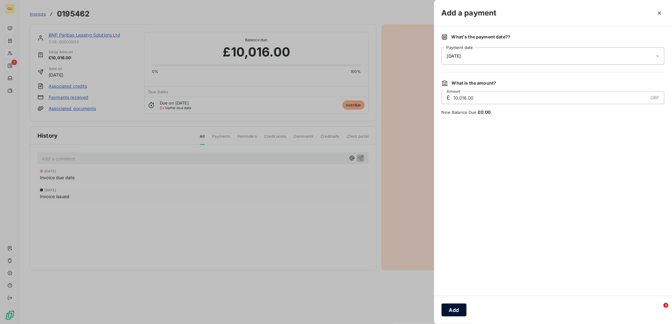
click at [454, 308] on button "Add" at bounding box center [454, 309] width 25 height 13
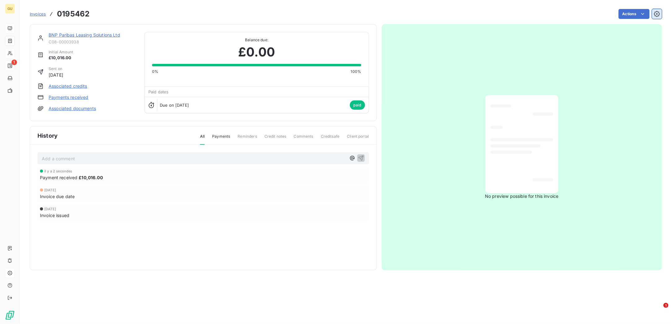
click at [659, 11] on icon "button" at bounding box center [657, 14] width 6 height 6
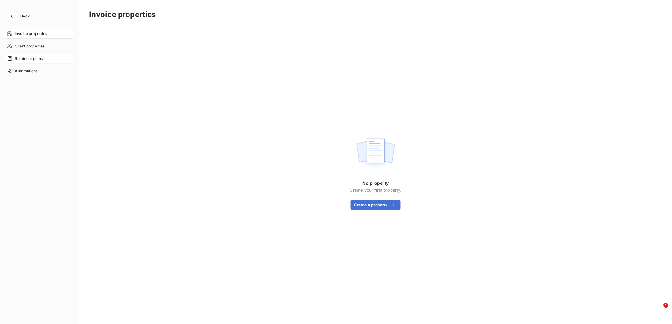
click at [29, 59] on span "Reminder plans" at bounding box center [29, 59] width 28 height 6
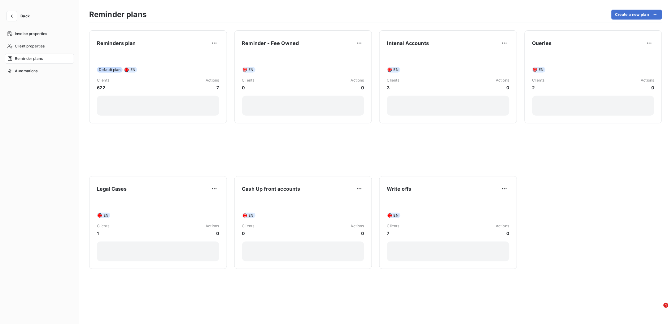
click at [28, 56] on span "Reminder plans" at bounding box center [29, 59] width 28 height 6
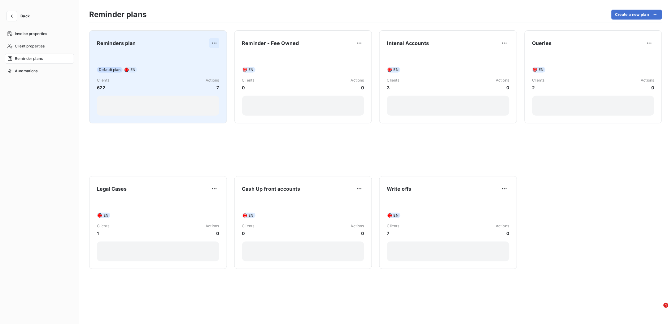
click at [213, 42] on html "Back Invoice properties Client properties Reminder plans Automations Reminder p…" at bounding box center [336, 162] width 672 height 324
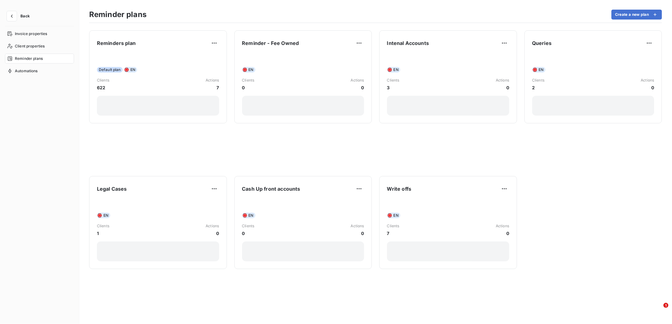
click at [30, 57] on span "Reminder plans" at bounding box center [29, 59] width 28 height 6
click at [33, 60] on span "Reminder plans" at bounding box center [29, 59] width 28 height 6
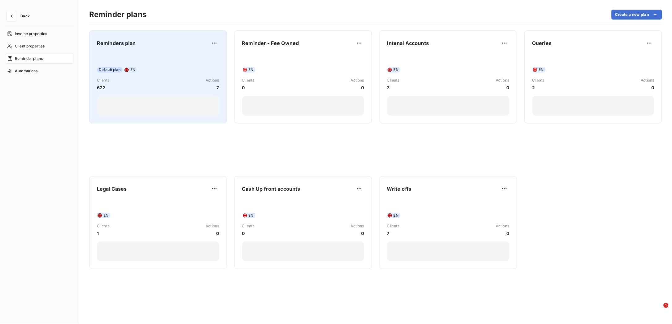
click at [109, 69] on span "Default plan" at bounding box center [110, 70] width 26 height 6
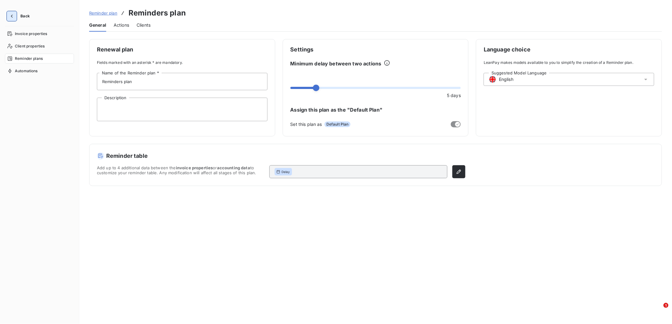
click at [11, 15] on icon "button" at bounding box center [12, 16] width 6 height 6
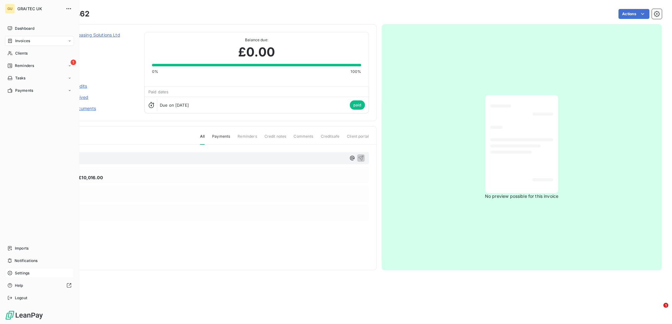
click at [26, 275] on span "Settings" at bounding box center [22, 273] width 15 height 6
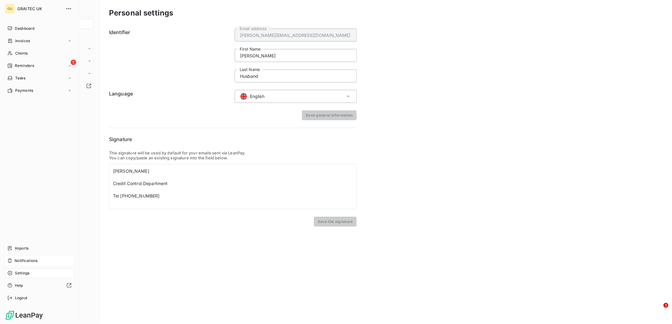
click at [26, 260] on span "Notifications" at bounding box center [26, 261] width 23 height 6
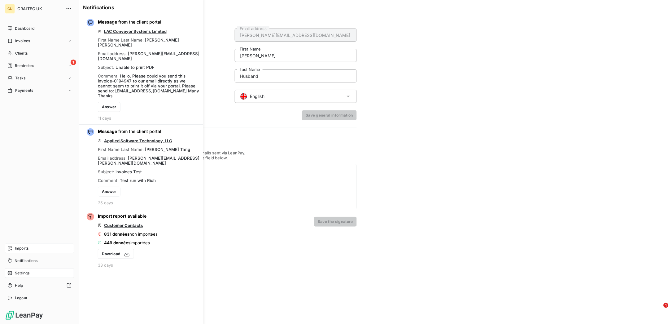
click at [24, 250] on span "Imports" at bounding box center [22, 248] width 14 height 6
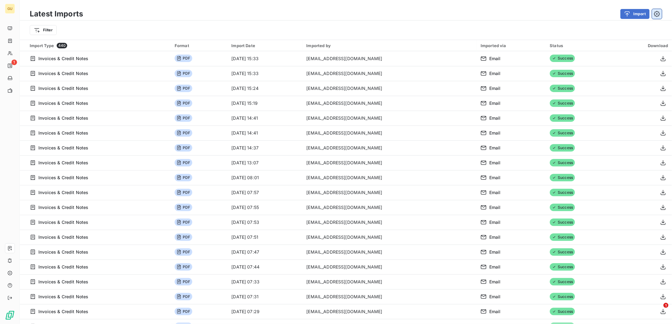
click at [656, 11] on icon "button" at bounding box center [657, 14] width 6 height 6
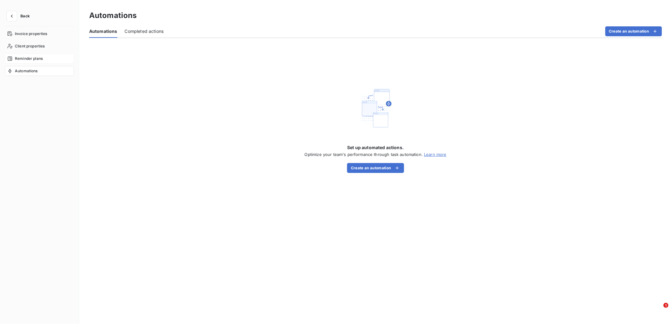
click at [37, 59] on span "Reminder plans" at bounding box center [29, 59] width 28 height 6
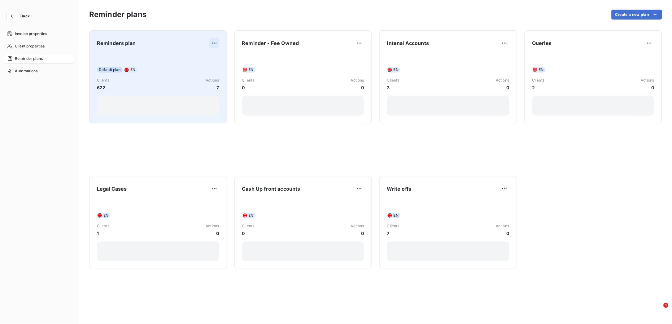
click at [212, 42] on html "Back Invoice properties Client properties Reminder plans Automations Reminder p…" at bounding box center [336, 162] width 672 height 324
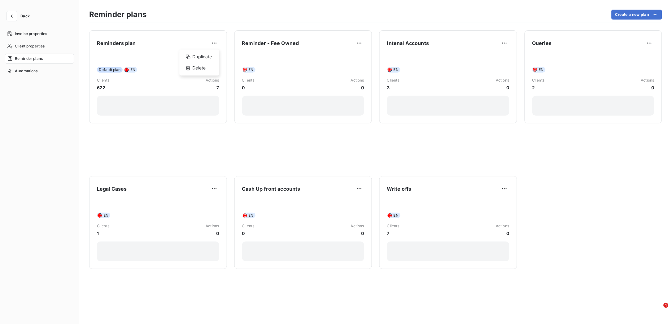
click at [104, 70] on html "Back Invoice properties Client properties Reminder plans Automations Reminder p…" at bounding box center [336, 162] width 672 height 324
click at [25, 45] on span "Client properties" at bounding box center [30, 46] width 30 height 6
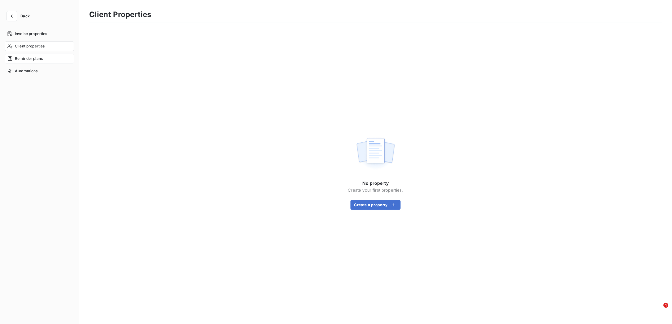
click at [22, 58] on span "Reminder plans" at bounding box center [29, 59] width 28 height 6
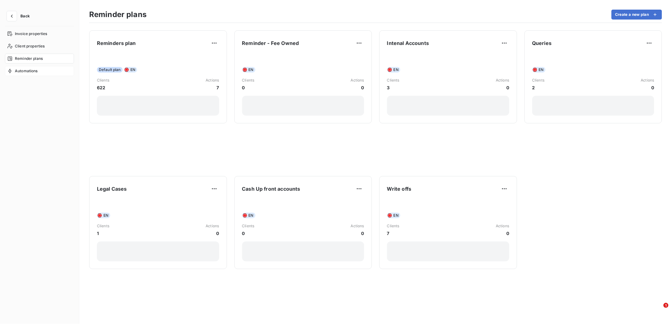
click at [22, 68] on span "Automations" at bounding box center [26, 71] width 23 height 6
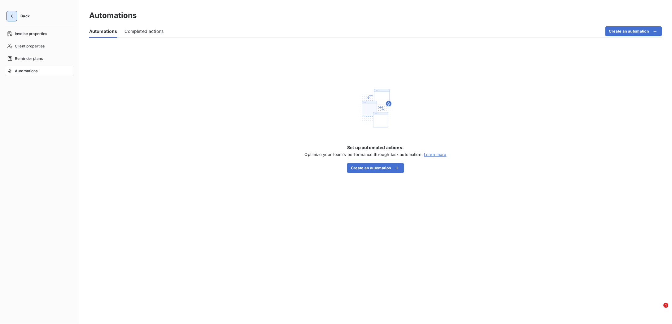
click at [12, 17] on icon "button" at bounding box center [12, 16] width 6 height 6
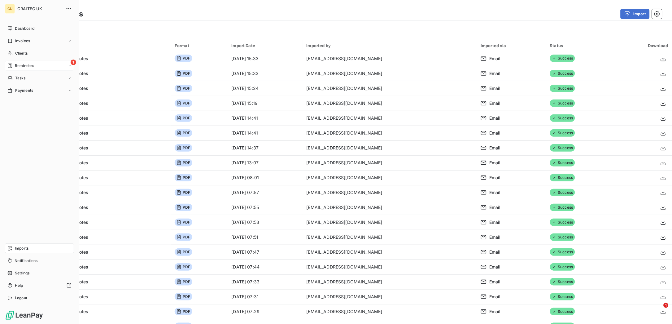
click at [31, 65] on span "Reminders" at bounding box center [24, 66] width 19 height 6
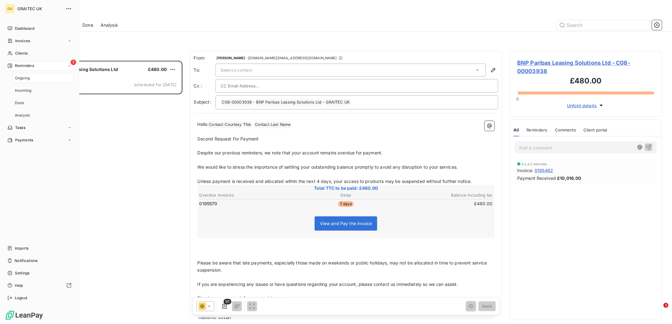
scroll to position [256, 146]
click at [25, 272] on span "Settings" at bounding box center [22, 273] width 15 height 6
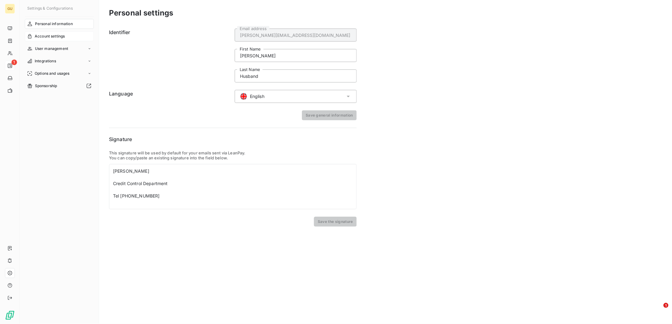
click at [35, 33] on span "Account settings" at bounding box center [50, 36] width 30 height 6
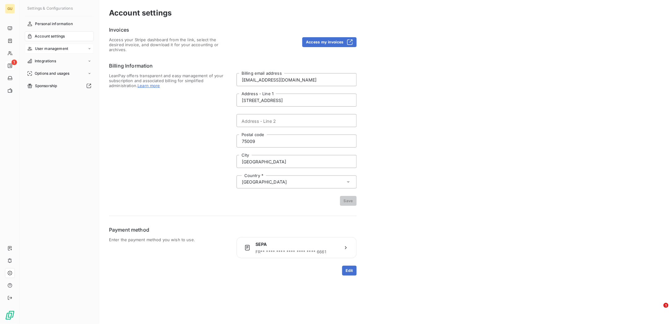
click at [41, 50] on span "User management" at bounding box center [51, 49] width 33 height 6
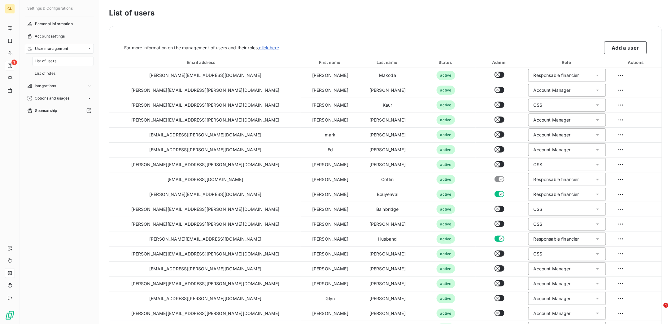
click at [43, 61] on span "List of users" at bounding box center [46, 61] width 22 height 6
click at [41, 73] on span "List of roles" at bounding box center [45, 74] width 21 height 6
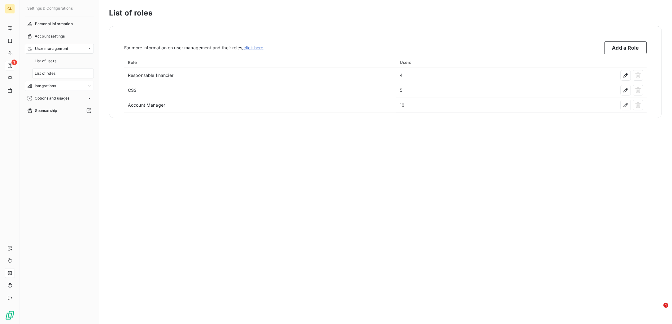
click at [41, 86] on span "Integrations" at bounding box center [45, 86] width 21 height 6
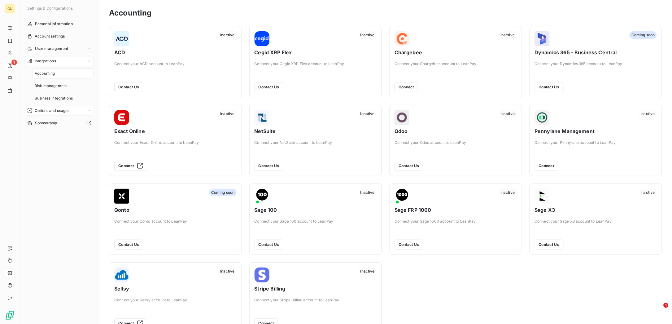
click at [52, 110] on span "Options and usages" at bounding box center [52, 111] width 35 height 6
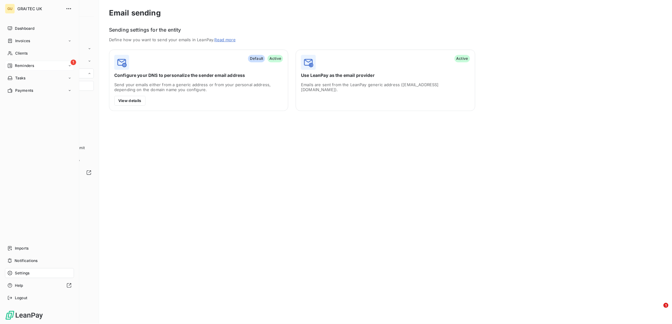
click at [21, 66] on span "Reminders" at bounding box center [24, 66] width 19 height 6
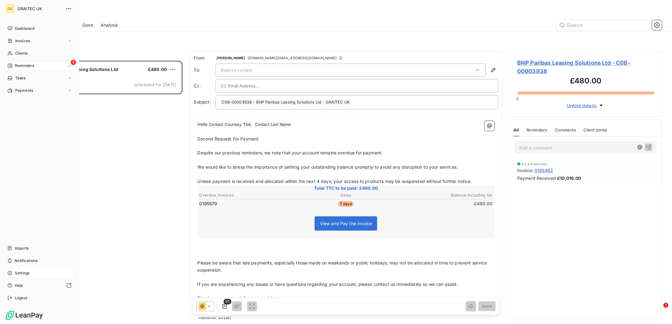
scroll to position [256, 146]
click at [25, 29] on span "Dashboard" at bounding box center [25, 29] width 20 height 6
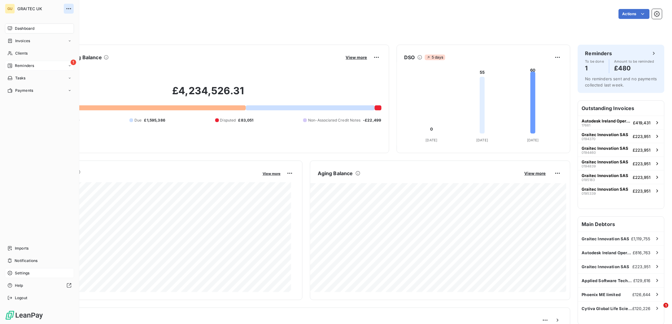
click at [69, 8] on icon "button" at bounding box center [69, 9] width 6 height 6
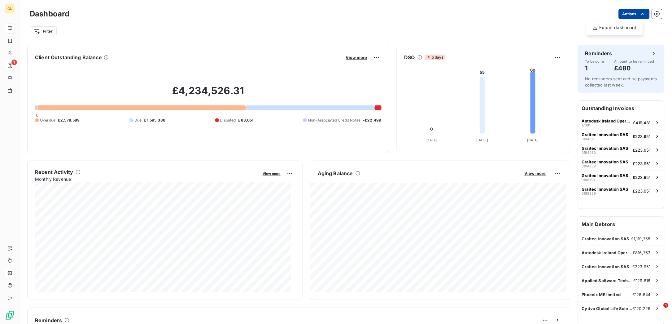
click at [622, 14] on html "GU 1 Dashboard Actions Export dashboard Filter Client Outstanding Balance View …" at bounding box center [336, 162] width 672 height 324
click at [650, 13] on html "GU 1 Dashboard Actions Filter Client Outstanding Balance View more £4,234,526.3…" at bounding box center [336, 162] width 672 height 324
click at [654, 13] on icon "button" at bounding box center [657, 14] width 6 height 6
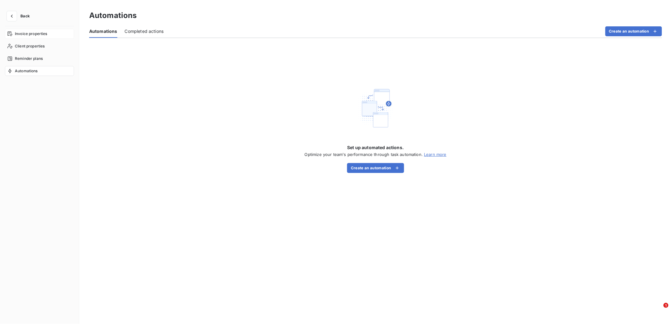
click at [14, 33] on div "Invoice properties" at bounding box center [39, 34] width 69 height 10
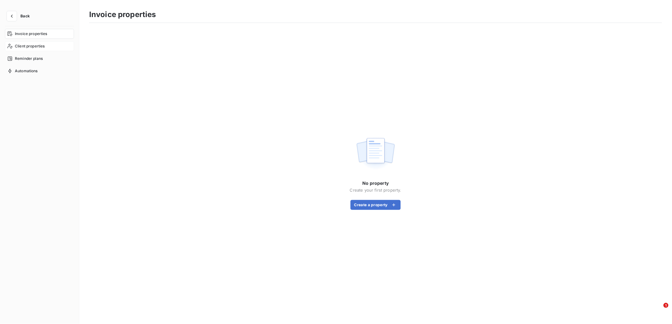
click at [16, 43] on span "Client properties" at bounding box center [30, 46] width 30 height 6
click at [20, 59] on span "Reminder plans" at bounding box center [29, 59] width 28 height 6
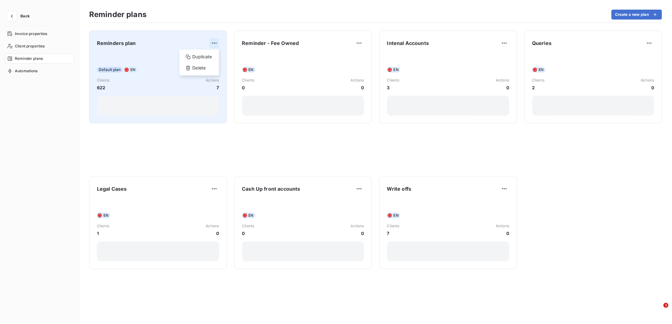
click at [217, 45] on html "Back Invoice properties Client properties Reminder plans Automations Reminder p…" at bounding box center [336, 162] width 672 height 324
click at [114, 73] on div "Default plan EN Clients 622 Actions 7" at bounding box center [158, 84] width 122 height 63
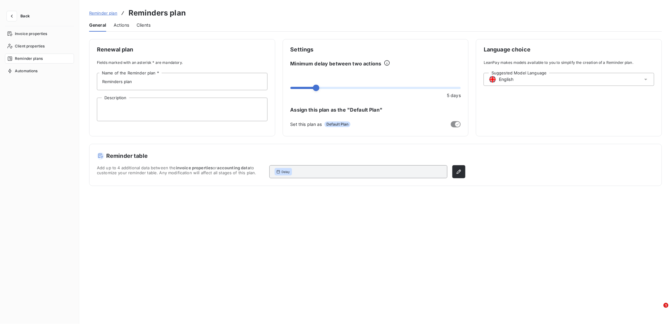
click at [119, 18] on div "Reminder plan Reminders plan General Actions Clients" at bounding box center [375, 16] width 593 height 32
click at [119, 22] on span "Actions" at bounding box center [121, 25] width 15 height 6
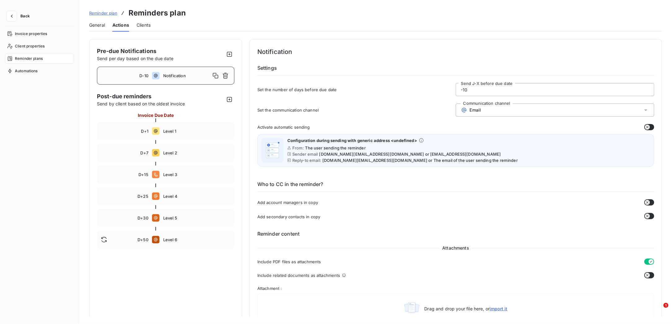
click at [182, 75] on span "Notification" at bounding box center [186, 75] width 47 height 5
click at [174, 134] on div "D+1 Level 1" at bounding box center [166, 131] width 138 height 18
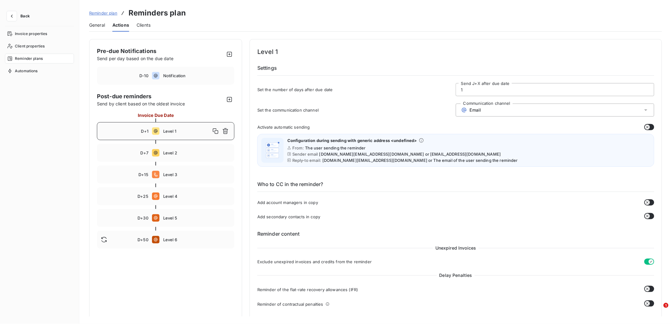
type input "1"
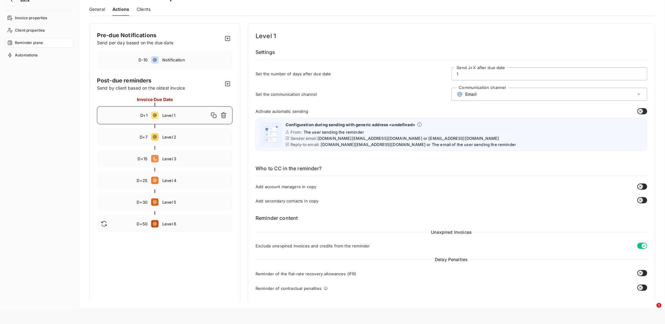
scroll to position [43, 0]
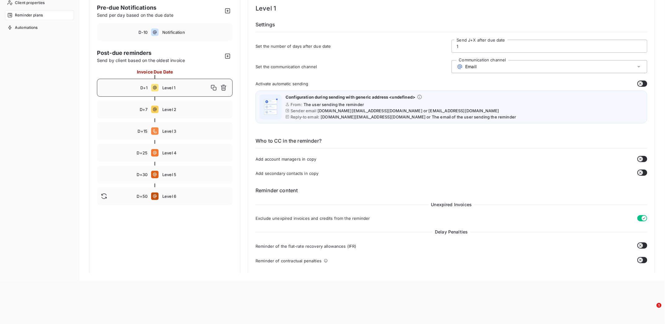
click at [169, 87] on span "Level 1" at bounding box center [185, 87] width 46 height 5
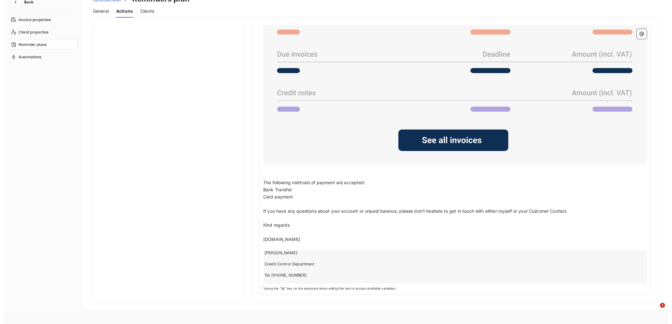
scroll to position [0, 0]
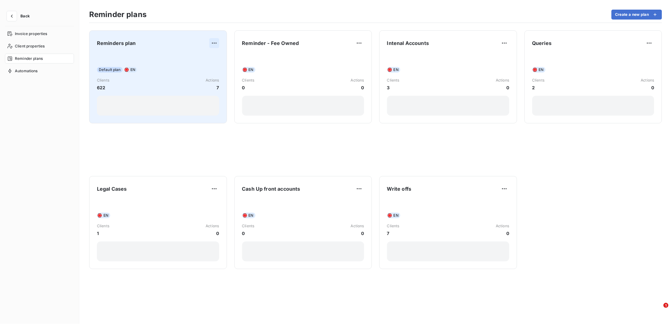
click at [213, 43] on html "Back Invoice properties Client properties Reminder plans Automations Reminder p…" at bounding box center [336, 162] width 672 height 324
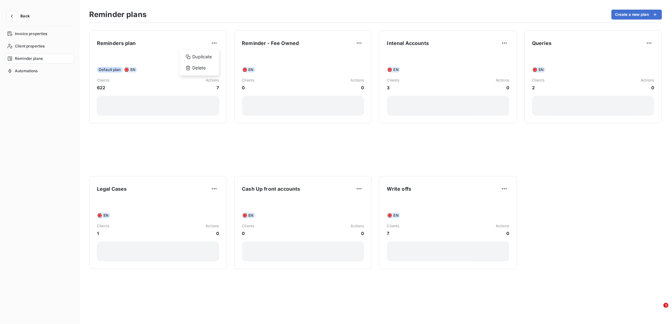
click at [35, 59] on html "Back Invoice properties Client properties Reminder plans Automations Reminder p…" at bounding box center [336, 162] width 672 height 324
click at [35, 59] on span "Reminder plans" at bounding box center [29, 59] width 28 height 6
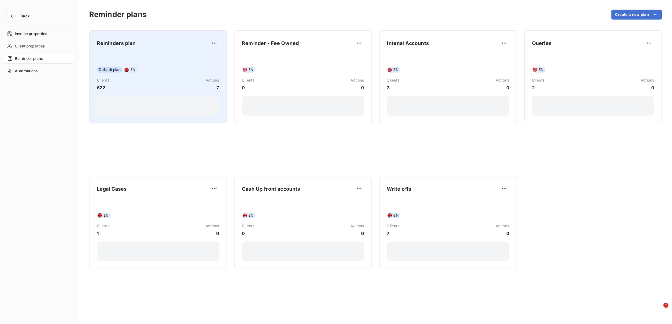
click at [111, 68] on span "Default plan" at bounding box center [110, 70] width 26 height 6
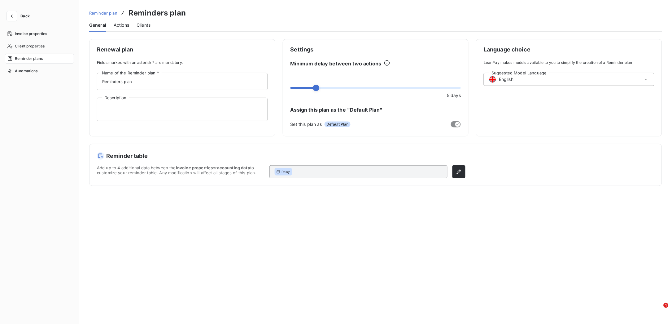
click at [263, 82] on span at bounding box center [263, 81] width 5 height 5
click at [128, 24] on span "Actions" at bounding box center [121, 25] width 15 height 6
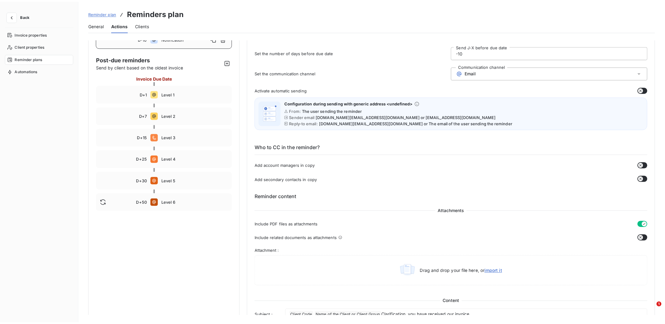
scroll to position [46, 0]
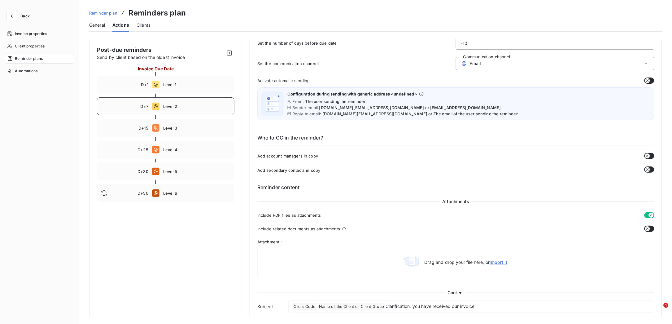
click at [177, 109] on div "D+7 Level 2" at bounding box center [166, 106] width 138 height 18
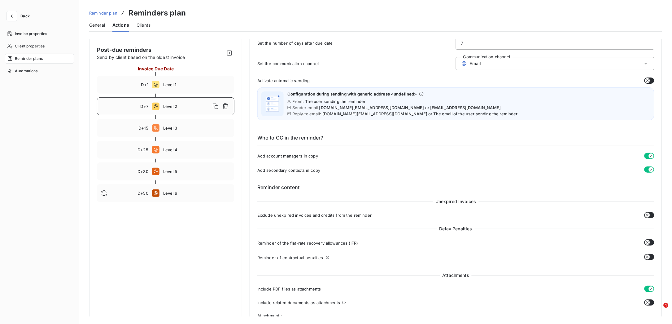
type input "7"
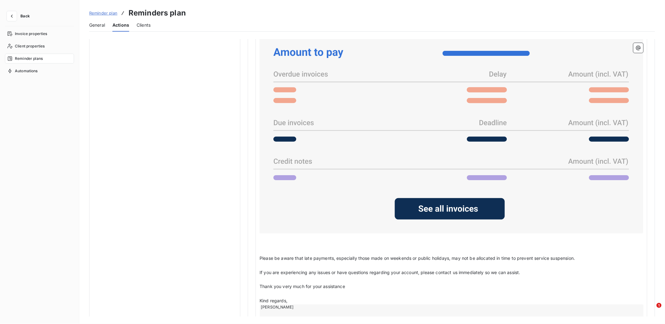
scroll to position [538, 0]
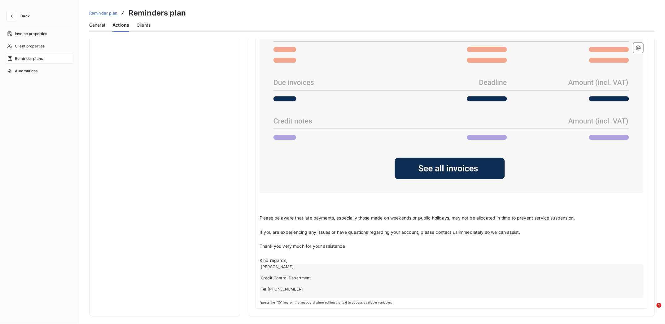
click at [653, 232] on div "Pre-due Notifications Send per day based on the due date D-10 Notification Post…" at bounding box center [372, 177] width 586 height 277
click at [32, 56] on span "Reminder plans" at bounding box center [29, 59] width 28 height 6
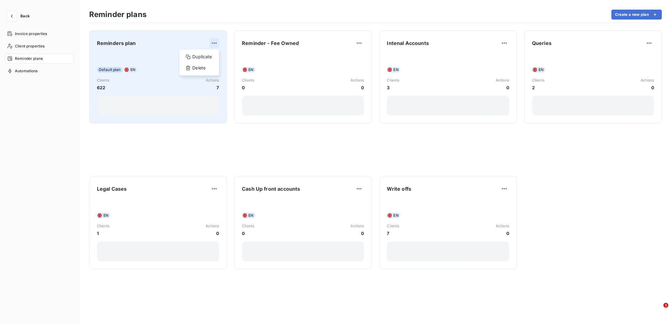
click at [212, 43] on html "Back Invoice properties Client properties Reminder plans Automations Reminder p…" at bounding box center [336, 162] width 672 height 324
click at [116, 65] on div "Default plan EN Clients 622 Actions 7" at bounding box center [158, 84] width 122 height 63
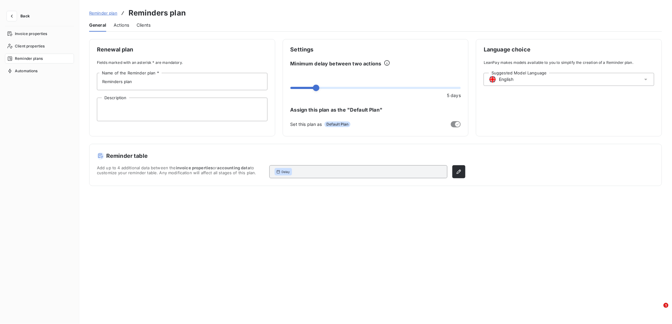
click at [128, 23] on span "Actions" at bounding box center [121, 25] width 15 height 6
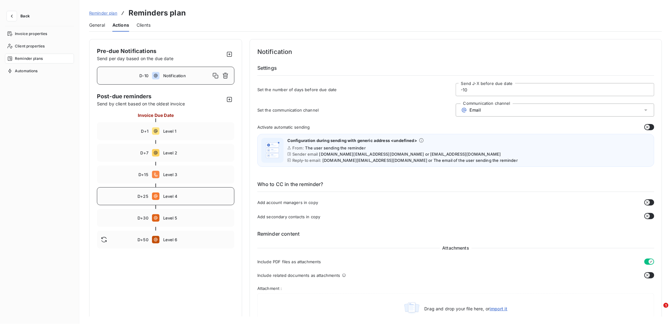
click at [169, 196] on span "Level 4" at bounding box center [196, 196] width 67 height 5
type input "25"
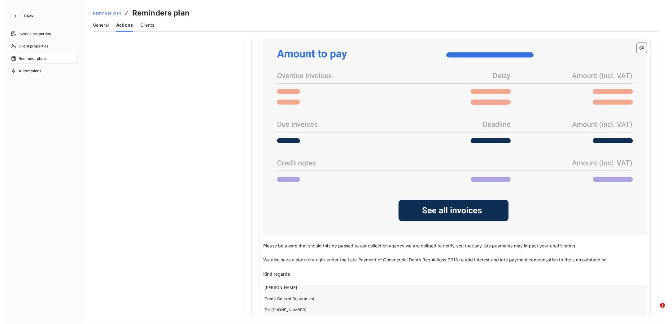
scroll to position [537, 0]
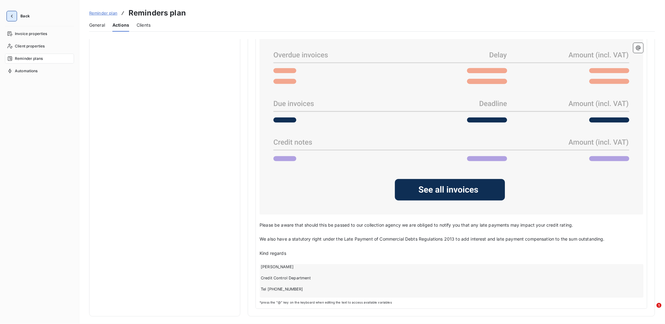
click at [12, 17] on icon "button" at bounding box center [12, 16] width 2 height 3
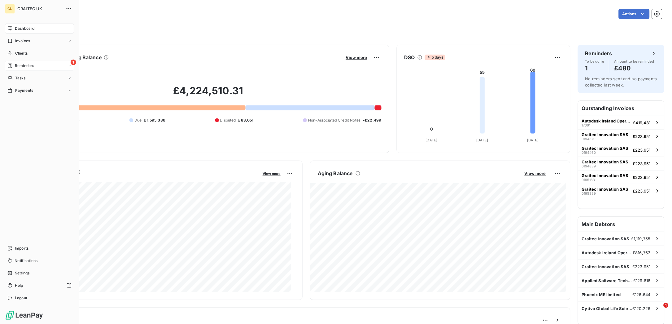
click at [24, 66] on span "Reminders" at bounding box center [24, 66] width 19 height 6
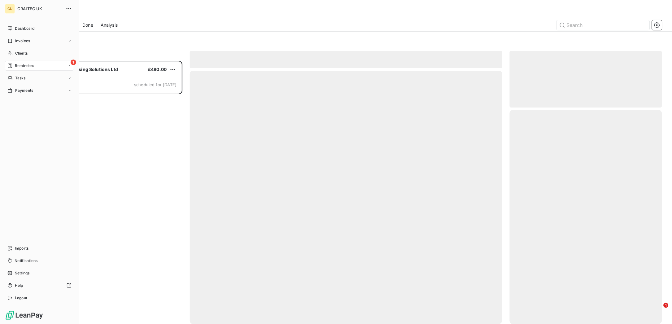
scroll to position [256, 146]
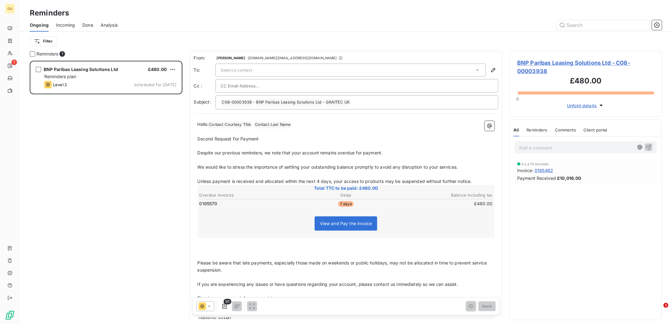
click at [87, 25] on span "Done" at bounding box center [87, 25] width 11 height 6
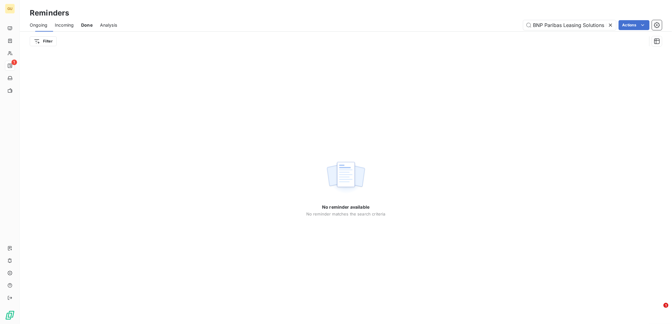
scroll to position [0, 7]
click at [68, 24] on span "Incoming" at bounding box center [64, 25] width 19 height 6
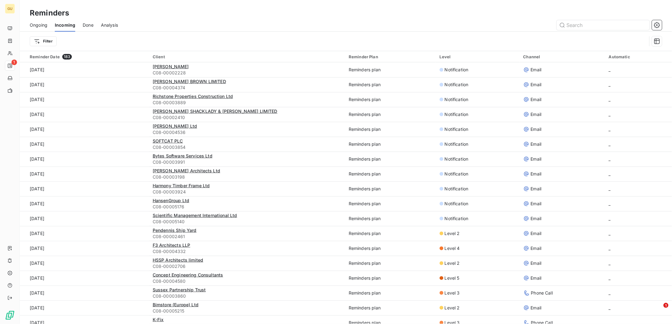
click at [38, 24] on span "Ongoing" at bounding box center [39, 25] width 18 height 6
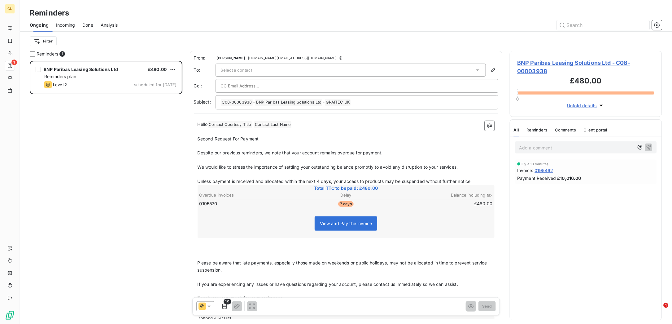
scroll to position [256, 146]
click at [89, 23] on span "Done" at bounding box center [87, 25] width 11 height 6
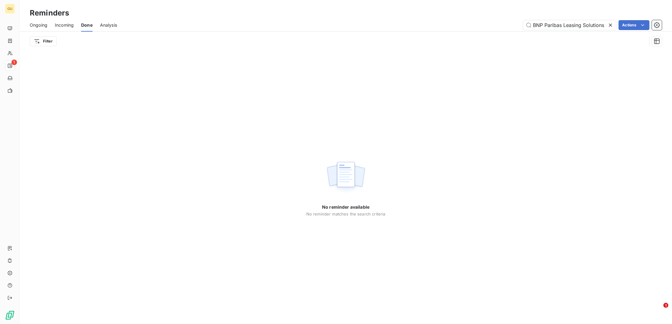
click at [611, 25] on icon at bounding box center [611, 25] width 6 height 6
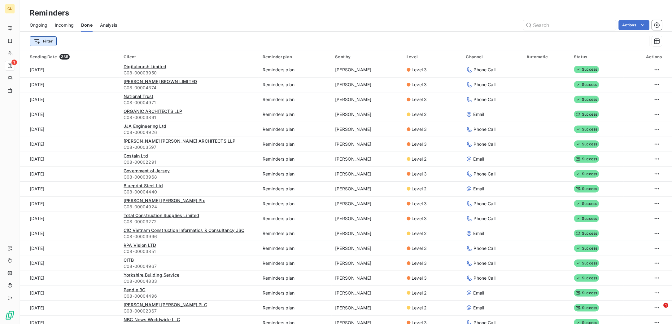
click at [50, 42] on html "GU 1 Reminders Ongoing Incoming Done Analysis Actions Filter Sending Date 335 C…" at bounding box center [336, 162] width 672 height 324
click at [99, 35] on html "GU 1 Reminders Ongoing Incoming Done Analysis Actions Filter Search and Select …" at bounding box center [336, 162] width 672 height 324
click at [42, 39] on html "GU 1 Reminders Ongoing Incoming Done Analysis Actions Filter Search and Select …" at bounding box center [336, 162] width 672 height 324
click at [214, 29] on html "GU 1 Reminders Ongoing Incoming Done Analysis Actions Filter Search and Select …" at bounding box center [336, 162] width 672 height 324
click at [49, 40] on html "GU 1 Reminders Ongoing Incoming Done Analysis Actions Filter Search and Select …" at bounding box center [336, 162] width 672 height 324
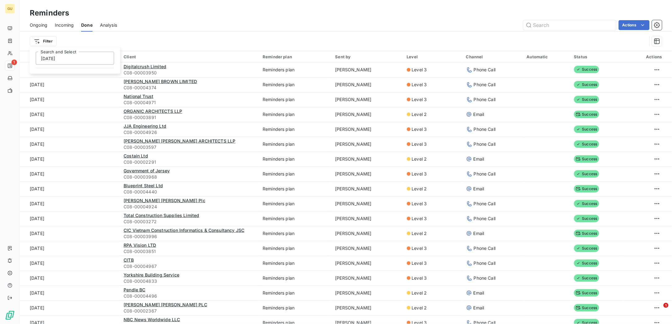
type input "19 Aug"
click at [260, 32] on html "GU 1 Reminders Ongoing Incoming Done Analysis Actions Filter Sending Date 335 C…" at bounding box center [336, 162] width 672 height 324
click at [658, 23] on icon "button" at bounding box center [657, 25] width 6 height 6
click at [53, 41] on html "GU 1 Reminders Ongoing Incoming Done Analysis Actions Filter Search and Select …" at bounding box center [336, 162] width 672 height 324
click at [53, 41] on html "GU 1 Reminders Ongoing Incoming Done Analysis Actions Filter Sending Date 335 C…" at bounding box center [336, 162] width 672 height 324
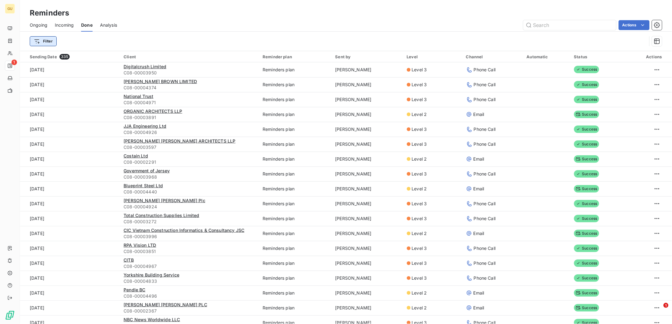
click at [40, 41] on html "GU 1 Reminders Ongoing Incoming Done Analysis Actions Filter Sending Date 335 C…" at bounding box center [336, 162] width 672 height 324
type input "19.08.2025"
drag, startPoint x: 80, startPoint y: 60, endPoint x: 1, endPoint y: 61, distance: 79.0
click at [1, 61] on html "GU 1 Reminders Ongoing Incoming Done Analysis Actions Filter 19.08.2025 Search …" at bounding box center [336, 162] width 672 height 324
click at [175, 39] on html "GU 1 Reminders Ongoing Incoming Done Analysis Actions Filter Search and Select …" at bounding box center [336, 162] width 672 height 324
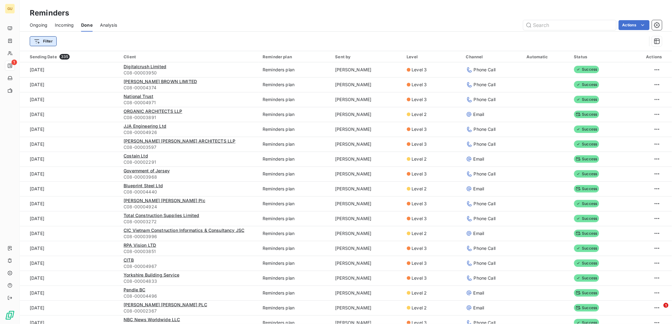
click at [47, 42] on html "GU 1 Reminders Ongoing Incoming Done Analysis Actions Filter Sending Date 335 C…" at bounding box center [336, 162] width 672 height 324
click at [56, 77] on div "Sending Date" at bounding box center [75, 76] width 86 height 10
click at [82, 40] on icon "button" at bounding box center [83, 41] width 6 height 6
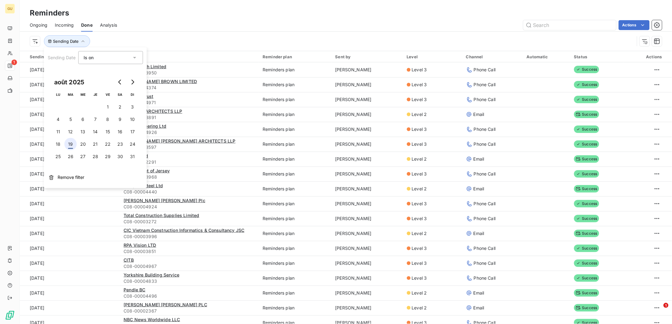
click at [71, 144] on button "19" at bounding box center [70, 144] width 12 height 12
click at [229, 24] on div "Actions" at bounding box center [393, 25] width 538 height 10
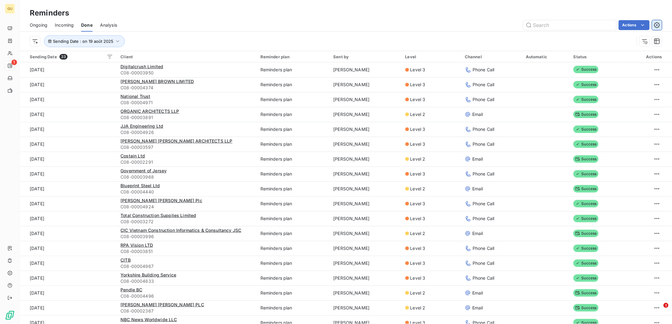
click at [656, 24] on icon "button" at bounding box center [657, 25] width 6 height 6
click at [600, 38] on div "Export reminders (33 reminders)" at bounding box center [606, 39] width 82 height 10
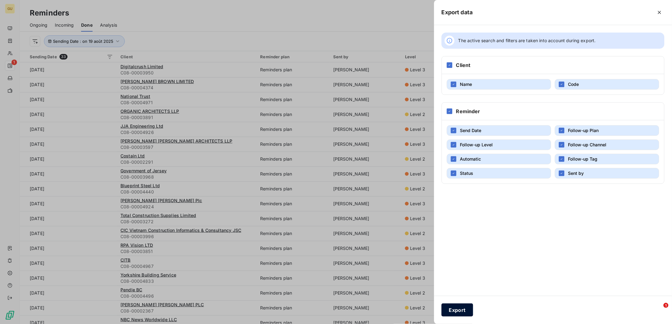
click at [463, 305] on button "Export" at bounding box center [458, 309] width 32 height 13
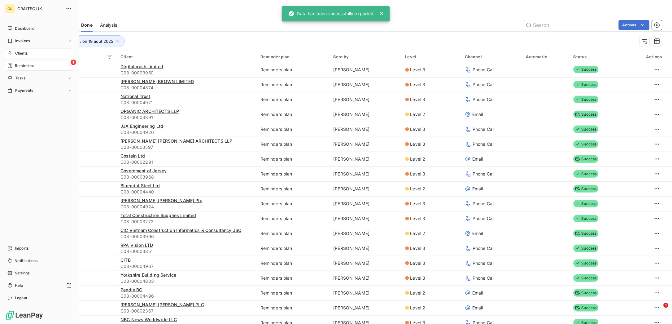
click at [21, 50] on span "Clients" at bounding box center [21, 53] width 12 height 6
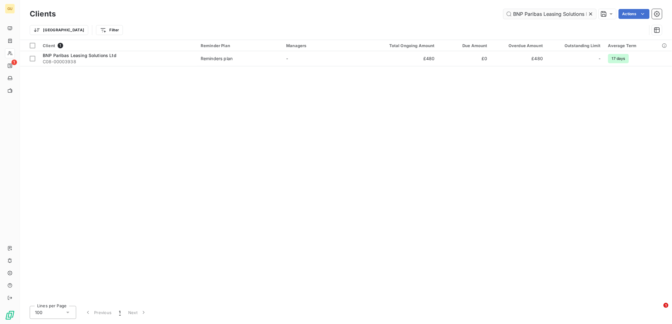
drag, startPoint x: 586, startPoint y: 14, endPoint x: 510, endPoint y: 12, distance: 76.5
click at [510, 12] on input "BNP Paribas Leasing Solutions Ltd" at bounding box center [550, 14] width 93 height 10
type input "Pyro Protection Ltd"
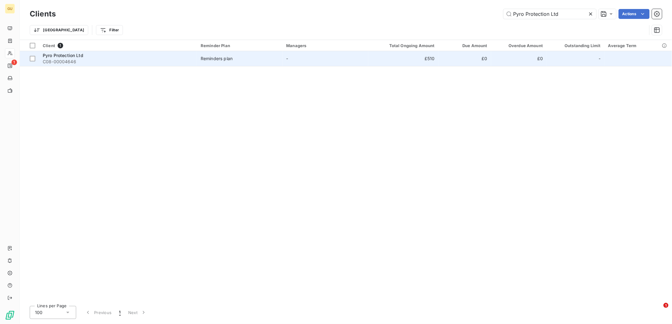
click at [74, 55] on span "Pyro Protection Ltd" at bounding box center [63, 55] width 41 height 5
